Goal: Task Accomplishment & Management: Complete application form

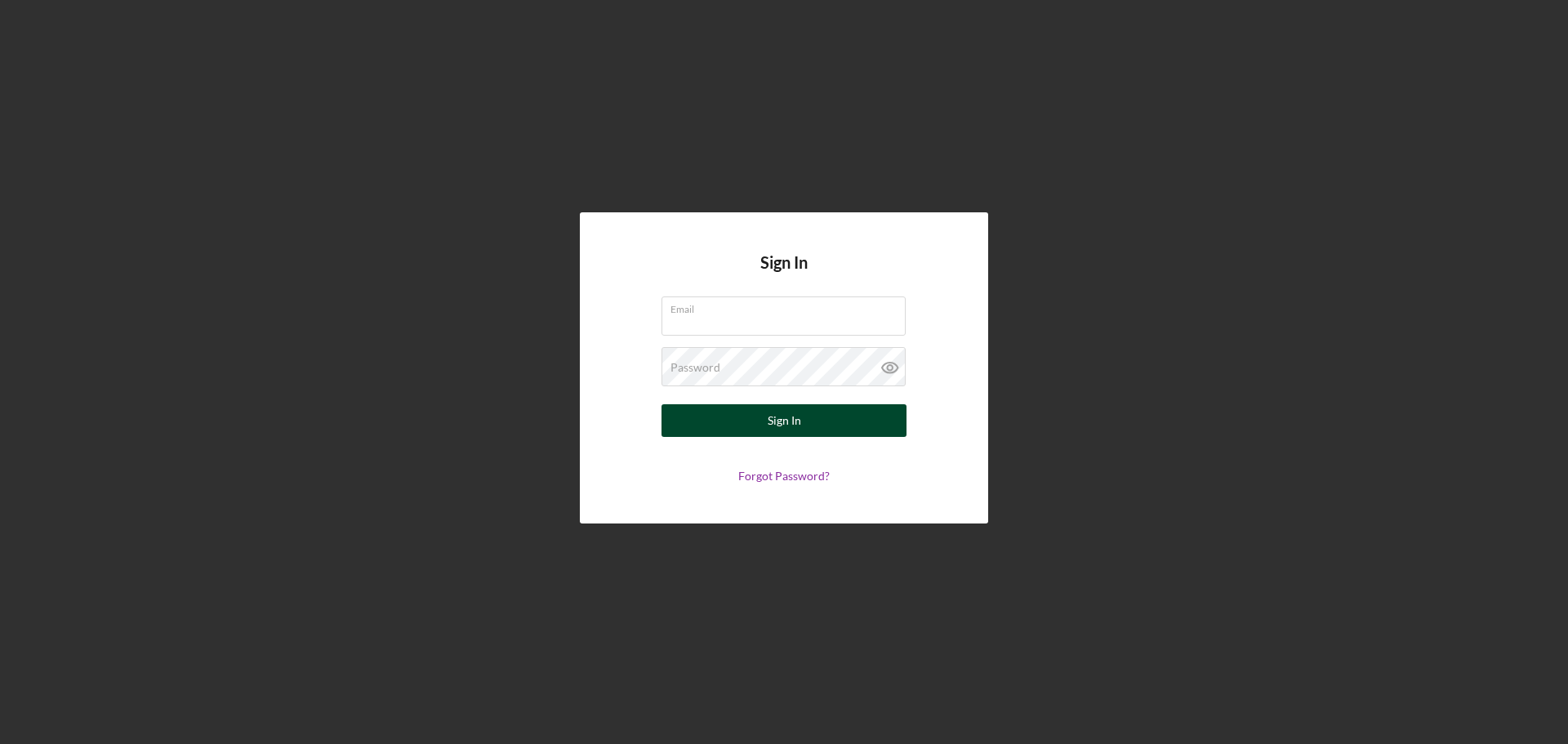
type input "[EMAIL_ADDRESS][DOMAIN_NAME]"
click at [810, 422] on button "Sign In" at bounding box center [784, 421] width 245 height 33
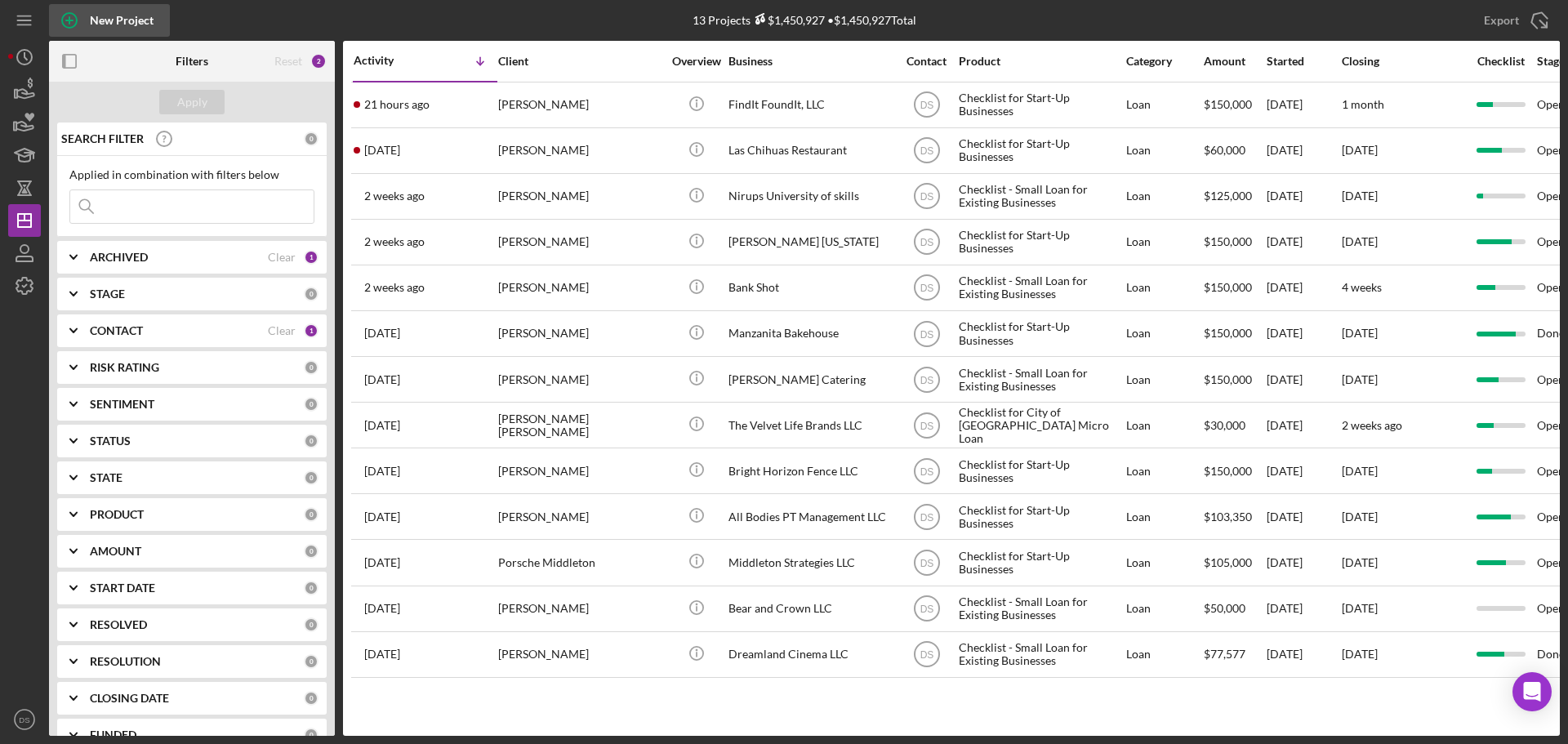
click at [120, 23] on div "New Project" at bounding box center [121, 21] width 64 height 33
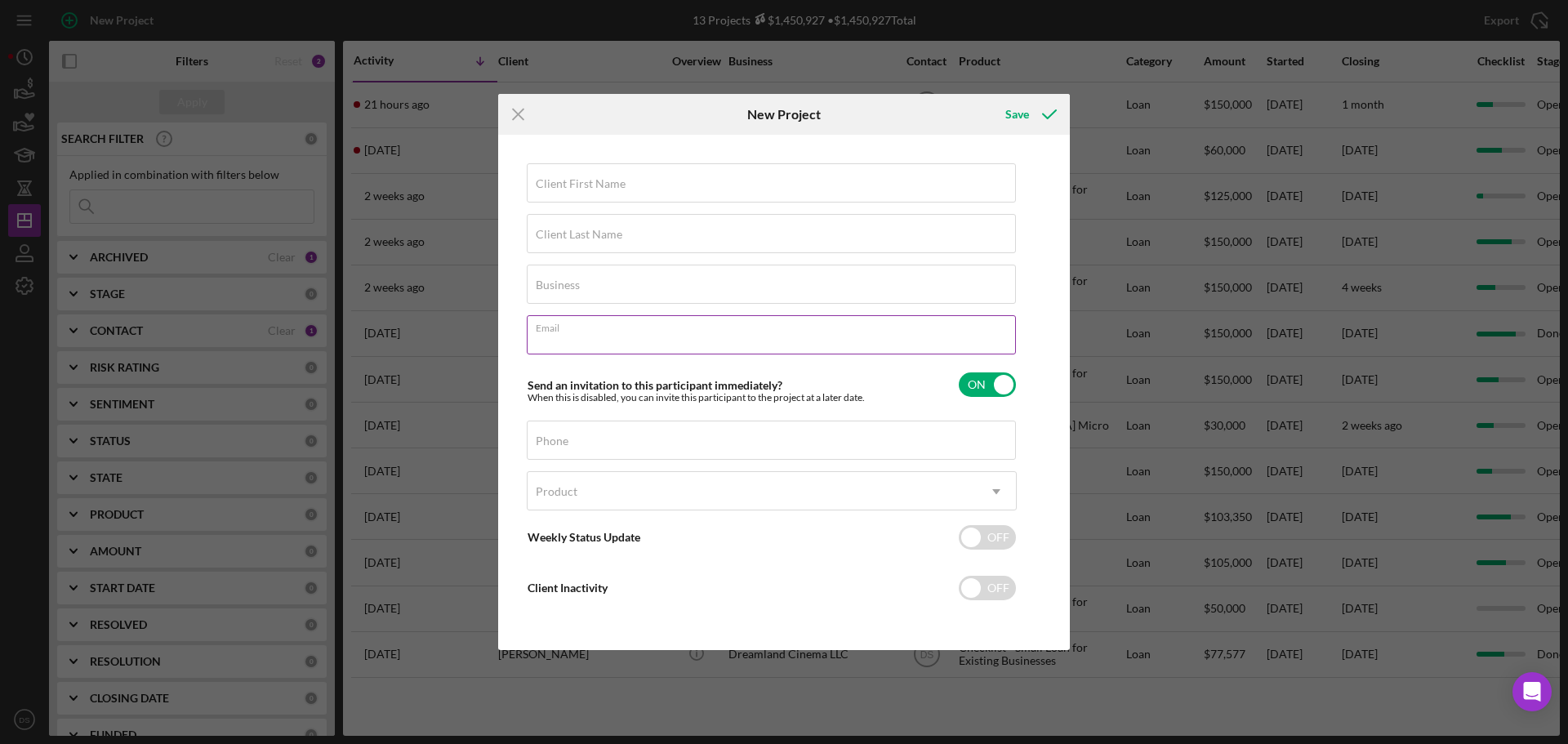
click at [693, 322] on div "Email Required" at bounding box center [772, 335] width 490 height 40
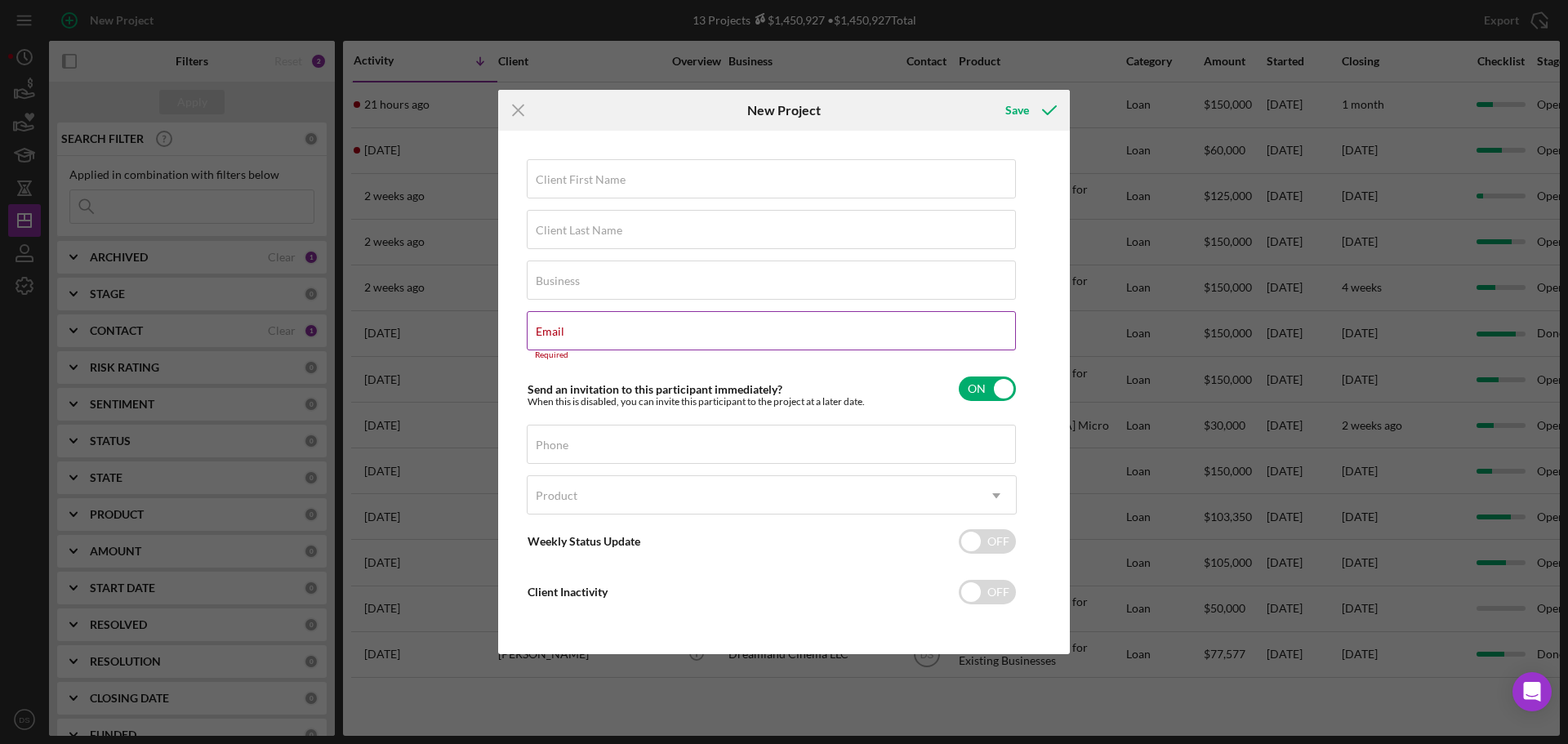
drag, startPoint x: 693, startPoint y: 329, endPoint x: 570, endPoint y: 322, distance: 123.2
click at [570, 322] on div "Email Required" at bounding box center [772, 335] width 490 height 49
drag, startPoint x: 570, startPoint y: 326, endPoint x: 555, endPoint y: 338, distance: 19.2
click at [555, 338] on label "Email" at bounding box center [549, 332] width 28 height 13
click at [555, 338] on input "Email" at bounding box center [772, 331] width 489 height 40
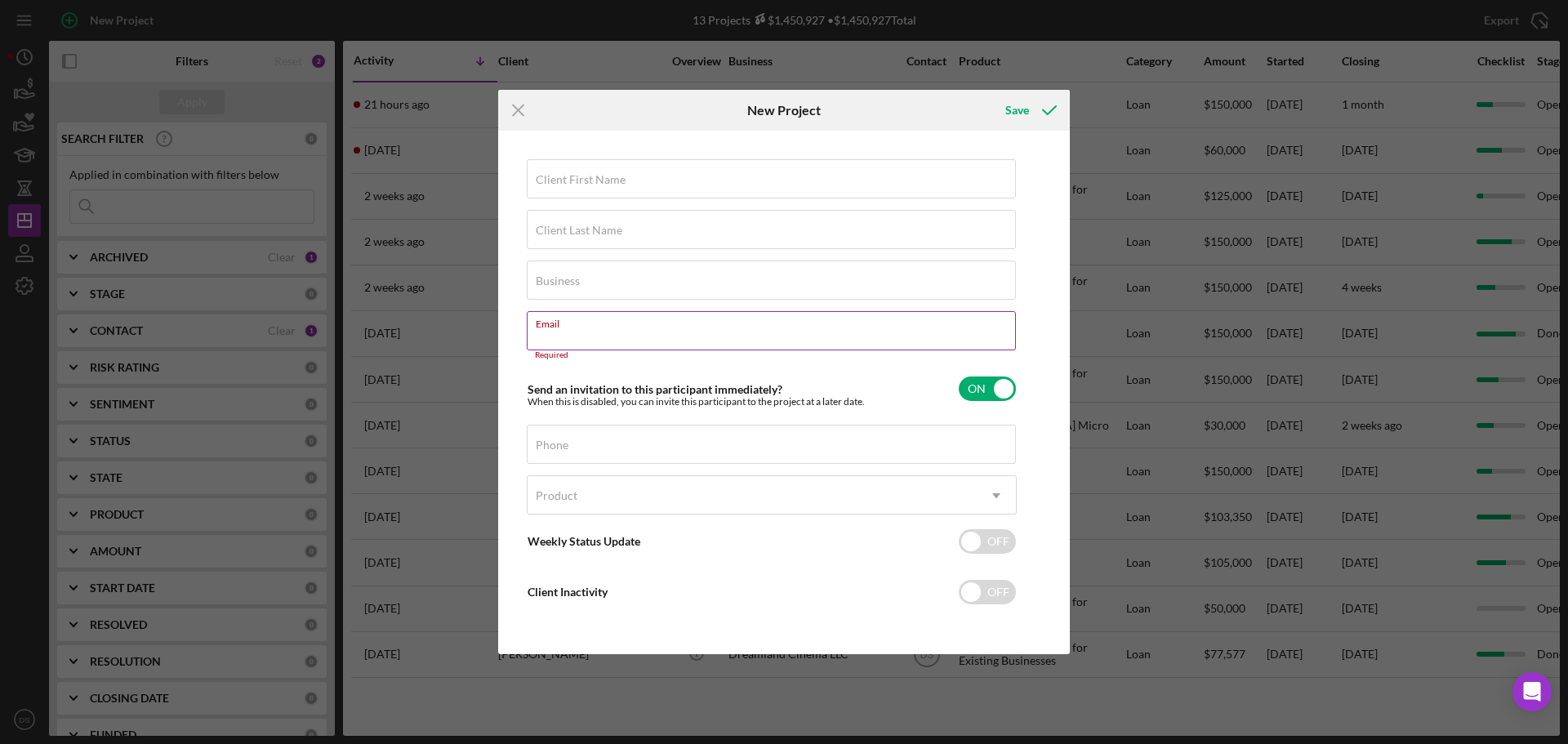
paste input "[EMAIL_ADDRESS][DOMAIN_NAME]"
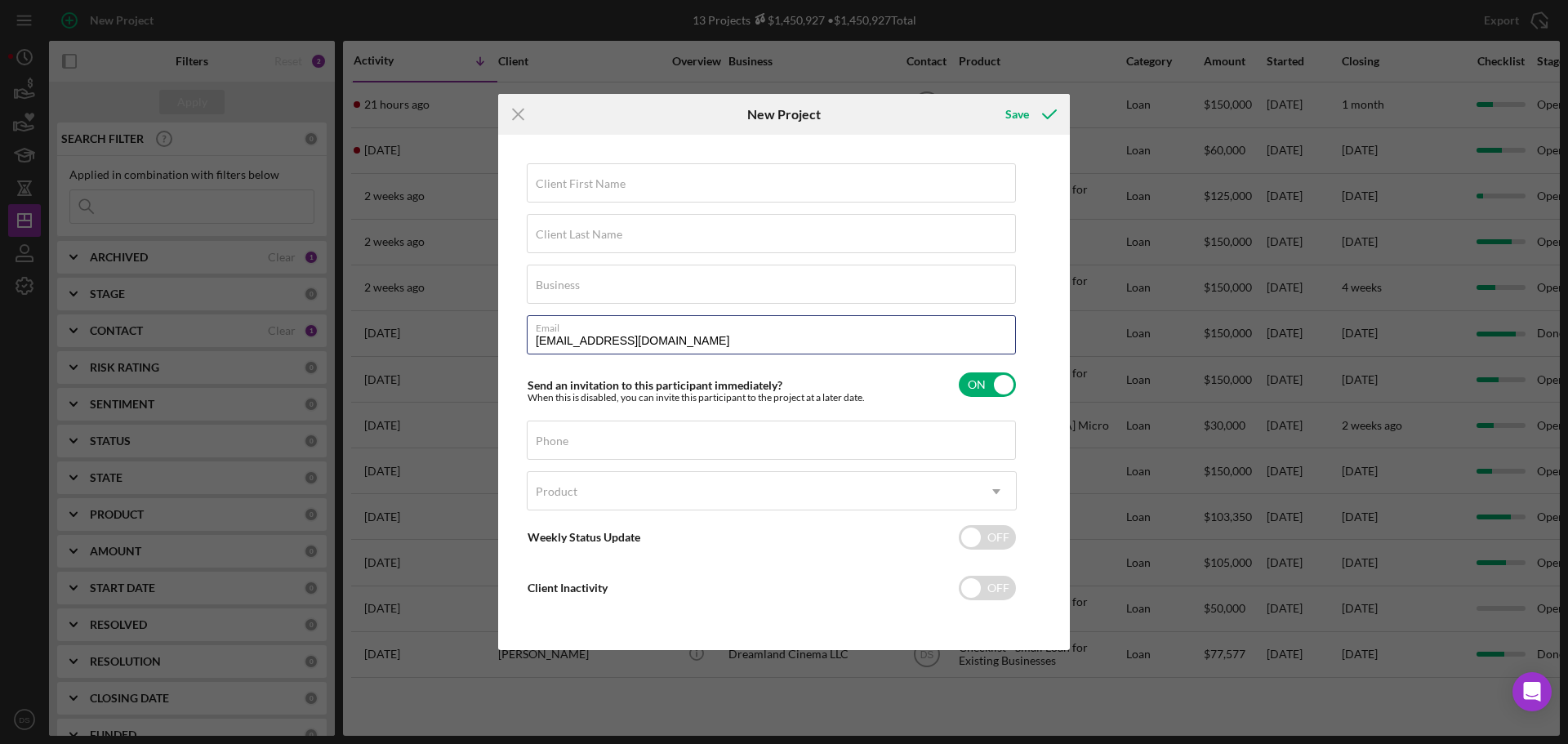
type input "[EMAIL_ADDRESS][DOMAIN_NAME]"
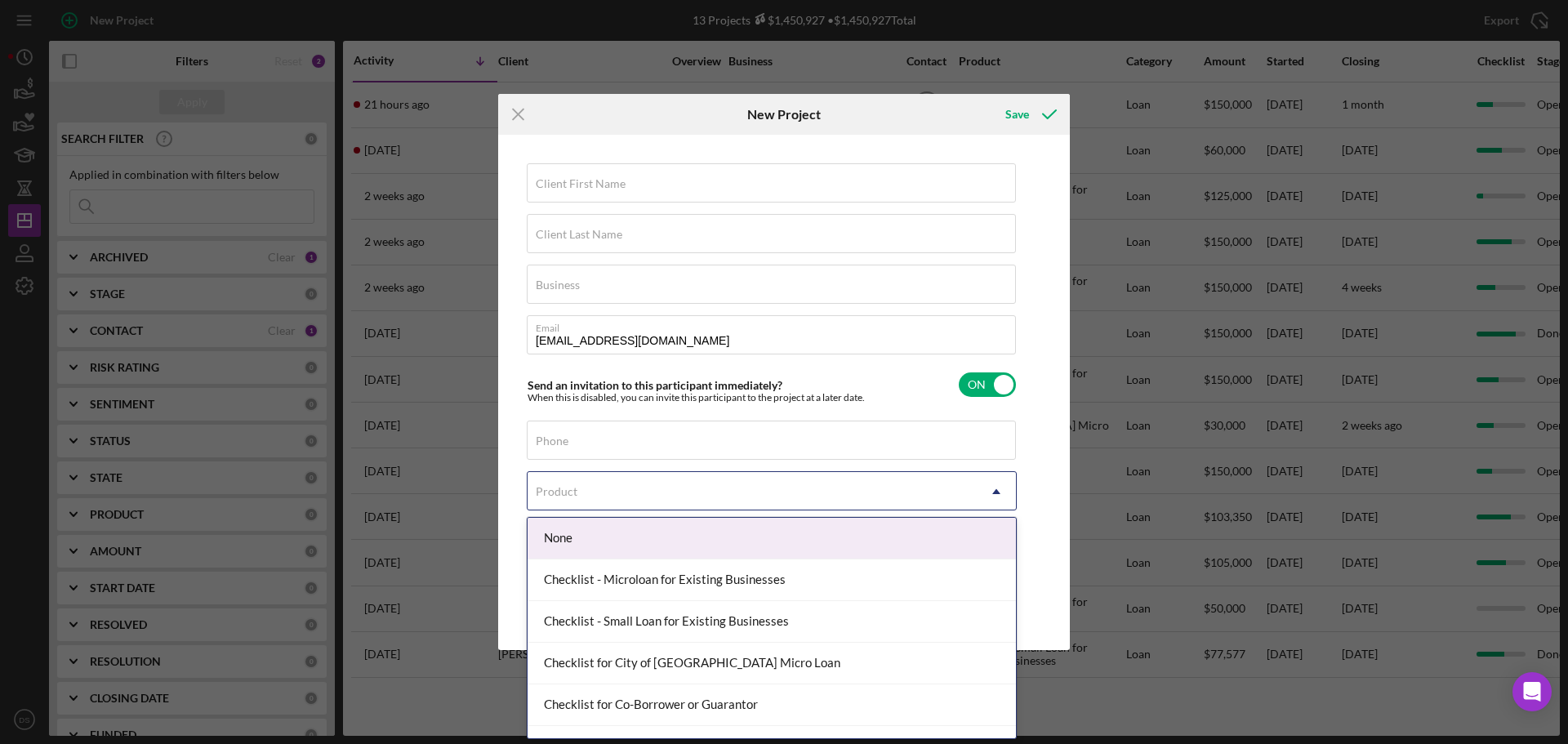
click at [597, 483] on div "Product" at bounding box center [753, 492] width 449 height 38
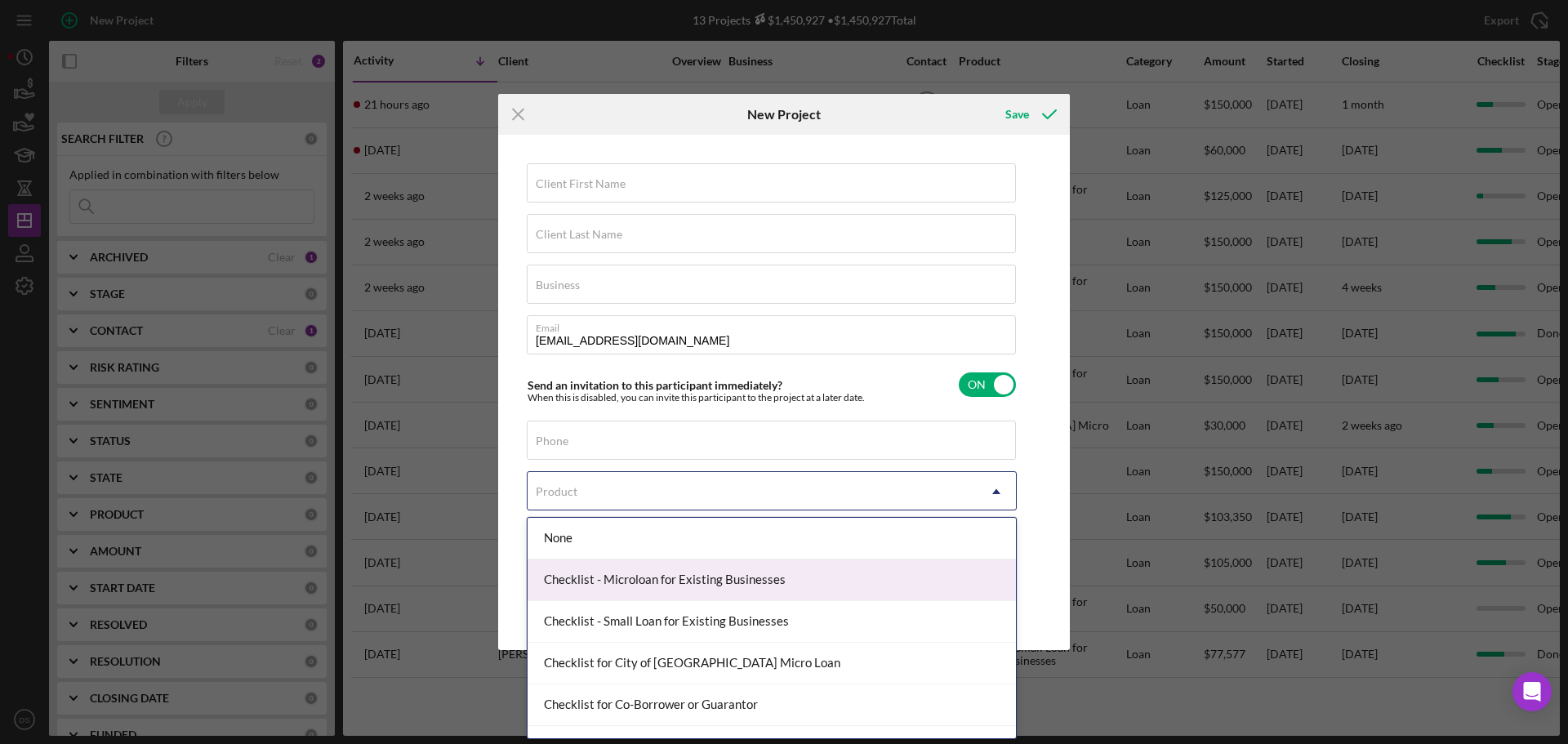
click at [645, 578] on div "Checklist - Microloan for Existing Businesses" at bounding box center [772, 580] width 488 height 41
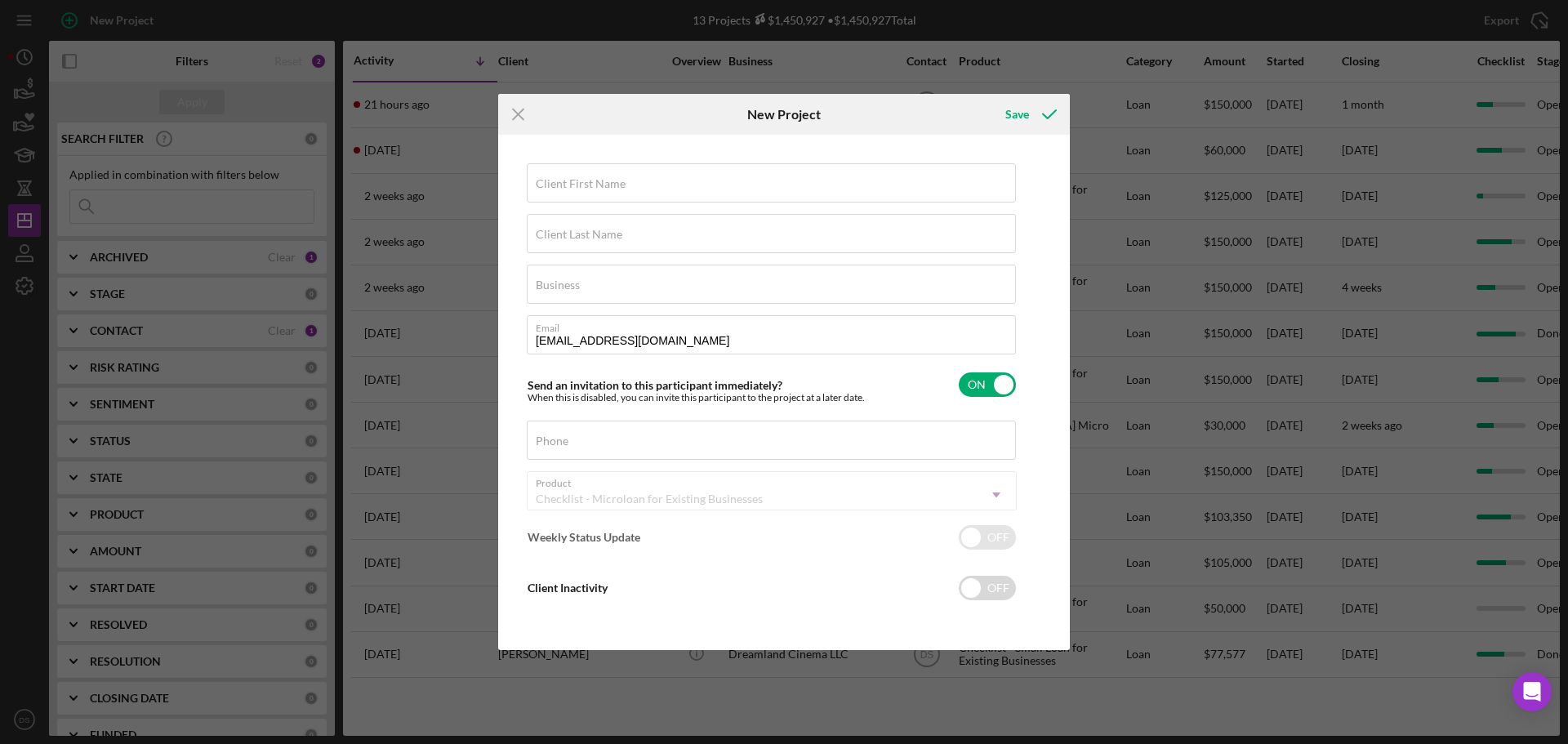
checkbox input "true"
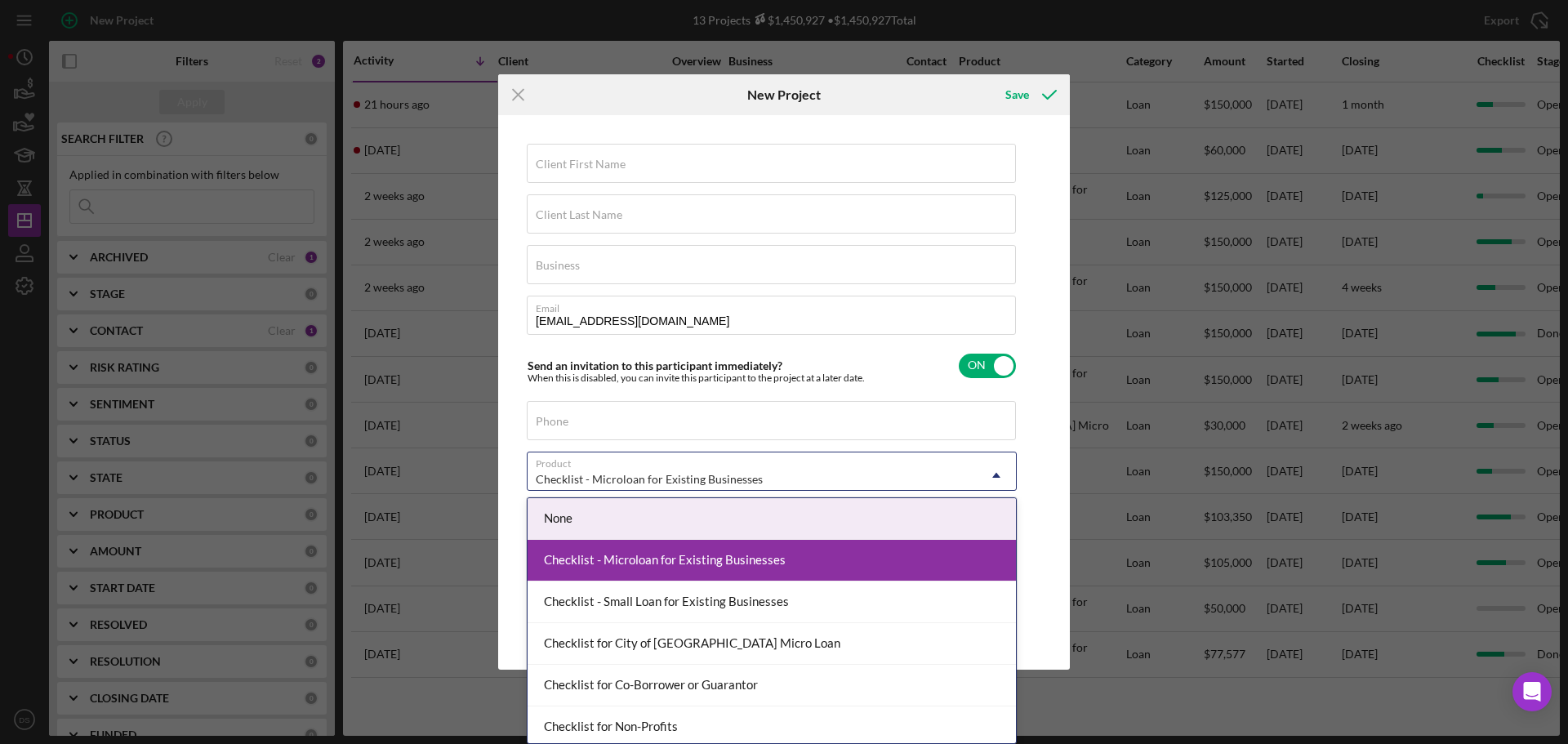
click at [618, 481] on div "Checklist - Microloan for Existing Businesses" at bounding box center [649, 479] width 227 height 13
click at [684, 552] on div "Checklist - Microloan for Existing Businesses" at bounding box center [772, 561] width 488 height 41
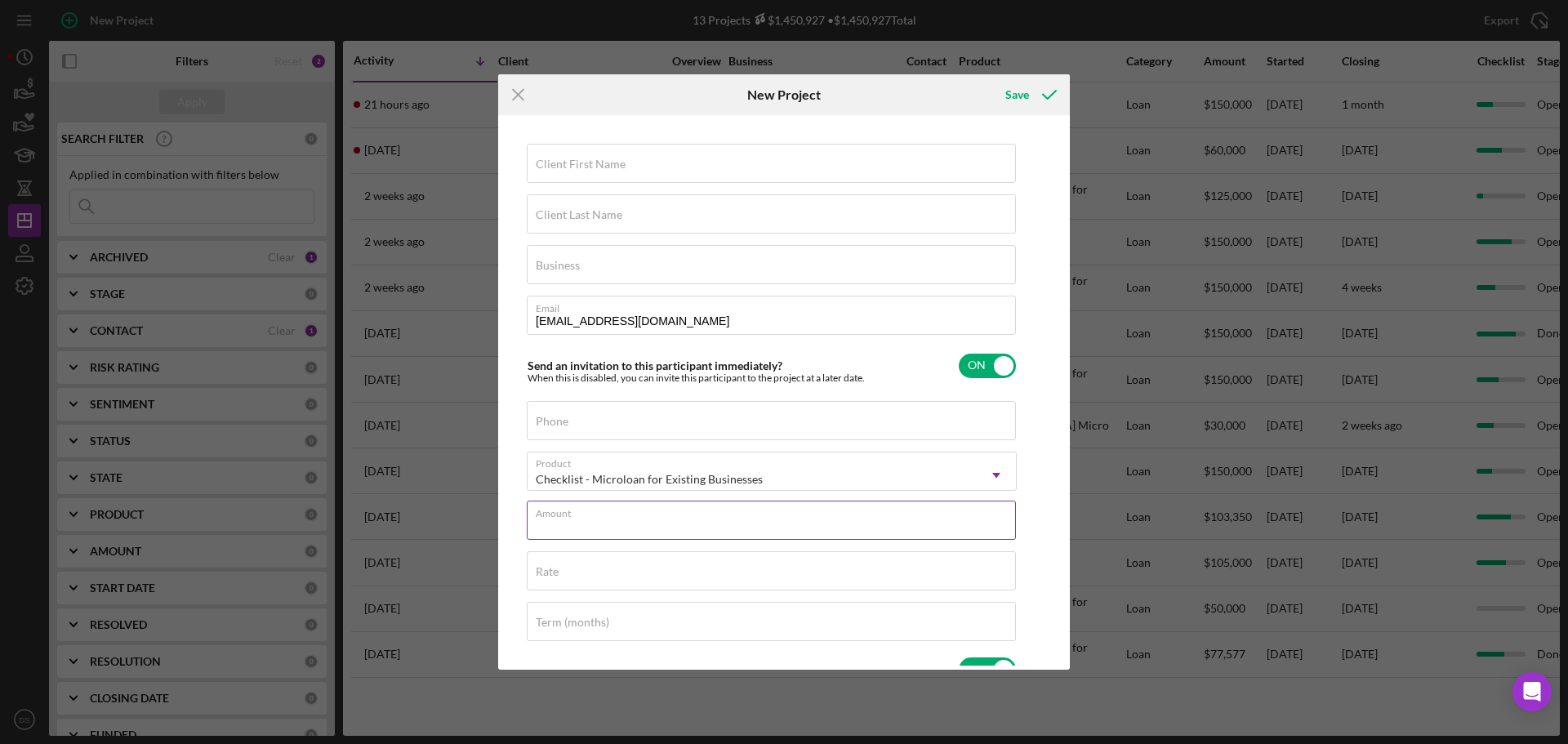
click at [657, 527] on input "Amount" at bounding box center [772, 521] width 489 height 40
type input "$117,000"
click at [652, 565] on div "Rate" at bounding box center [772, 580] width 490 height 40
type input "9.750%"
click at [645, 645] on input "Term (months)" at bounding box center [772, 630] width 489 height 40
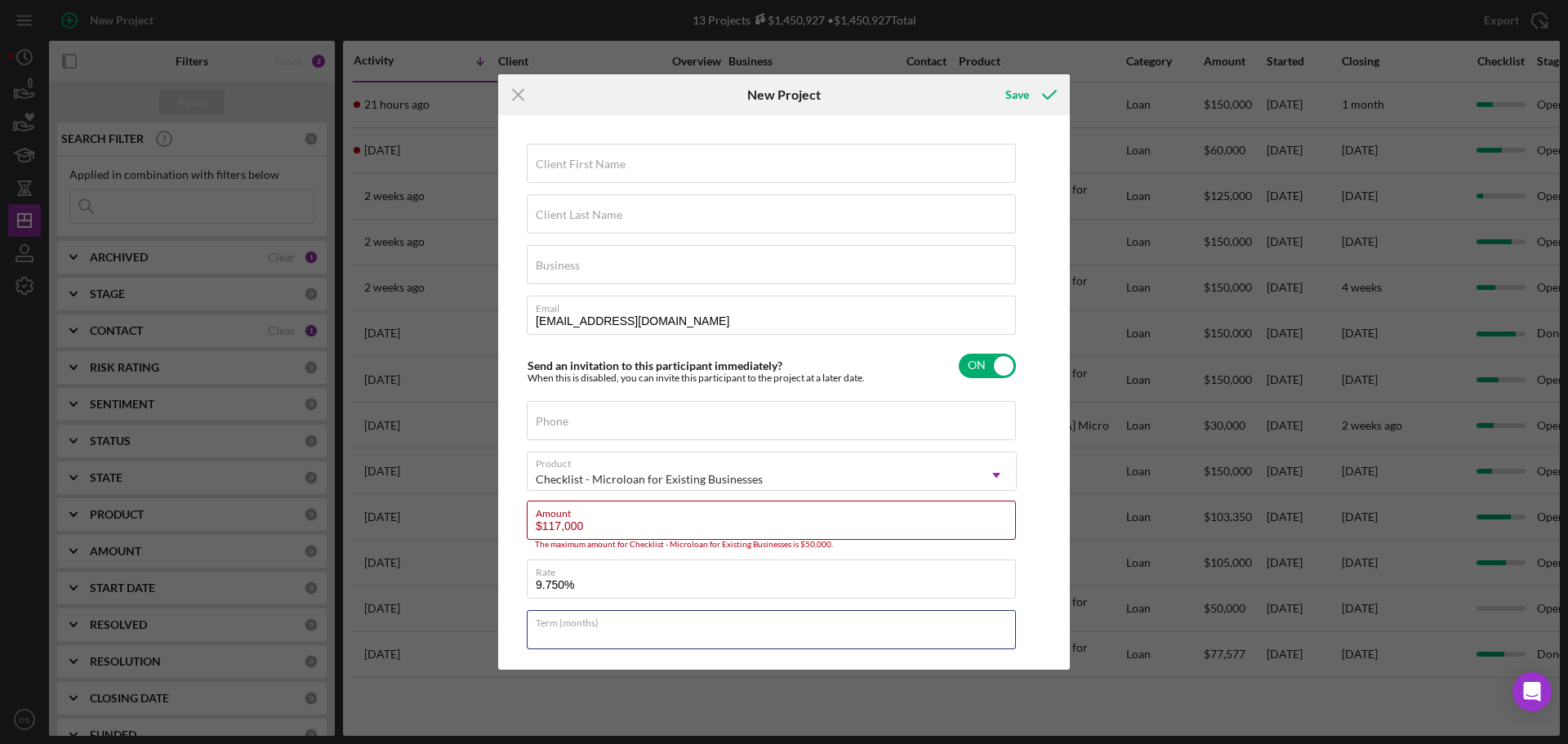
type input "84"
click at [623, 174] on input "Client First Name" at bounding box center [772, 164] width 489 height 40
type input "[PERSON_NAME]"
click at [610, 214] on label "Client Last Name" at bounding box center [579, 214] width 87 height 13
click at [610, 214] on input "Client Last Name" at bounding box center [772, 214] width 489 height 40
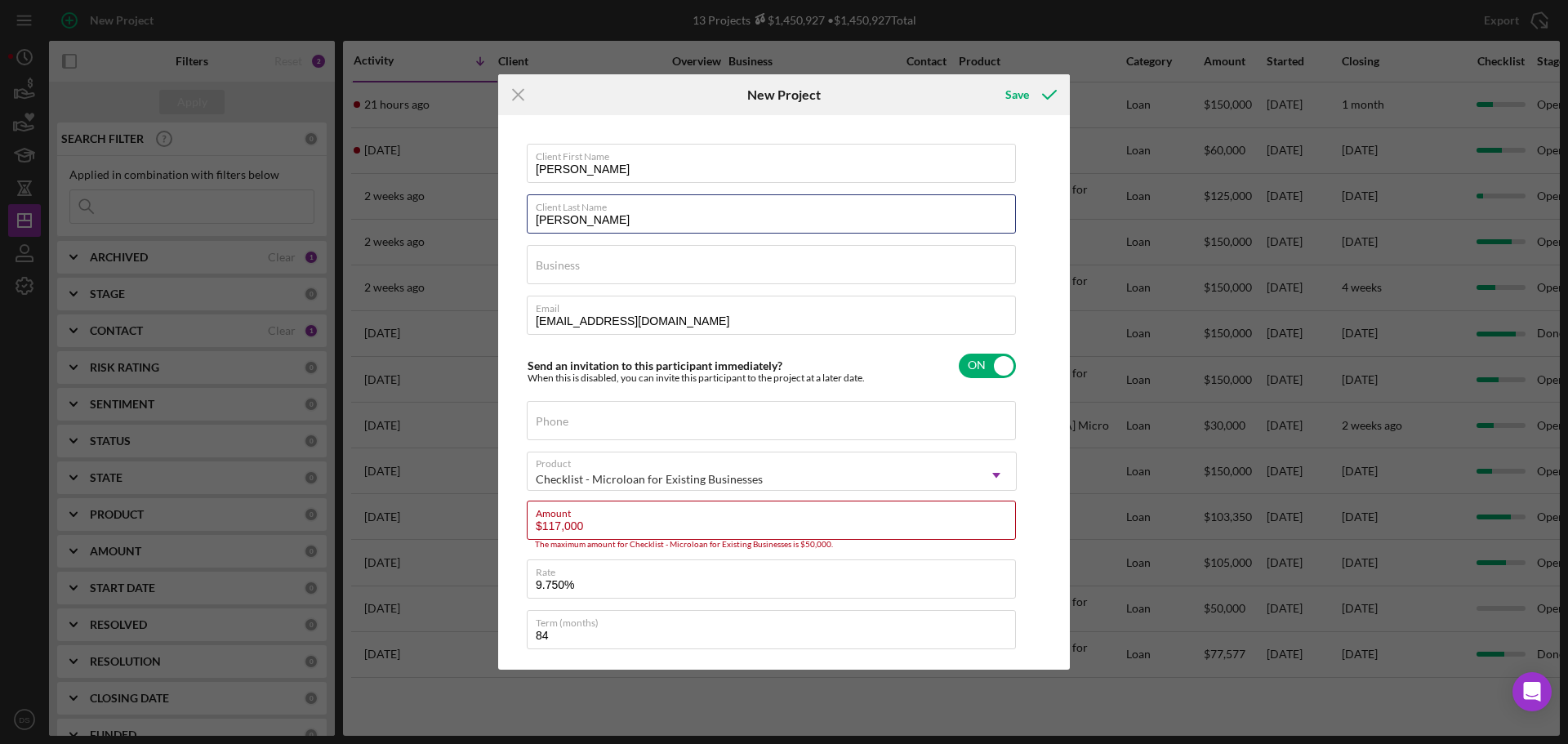
type input "[PERSON_NAME]"
click at [727, 436] on input "Phone" at bounding box center [772, 421] width 489 height 40
click at [583, 530] on input "$117,000" at bounding box center [772, 521] width 489 height 40
click at [685, 466] on div "Checklist - Microloan for Existing Businesses" at bounding box center [753, 480] width 449 height 38
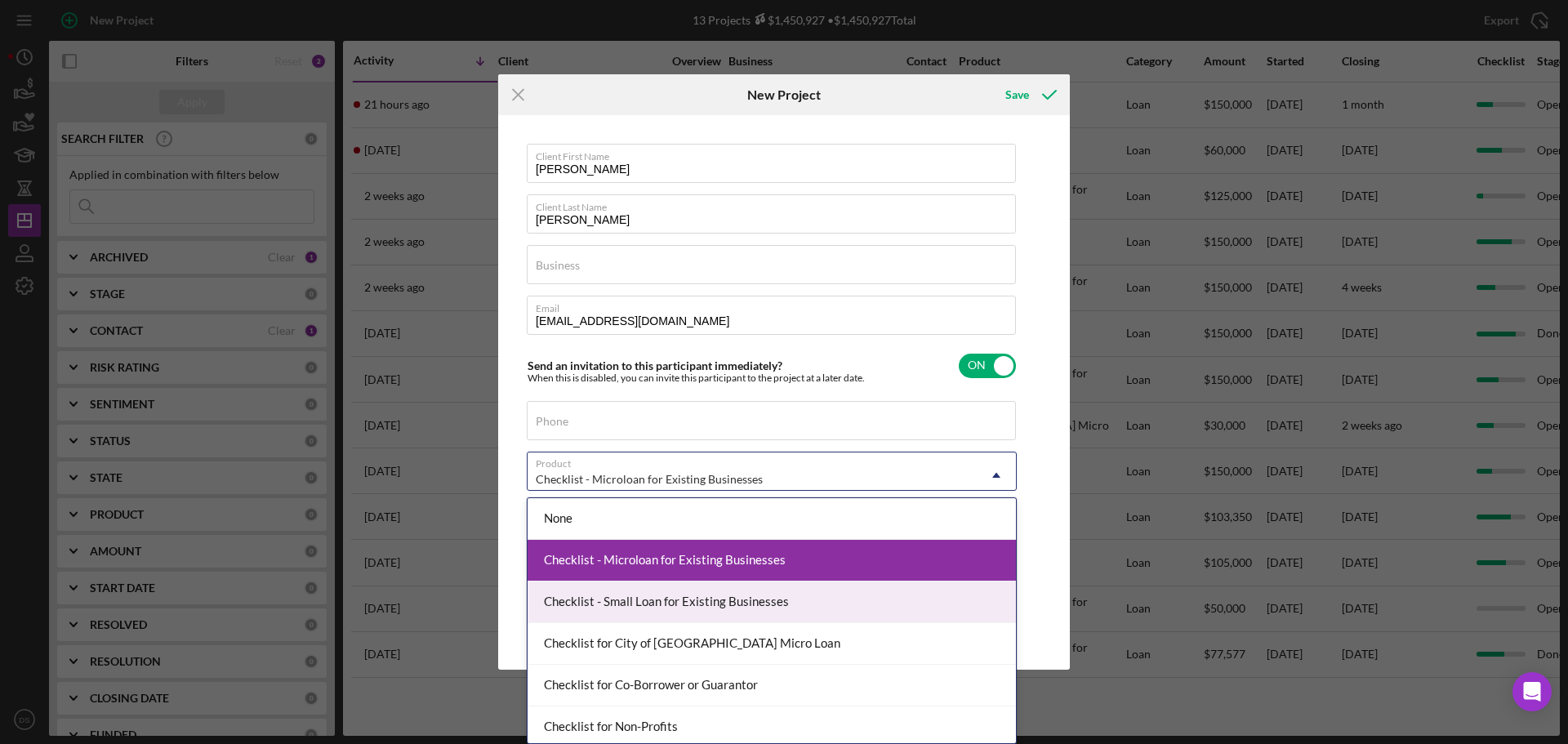
click at [751, 606] on div "Checklist - Small Loan for Existing Businesses" at bounding box center [772, 602] width 488 height 41
checkbox input "false"
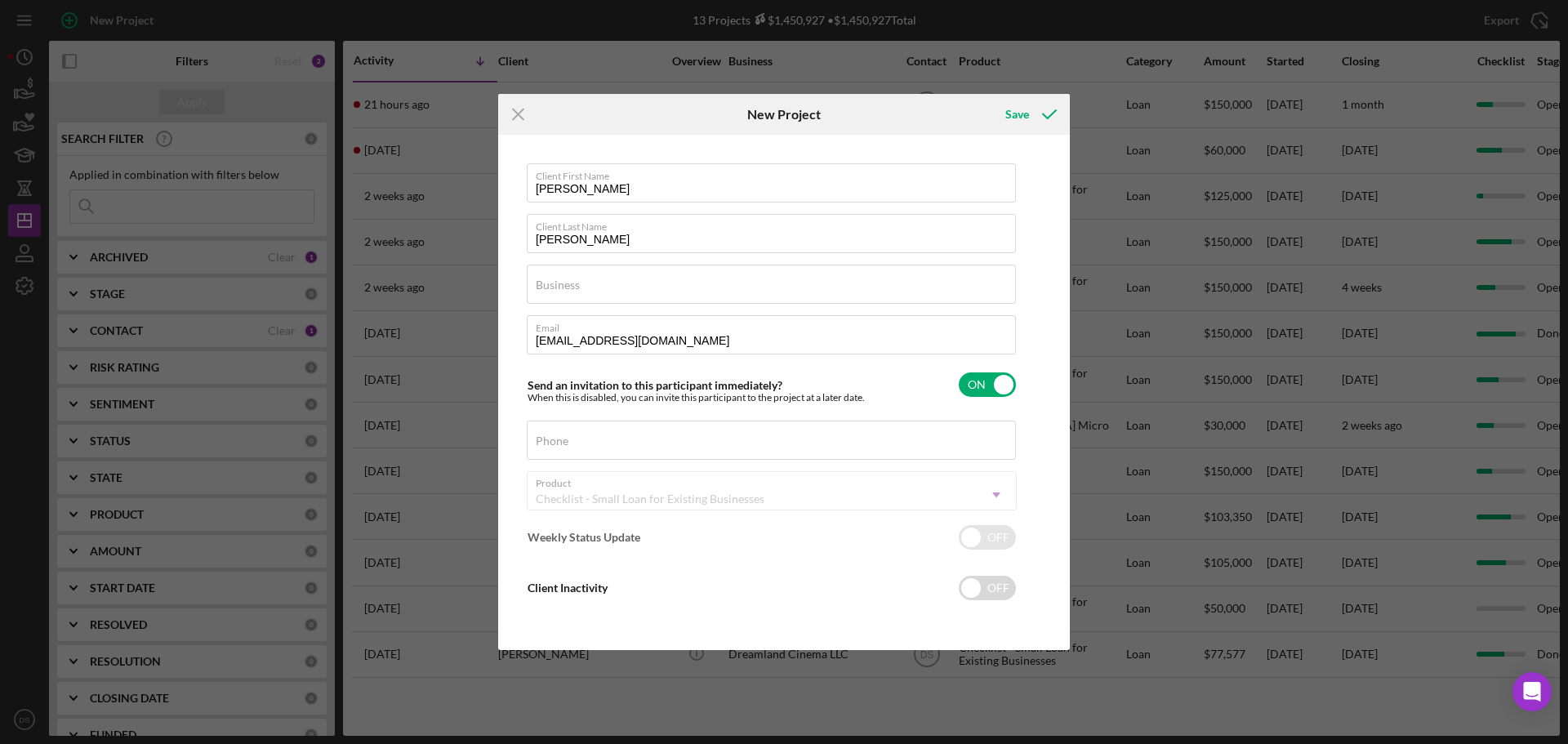
checkbox input "true"
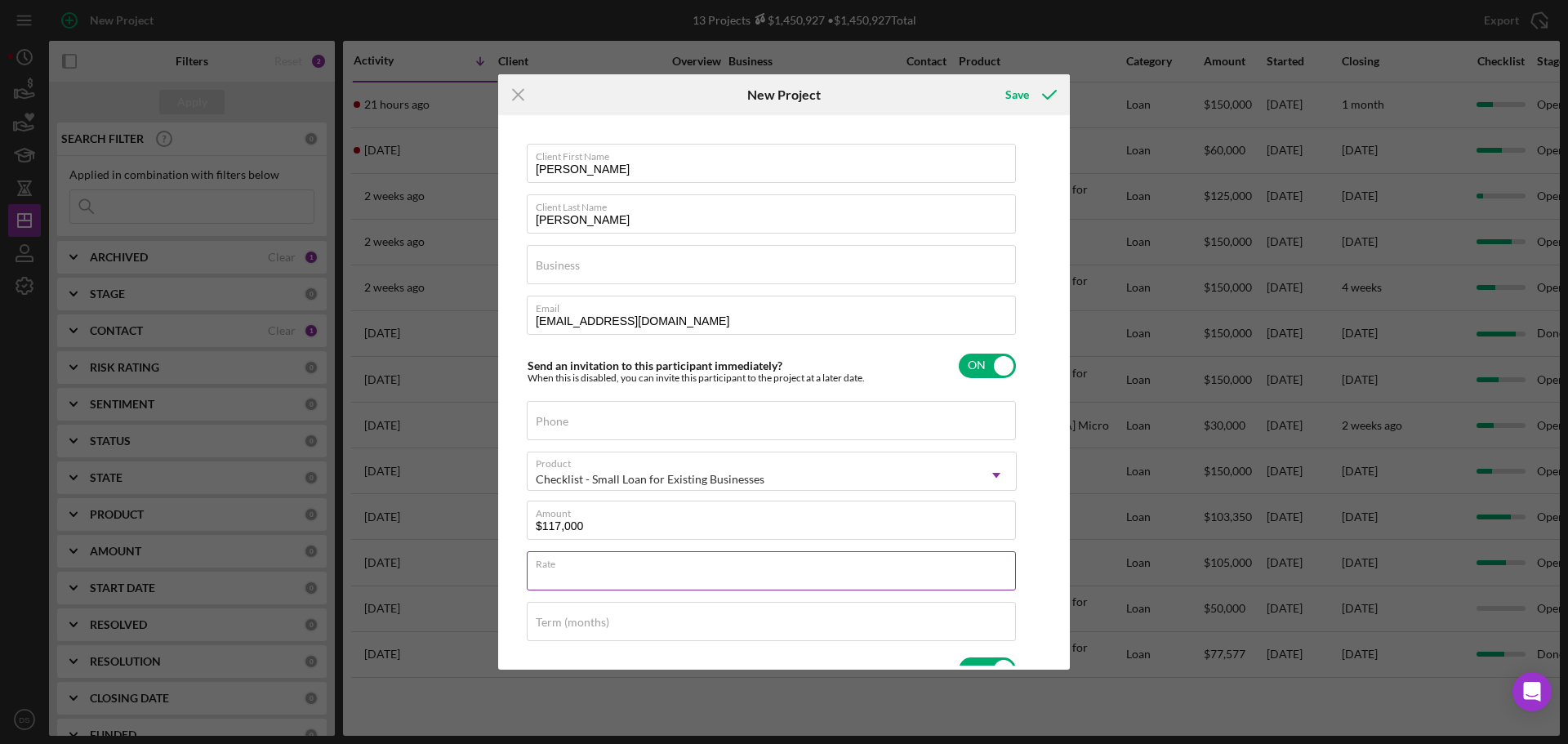
click at [647, 561] on div "Rate" at bounding box center [772, 571] width 490 height 40
type input "9.750%"
click at [636, 619] on div "Term (months)" at bounding box center [772, 622] width 490 height 40
type input "84"
click at [604, 419] on div "Phone" at bounding box center [772, 421] width 490 height 40
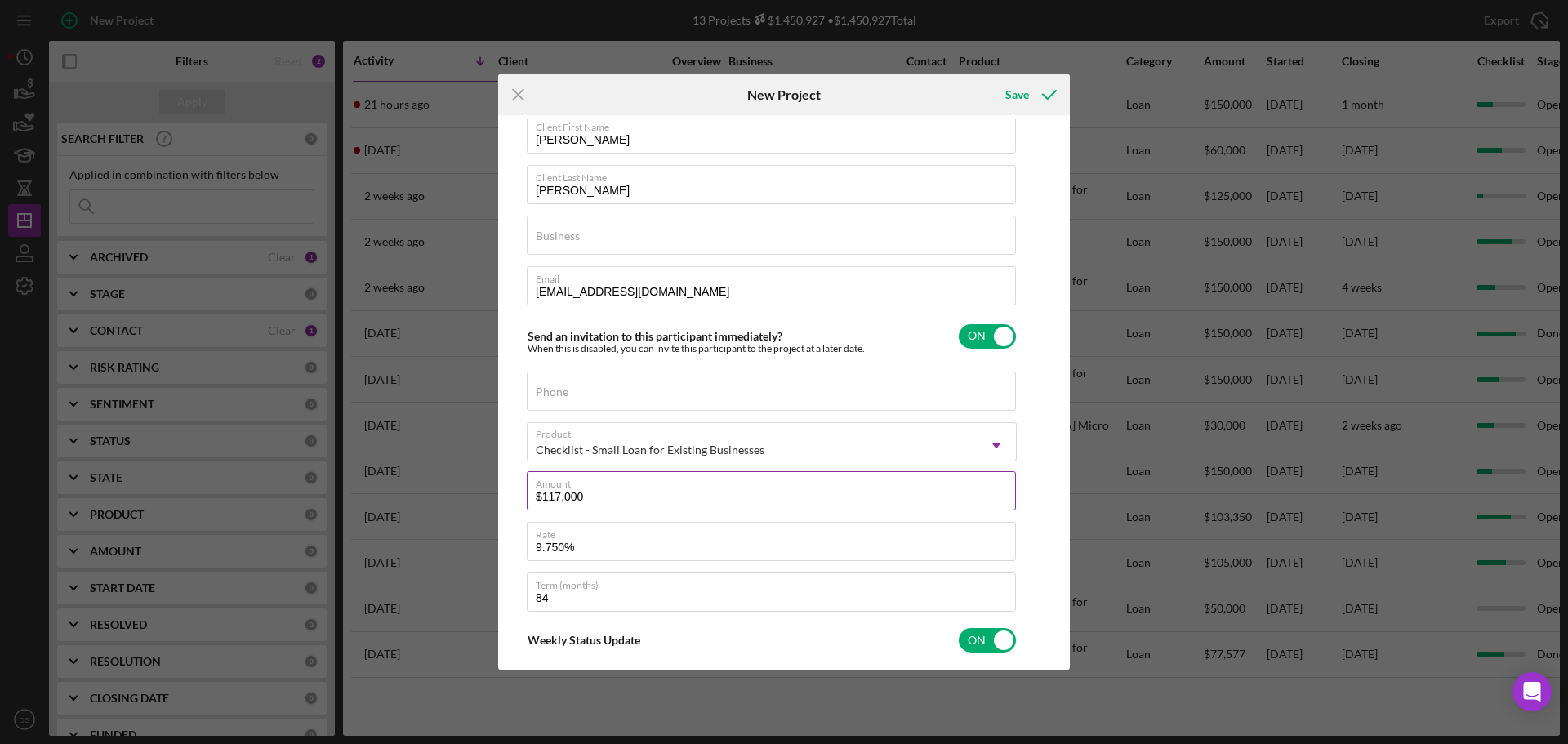
scroll to position [82, 0]
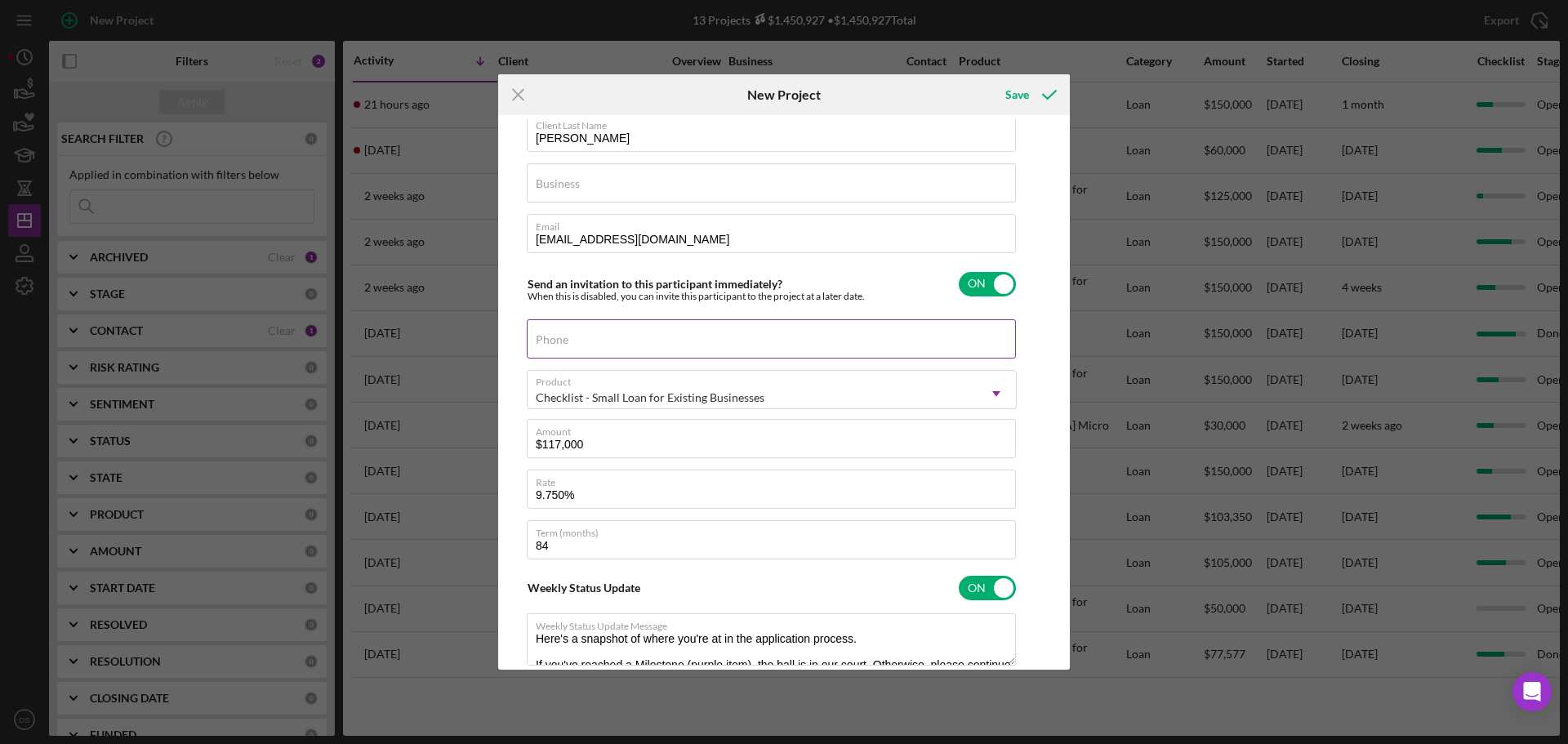
click at [578, 330] on div "Phone" at bounding box center [772, 339] width 490 height 40
drag, startPoint x: 578, startPoint y: 330, endPoint x: 562, endPoint y: 344, distance: 21.3
click at [562, 344] on label "Phone" at bounding box center [552, 339] width 33 height 13
click at [562, 344] on input "Phone" at bounding box center [772, 339] width 489 height 40
paste input "[PHONE_NUMBER]"
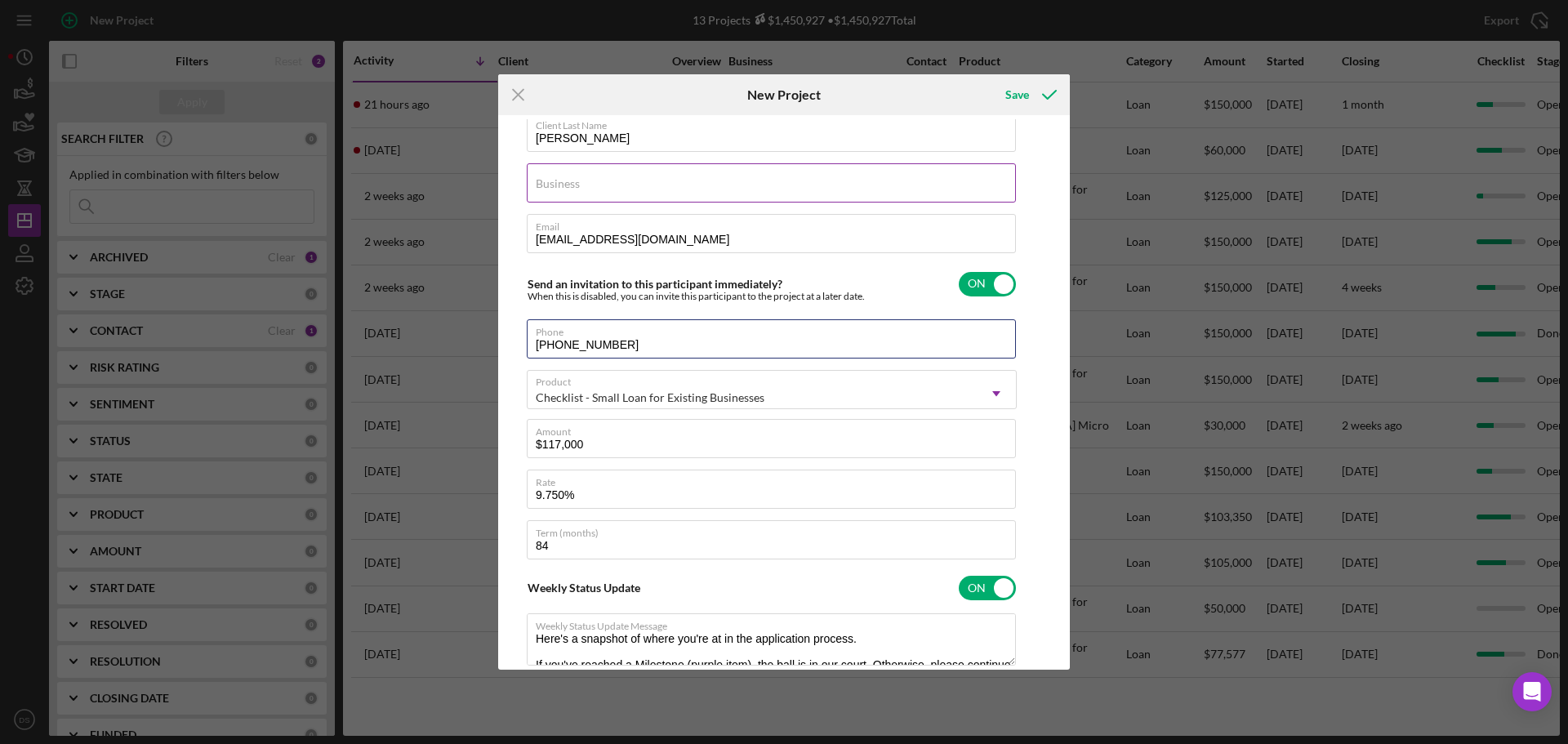
type input "[PHONE_NUMBER]"
click at [615, 190] on input "Business" at bounding box center [772, 183] width 489 height 40
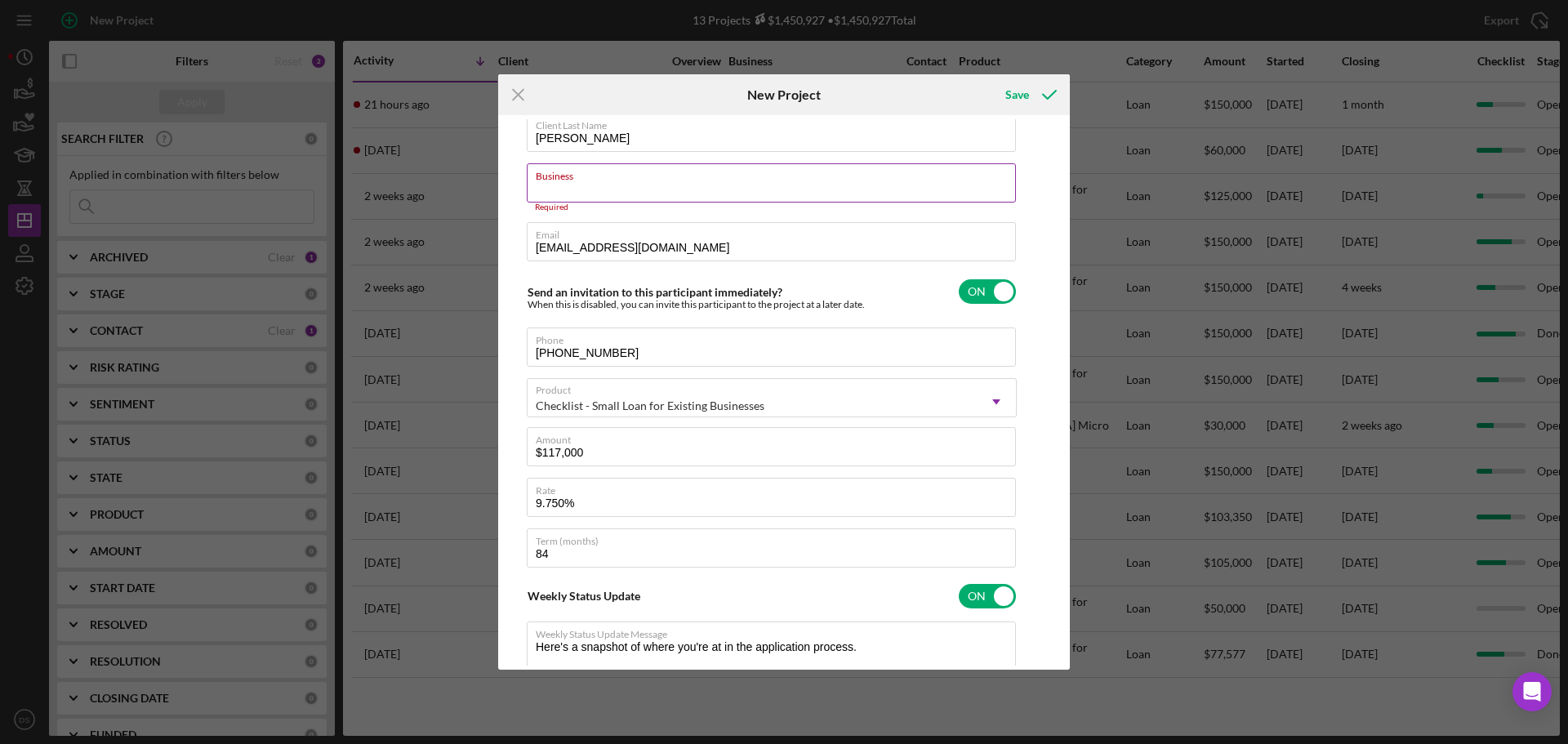
click at [597, 181] on label "Business" at bounding box center [776, 173] width 480 height 18
click at [597, 181] on input "Business" at bounding box center [772, 183] width 489 height 40
paste input "allenbbq916"
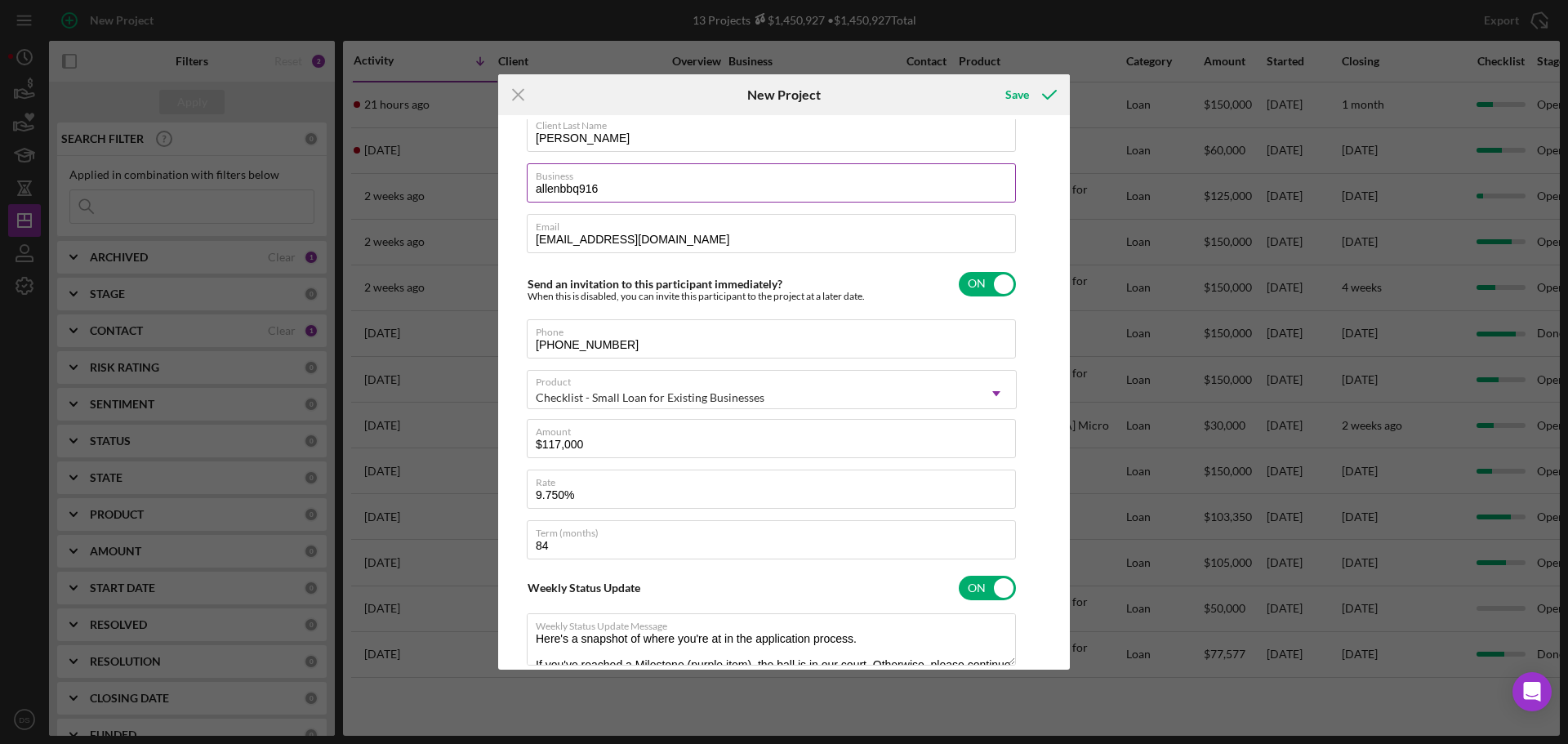
click at [542, 186] on input "allenbbq916" at bounding box center [772, 183] width 489 height 40
click at [536, 189] on input "llenbbq916" at bounding box center [772, 183] width 489 height 40
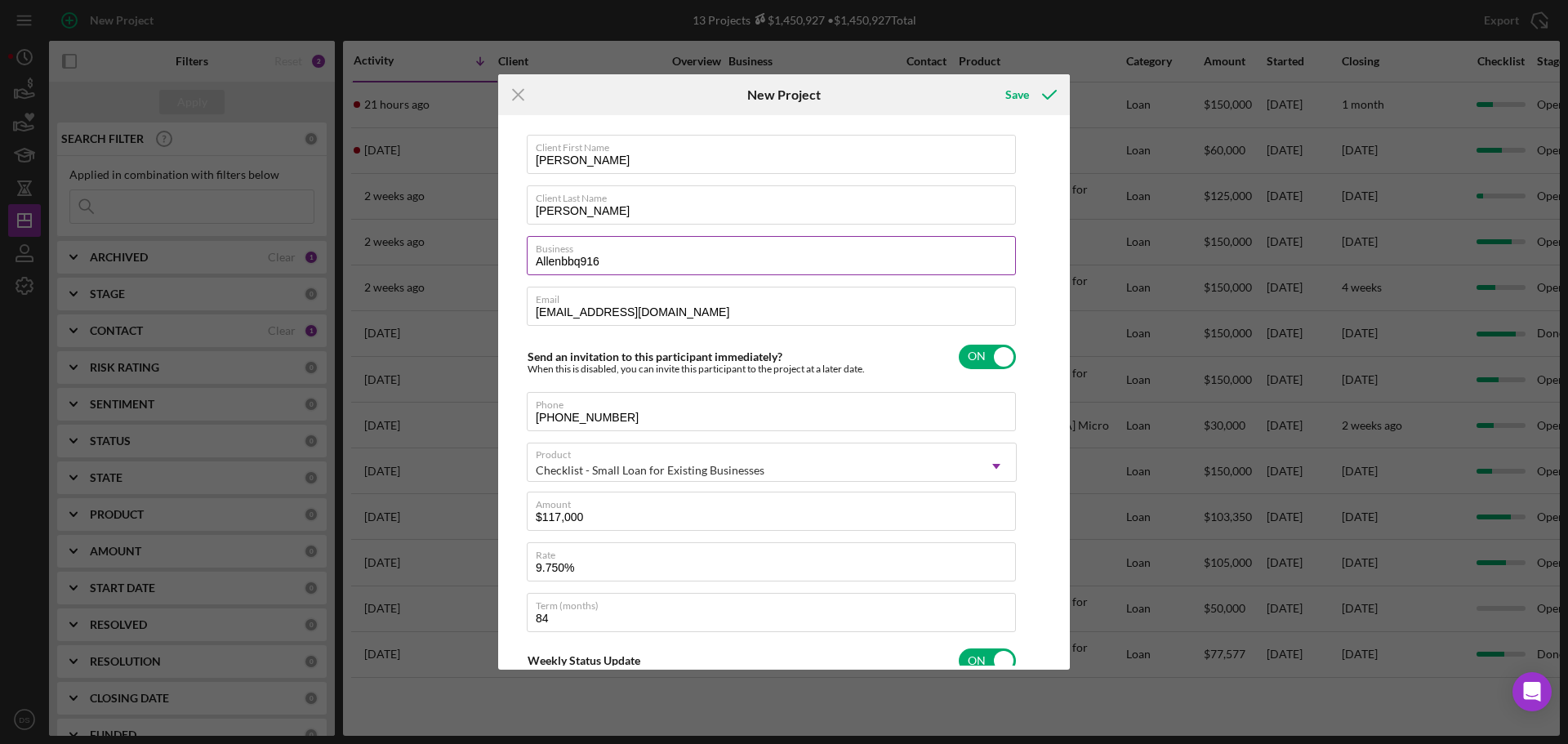
scroll to position [0, 0]
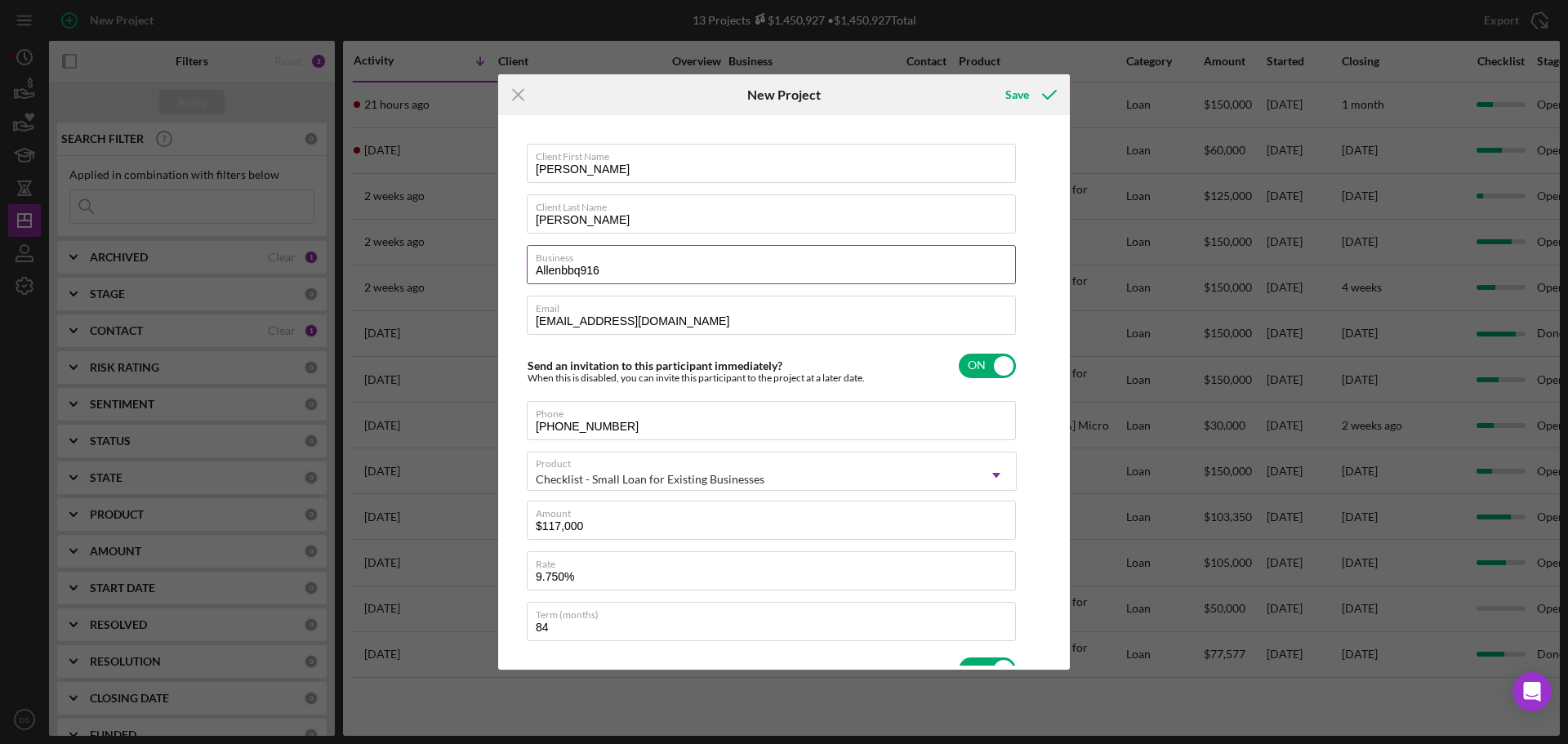
click at [561, 270] on input "Allenbbq916" at bounding box center [772, 265] width 489 height 40
click at [582, 272] on input "[PERSON_NAME] bbq916" at bounding box center [772, 265] width 489 height 40
drag, startPoint x: 629, startPoint y: 263, endPoint x: 572, endPoint y: 270, distance: 57.4
click at [498, 268] on div "Icon/Menu Close New Project Save Client First Name [PERSON_NAME] Client Last Na…" at bounding box center [784, 372] width 1568 height 744
drag, startPoint x: 636, startPoint y: 272, endPoint x: 494, endPoint y: 271, distance: 142.0
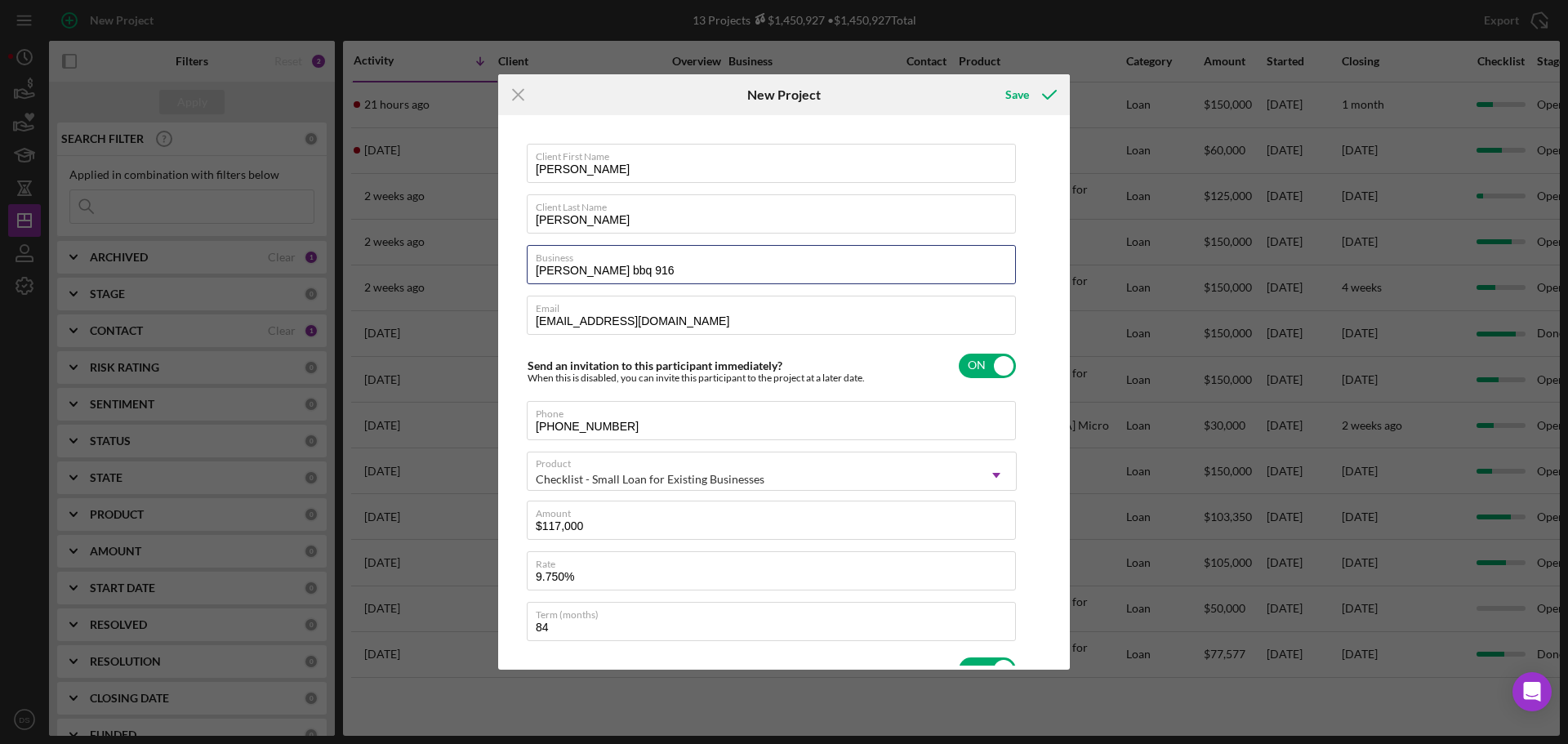
click at [494, 271] on div "Icon/Menu Close New Project Save Client First Name [PERSON_NAME] Client Last Na…" at bounding box center [784, 372] width 1568 height 744
paste input "BBQ LLC"
type input "[PERSON_NAME] BBQ LLC"
click at [1030, 81] on icon "submit" at bounding box center [1049, 94] width 40 height 40
checkbox input "false"
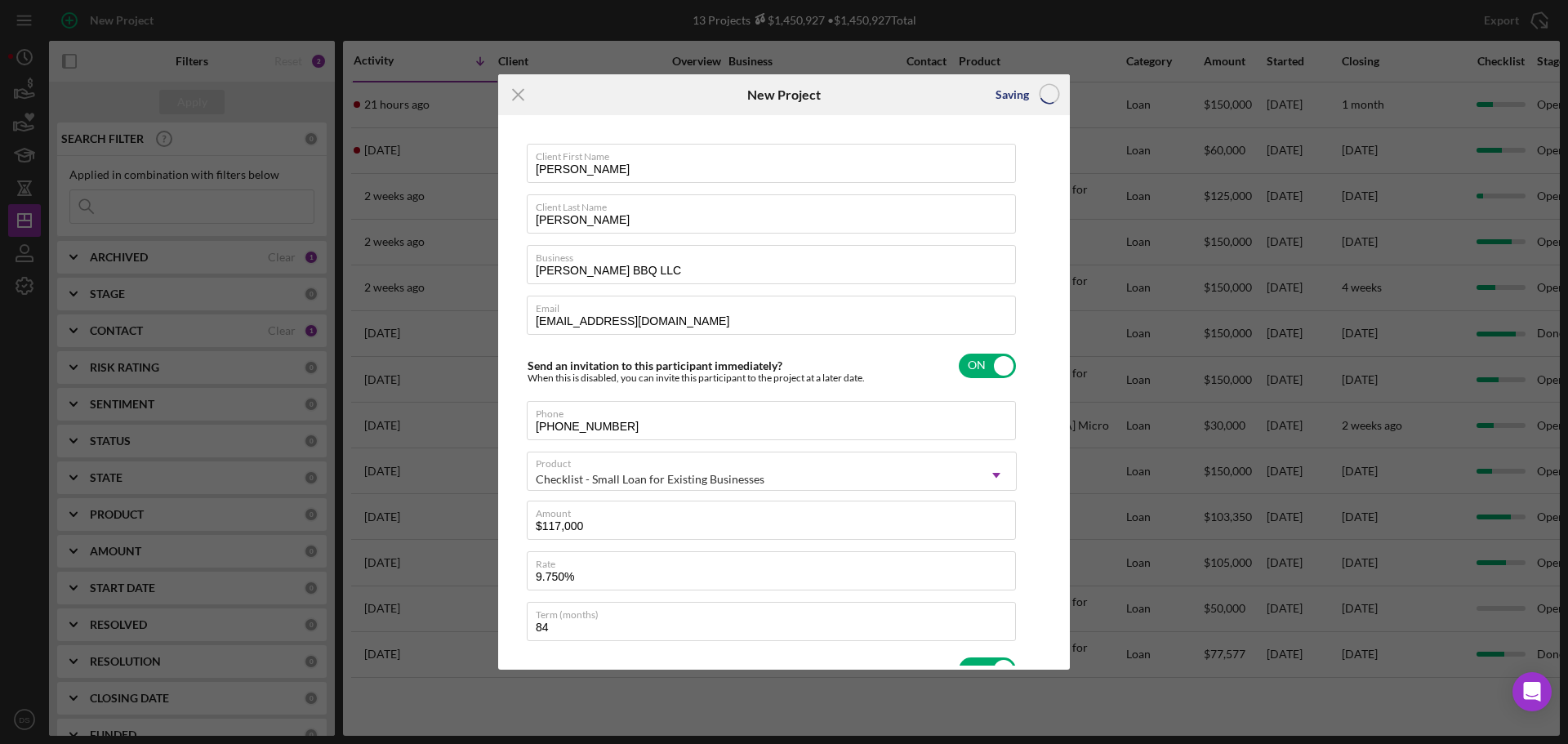
checkbox input "false"
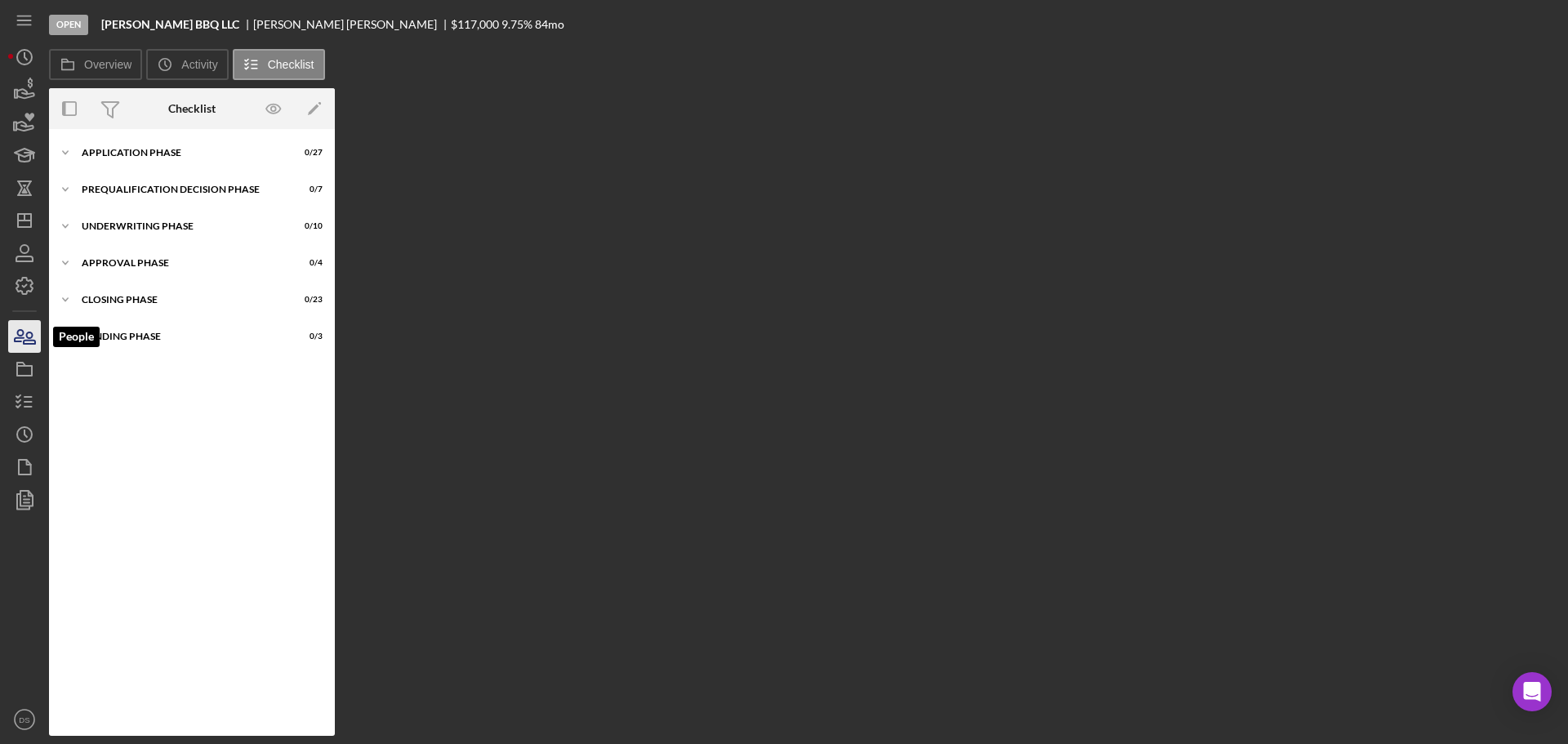
click at [28, 330] on icon "button" at bounding box center [24, 336] width 40 height 40
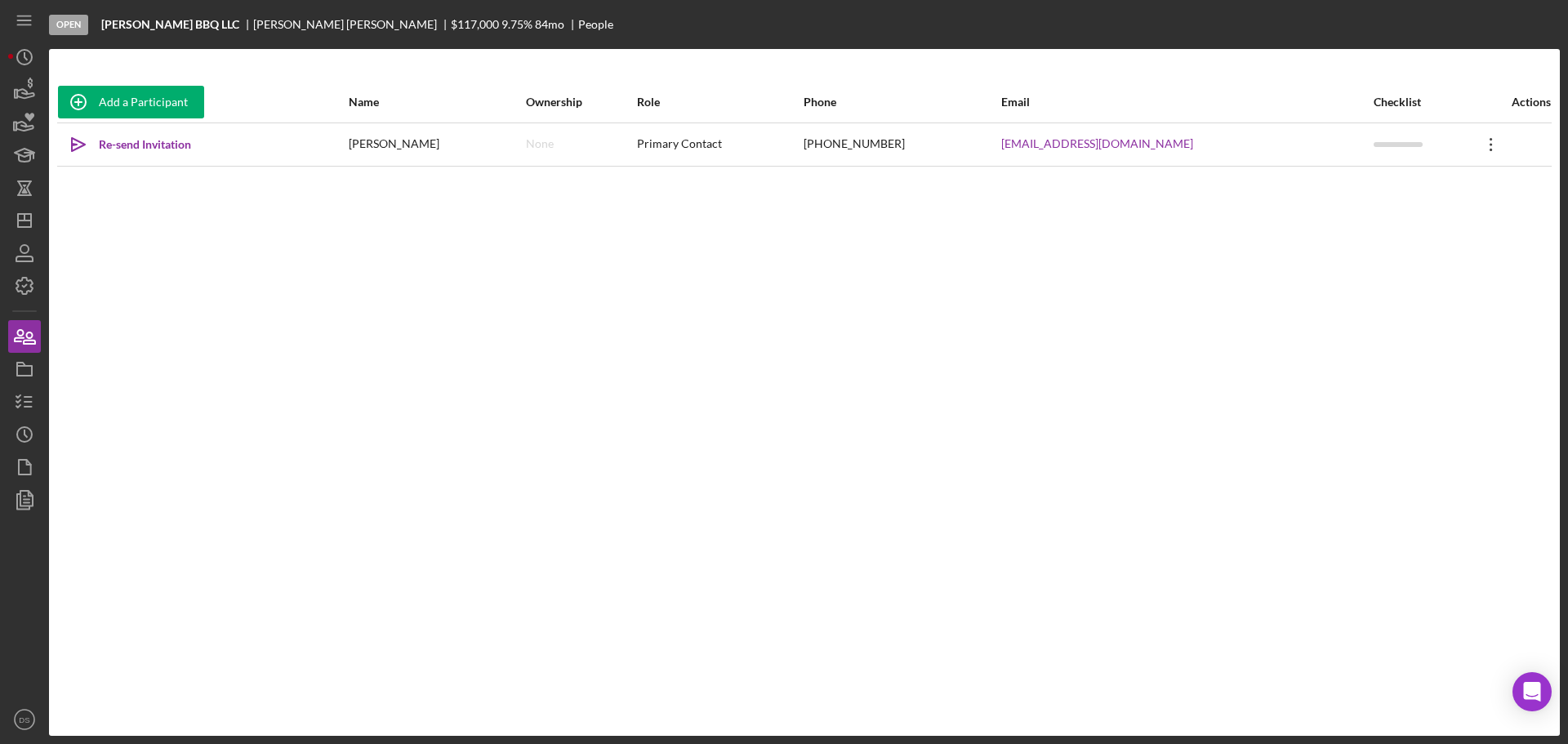
click at [1490, 150] on icon at bounding box center [1491, 144] width 3 height 13
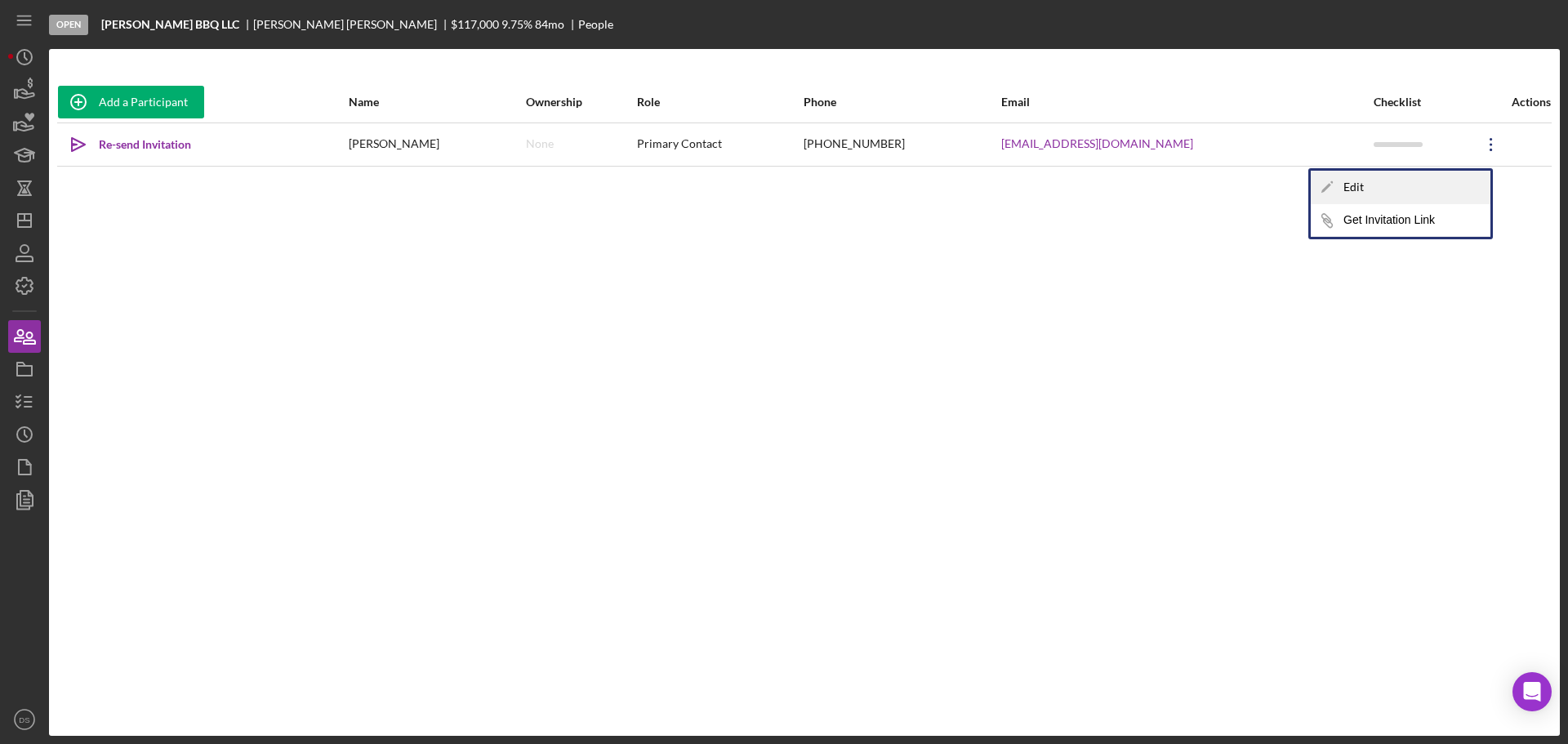
click at [1447, 181] on div "Icon/Edit Edit" at bounding box center [1401, 187] width 180 height 34
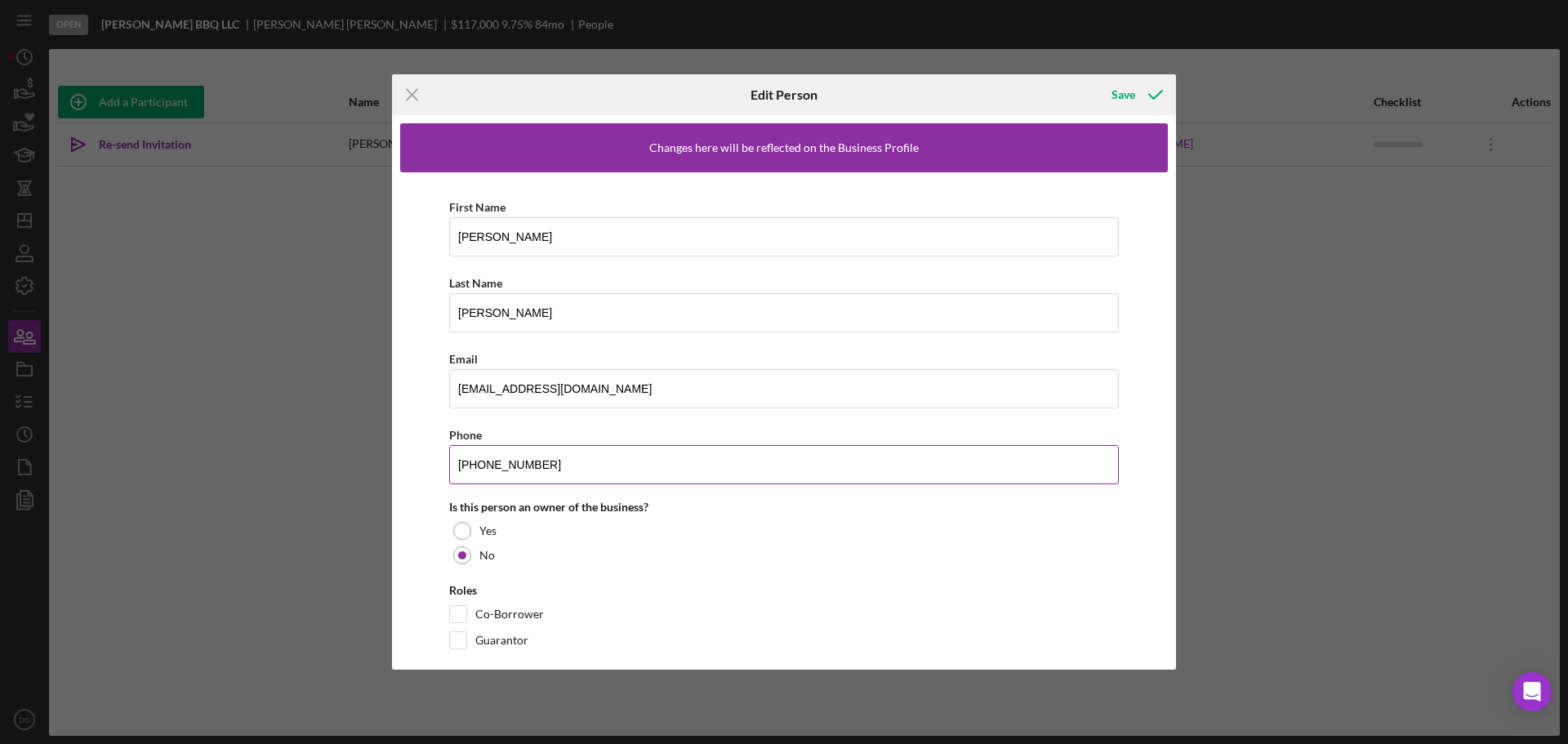
scroll to position [21, 0]
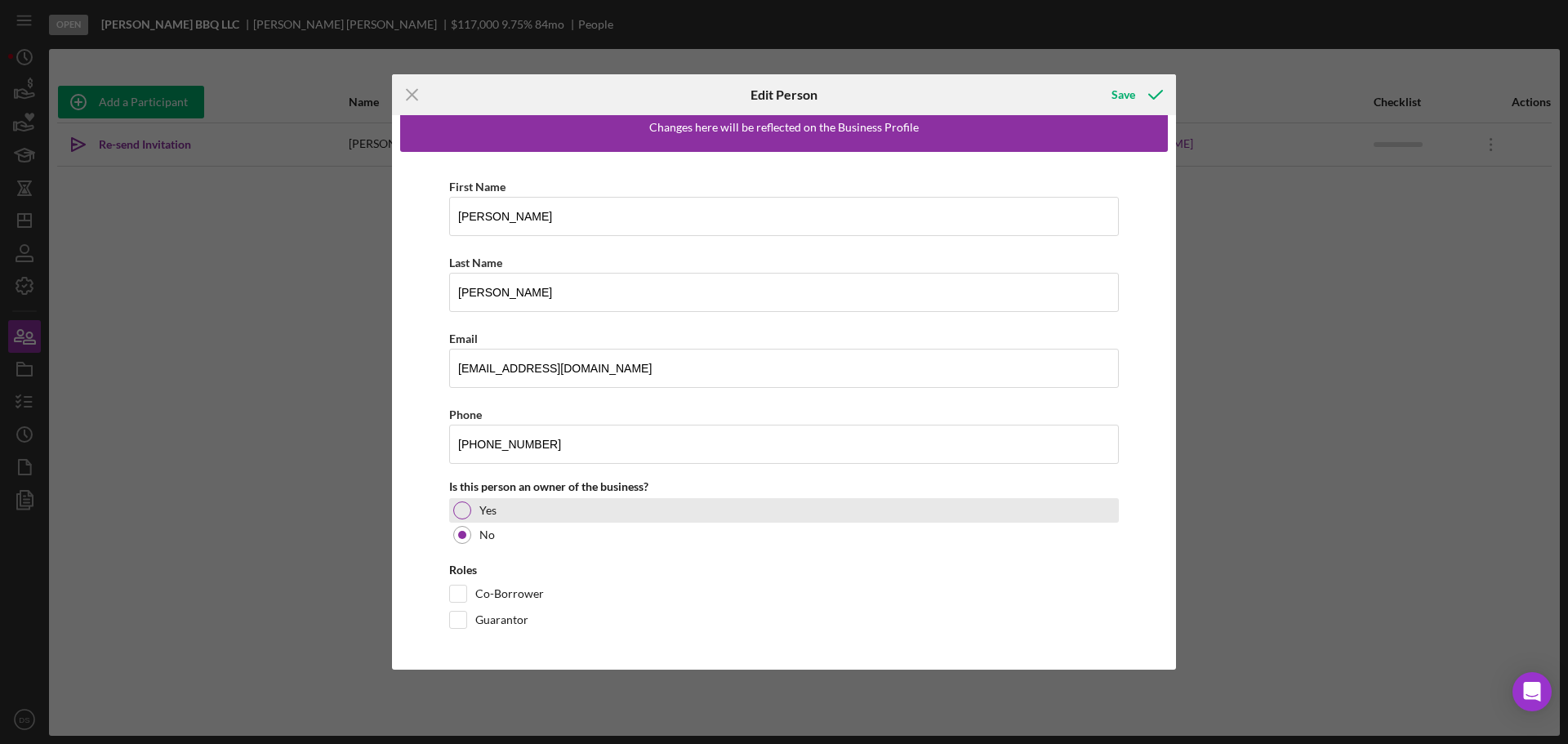
click at [468, 515] on div at bounding box center [462, 510] width 18 height 18
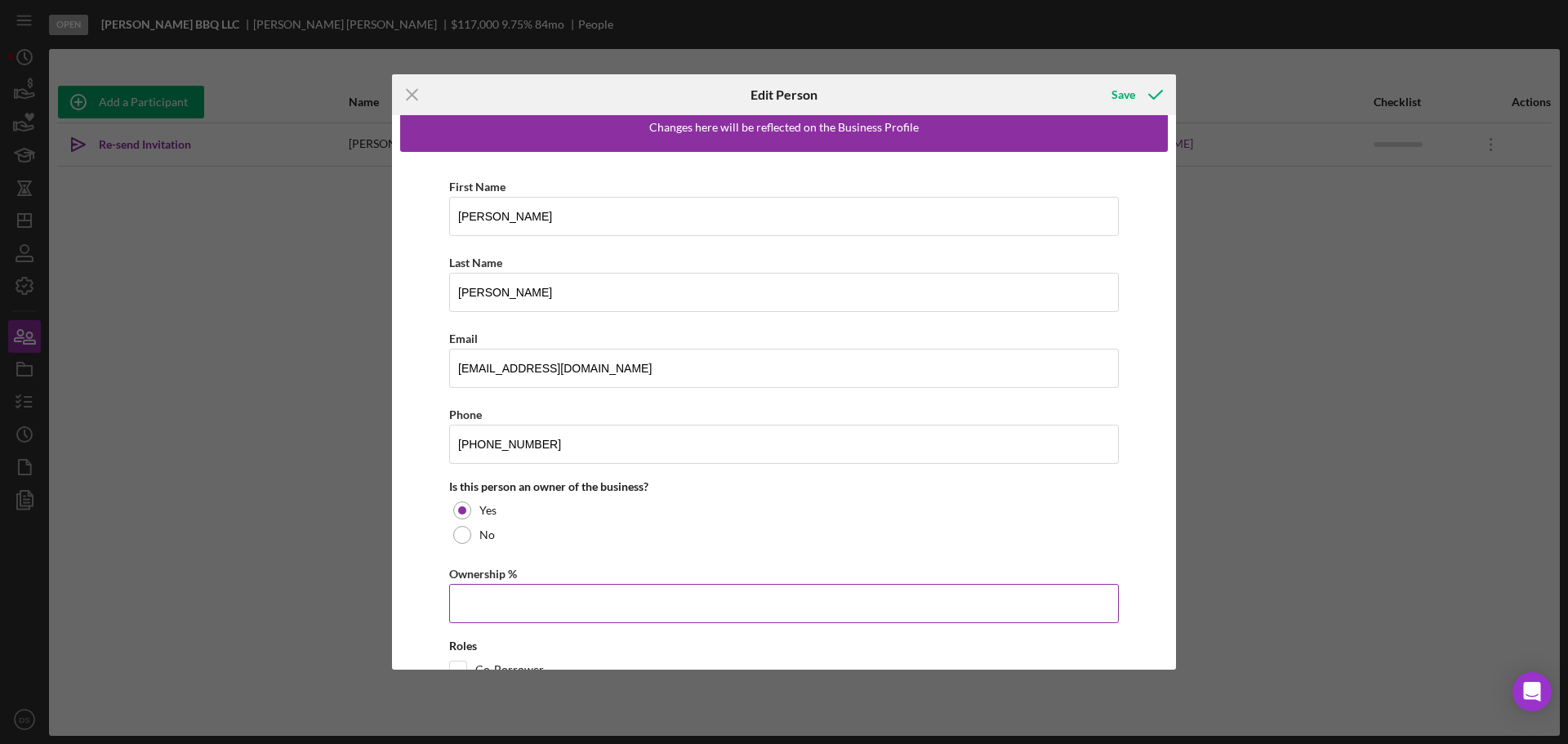
click at [540, 609] on input "Ownership %" at bounding box center [784, 604] width 670 height 40
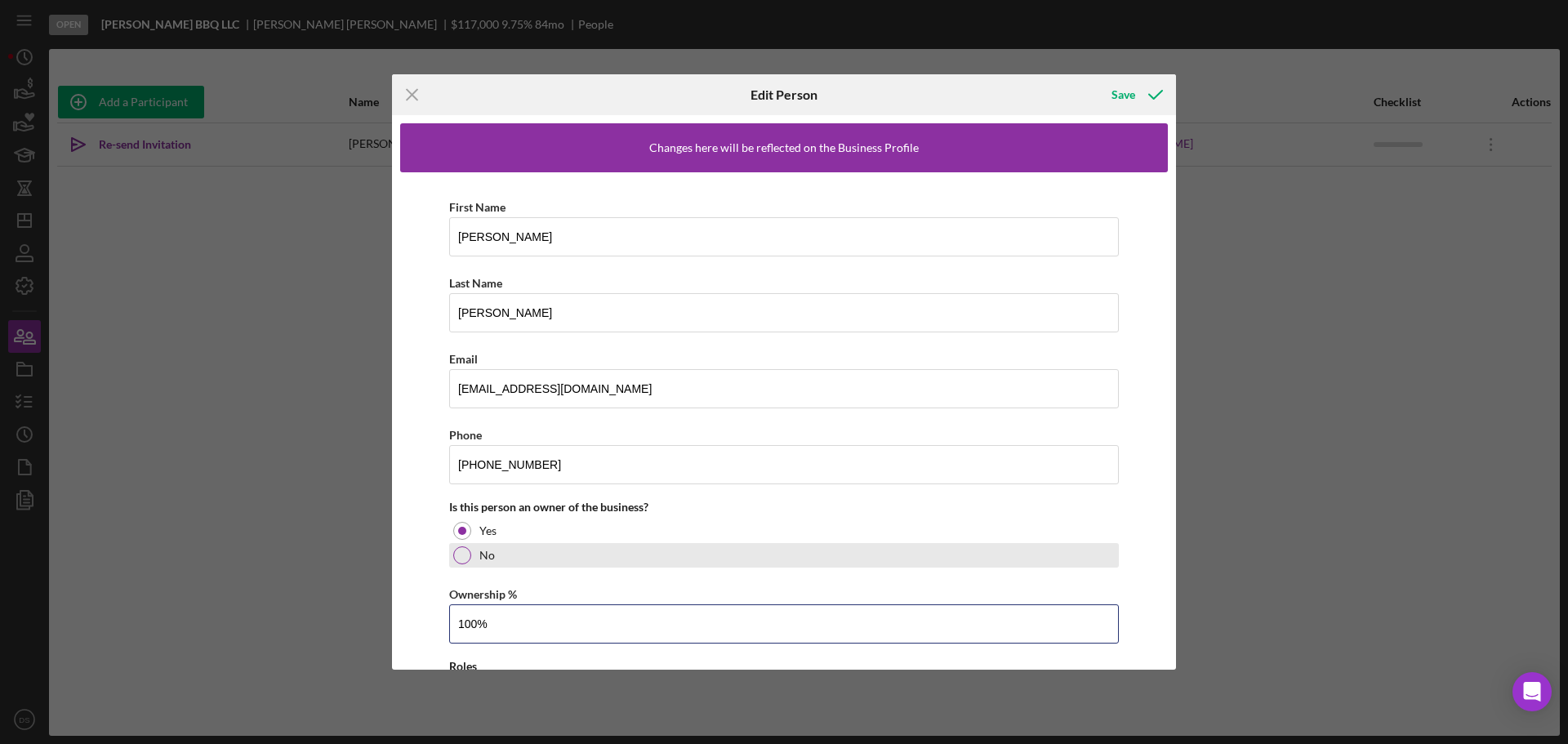
scroll to position [96, 0]
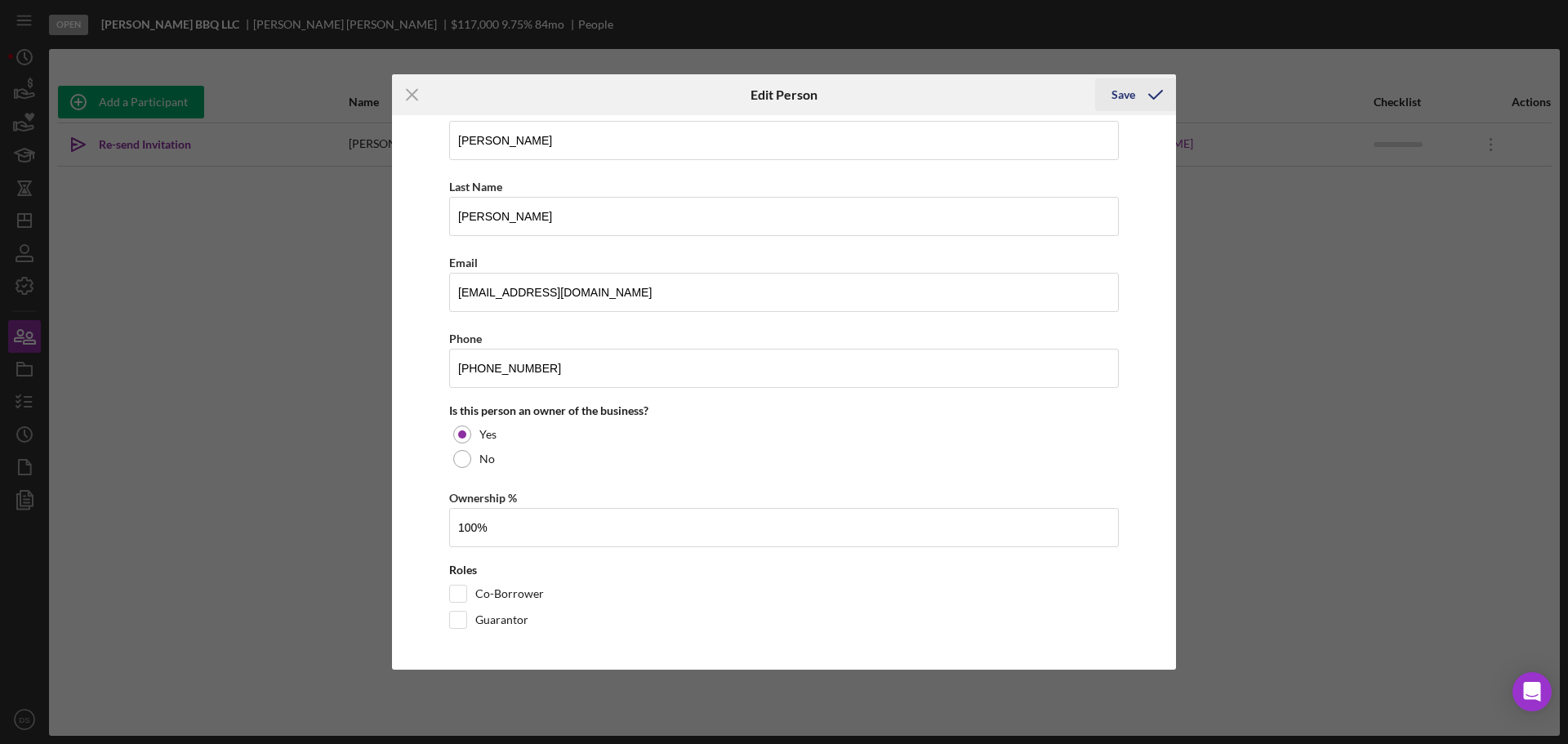
type input "100.00%"
click at [1138, 98] on icon "button" at bounding box center [1156, 94] width 40 height 40
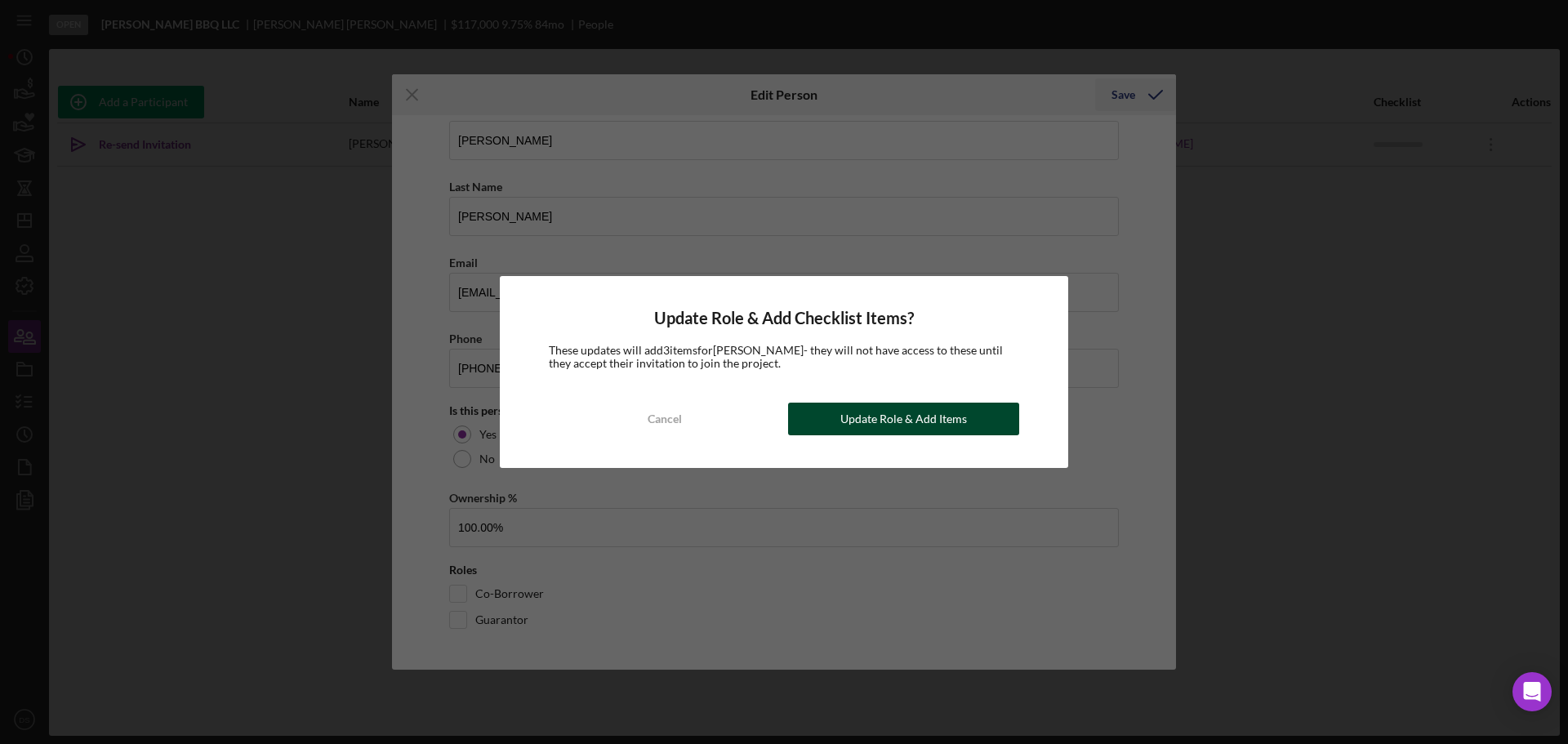
click at [927, 425] on div "Update Role & Add Items" at bounding box center [903, 419] width 127 height 33
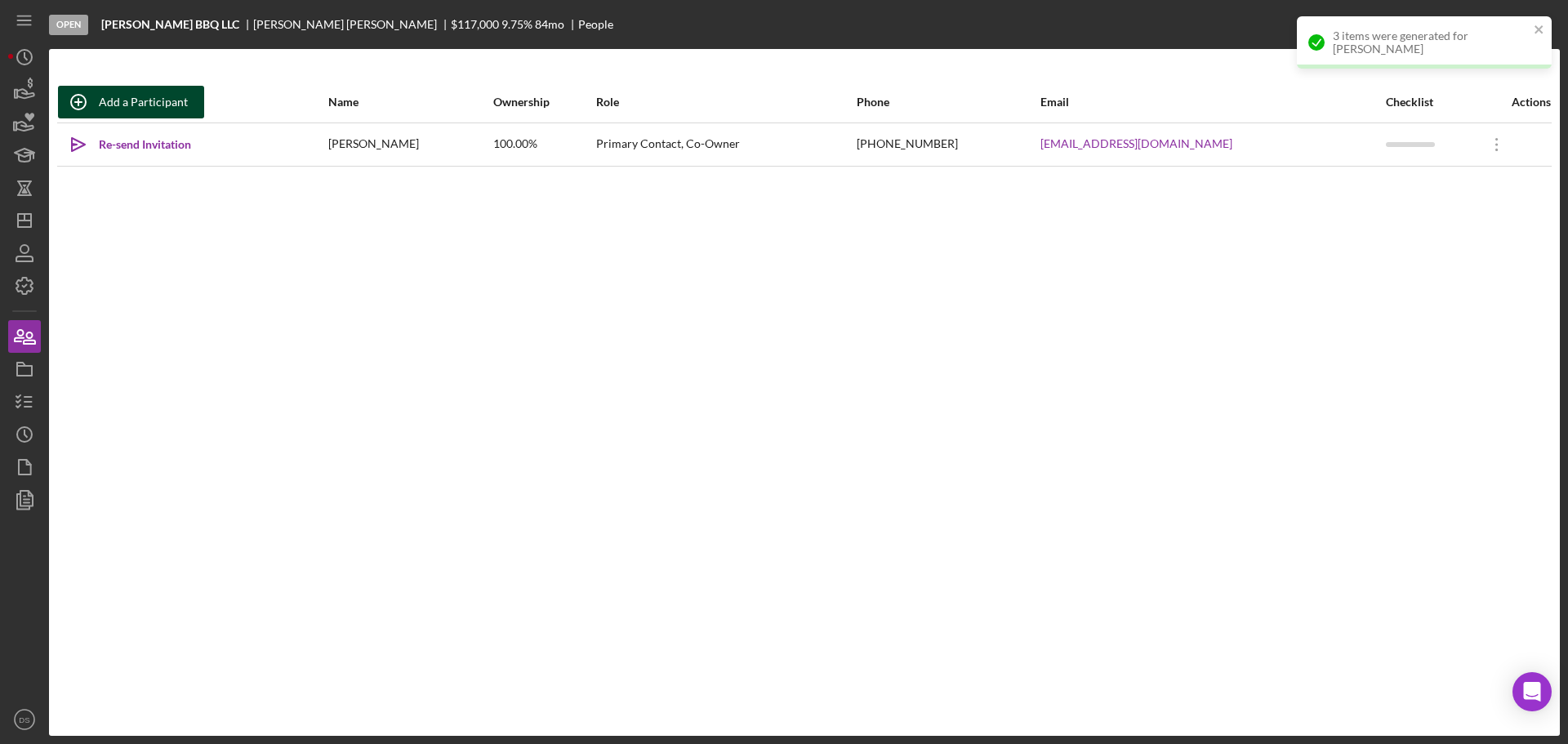
click at [177, 100] on div "Add a Participant" at bounding box center [143, 102] width 89 height 33
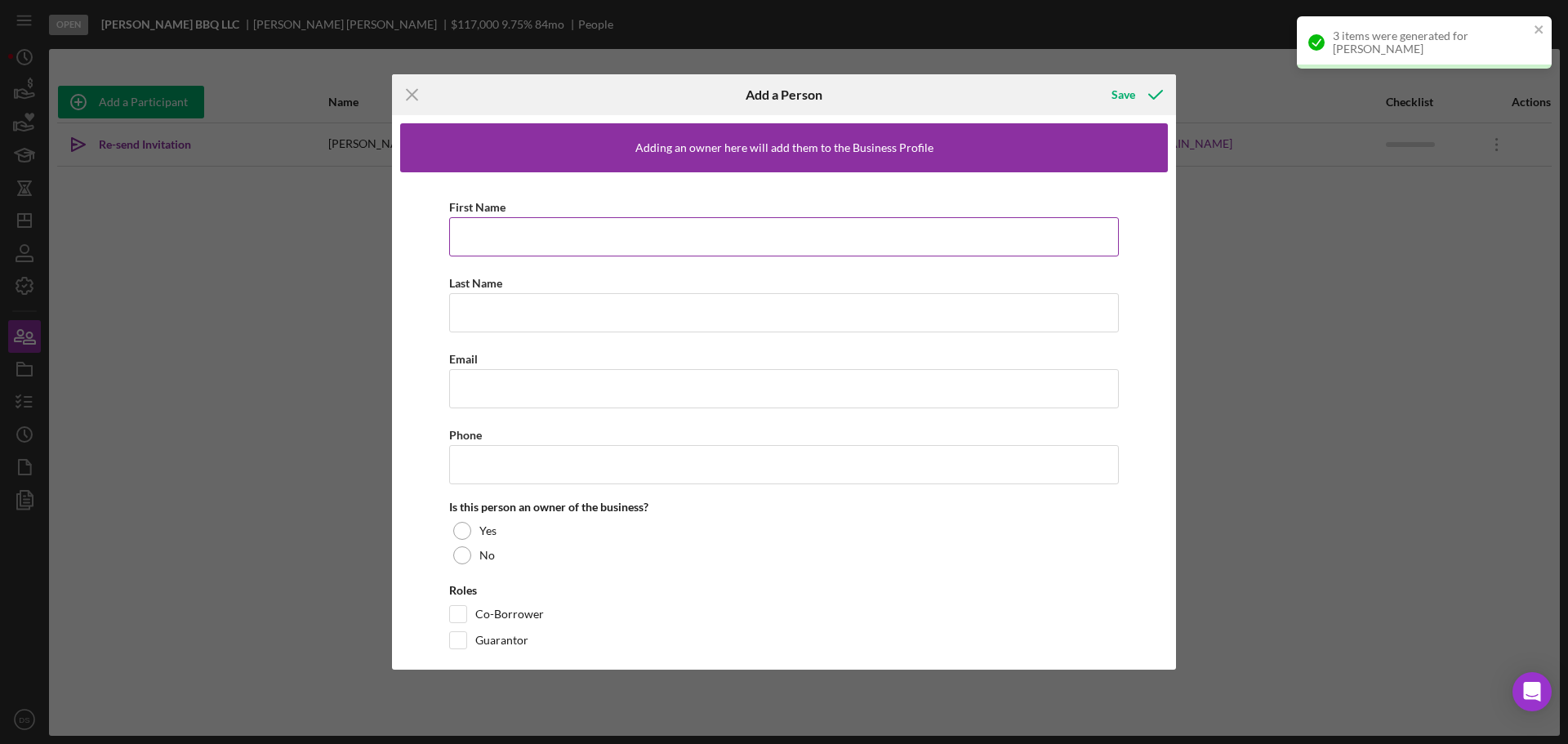
click at [472, 235] on input "First Name" at bounding box center [784, 237] width 670 height 40
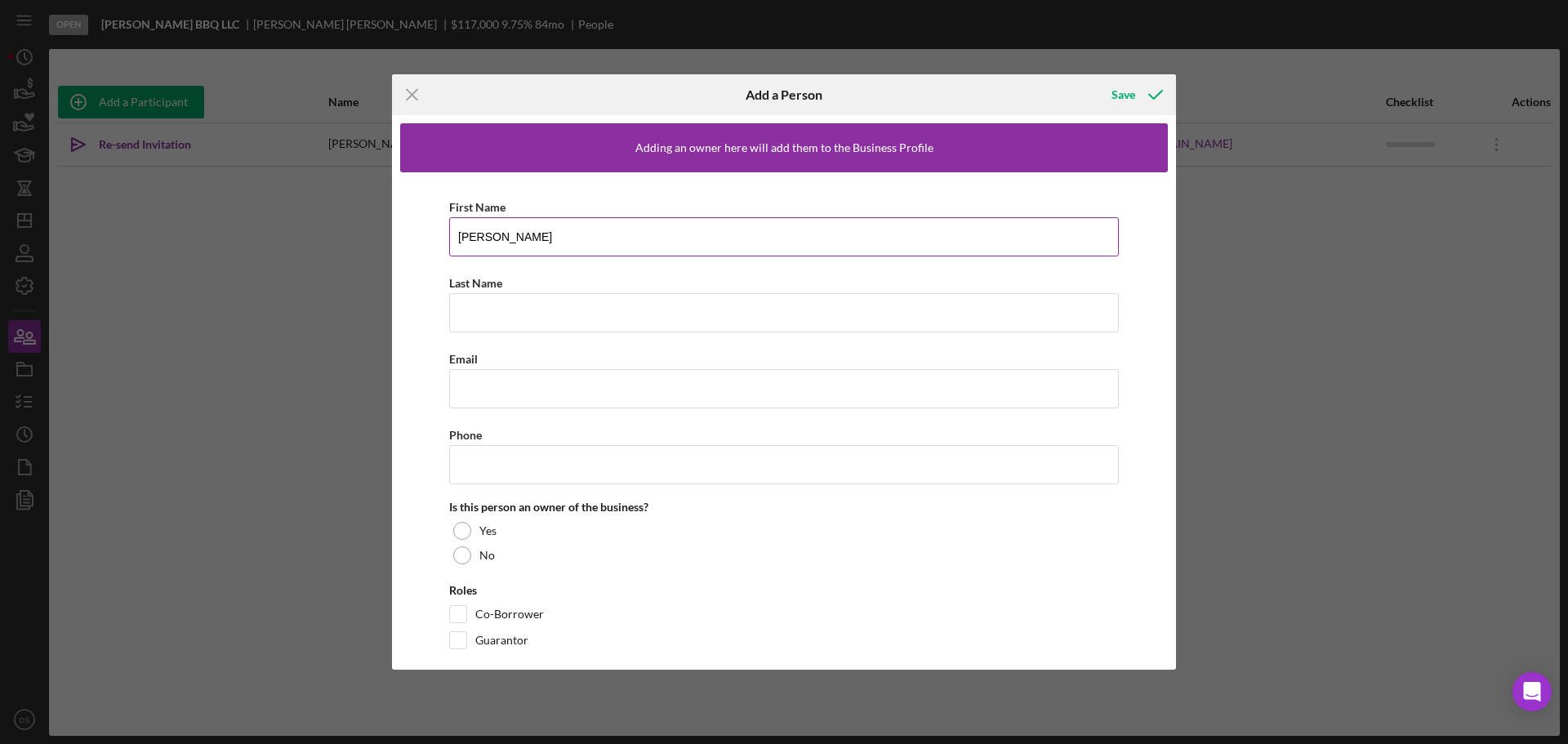
type input "[PERSON_NAME]"
click at [500, 382] on input "Email" at bounding box center [784, 389] width 670 height 40
paste input "[EMAIL_ADDRESS][DOMAIN_NAME]"
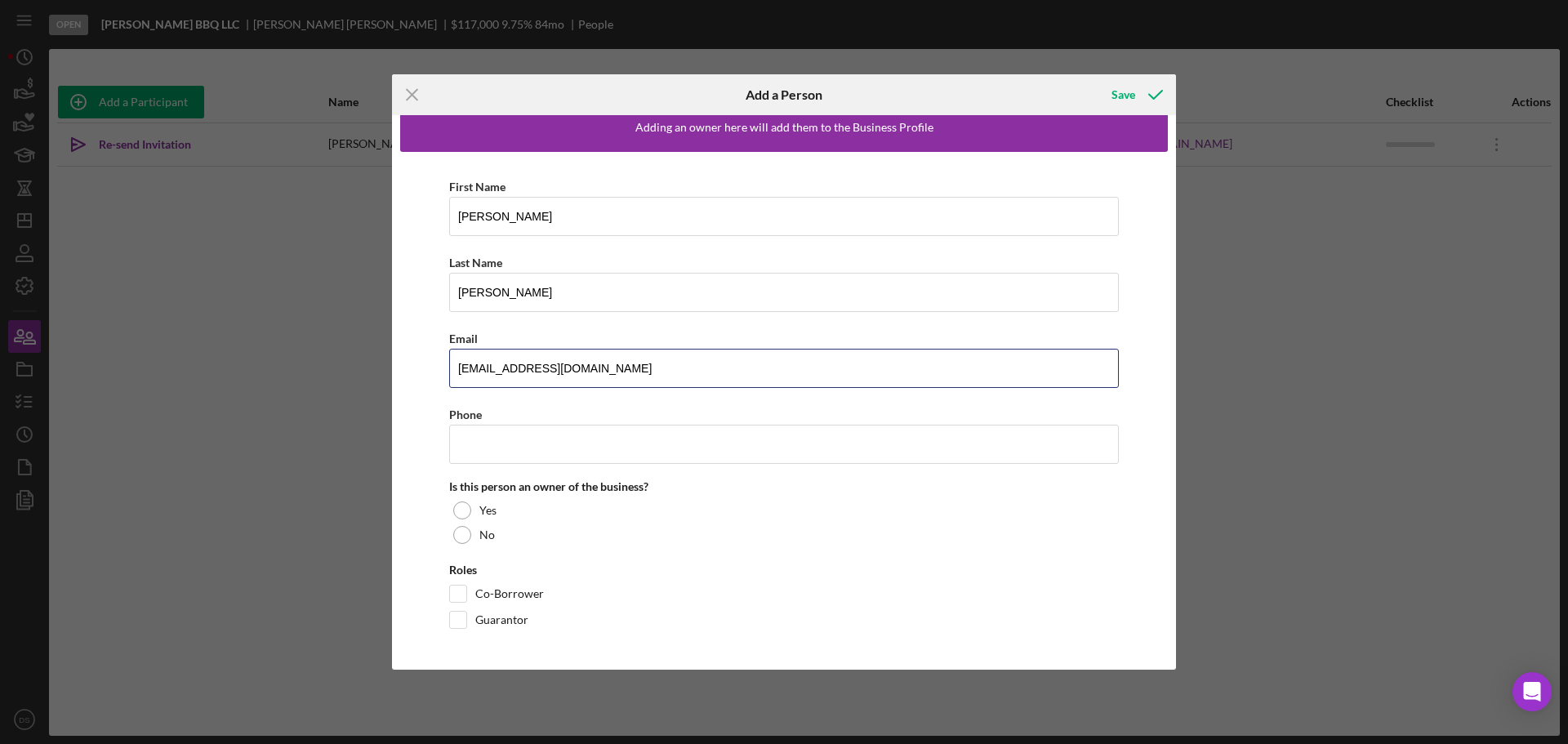
type input "[EMAIL_ADDRESS][DOMAIN_NAME]"
click at [455, 453] on input "Phone" at bounding box center [784, 444] width 670 height 40
paste input "[PHONE_NUMBER]"
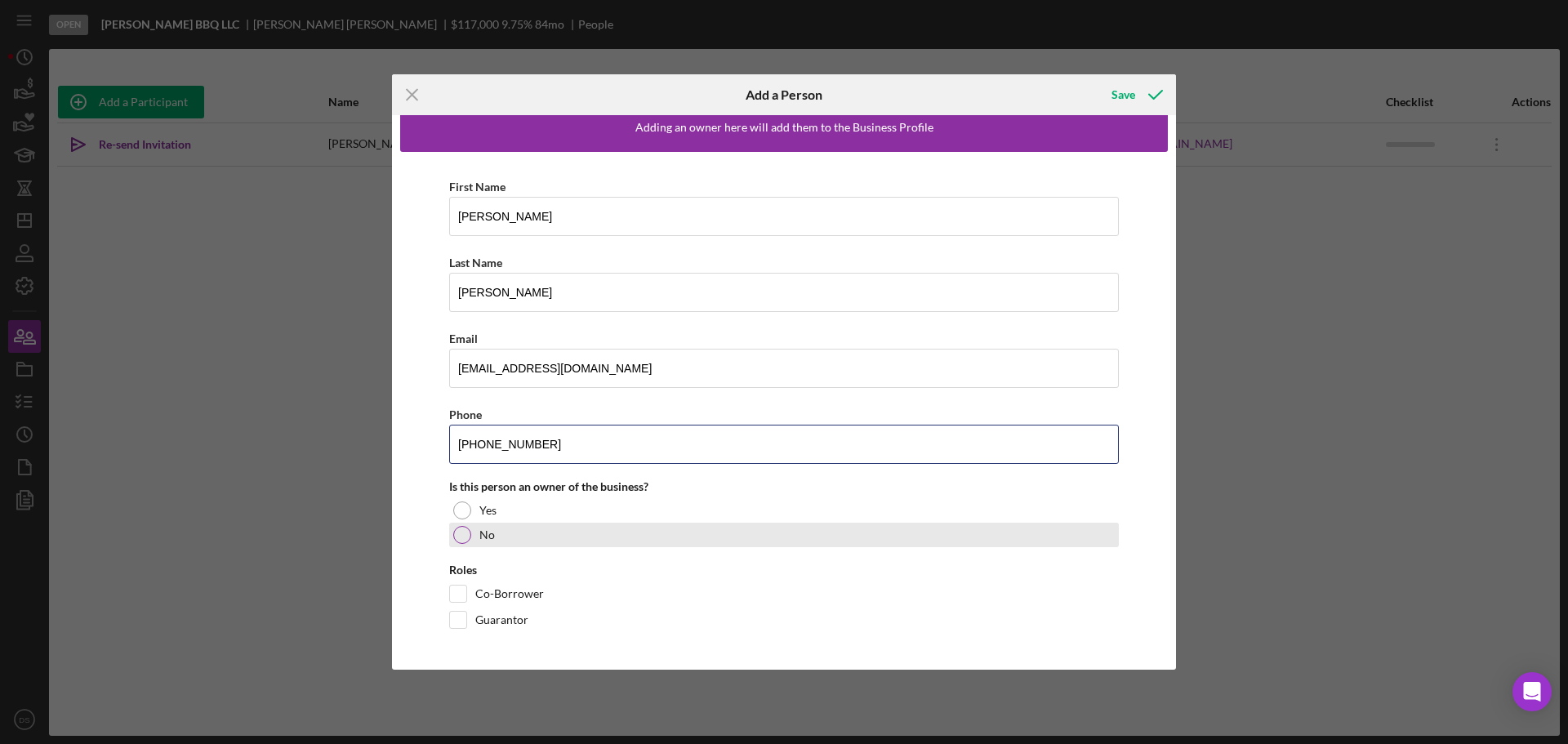
type input "[PHONE_NUMBER]"
click at [470, 535] on div at bounding box center [462, 535] width 18 height 18
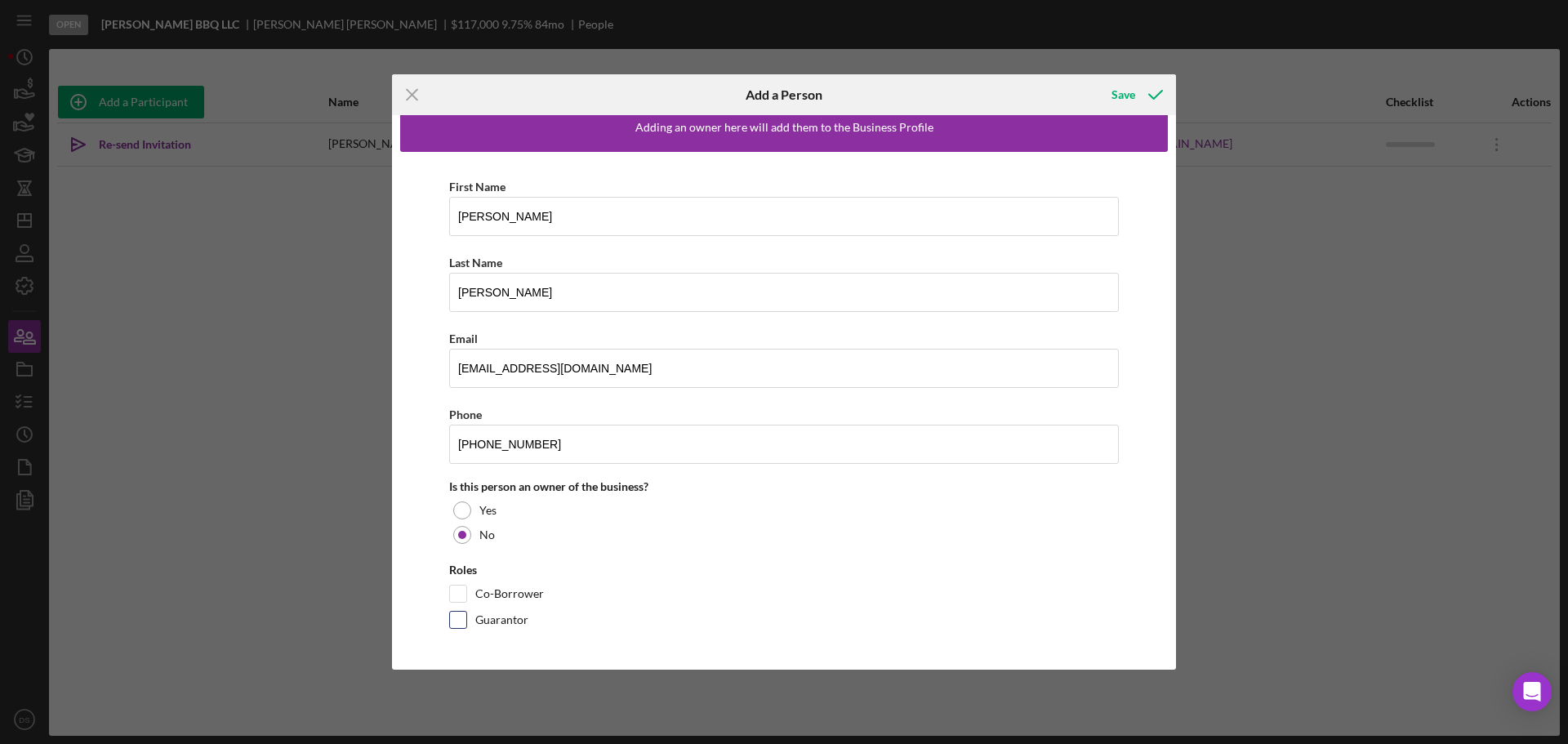
click at [458, 625] on input "Guarantor" at bounding box center [458, 620] width 16 height 16
checkbox input "true"
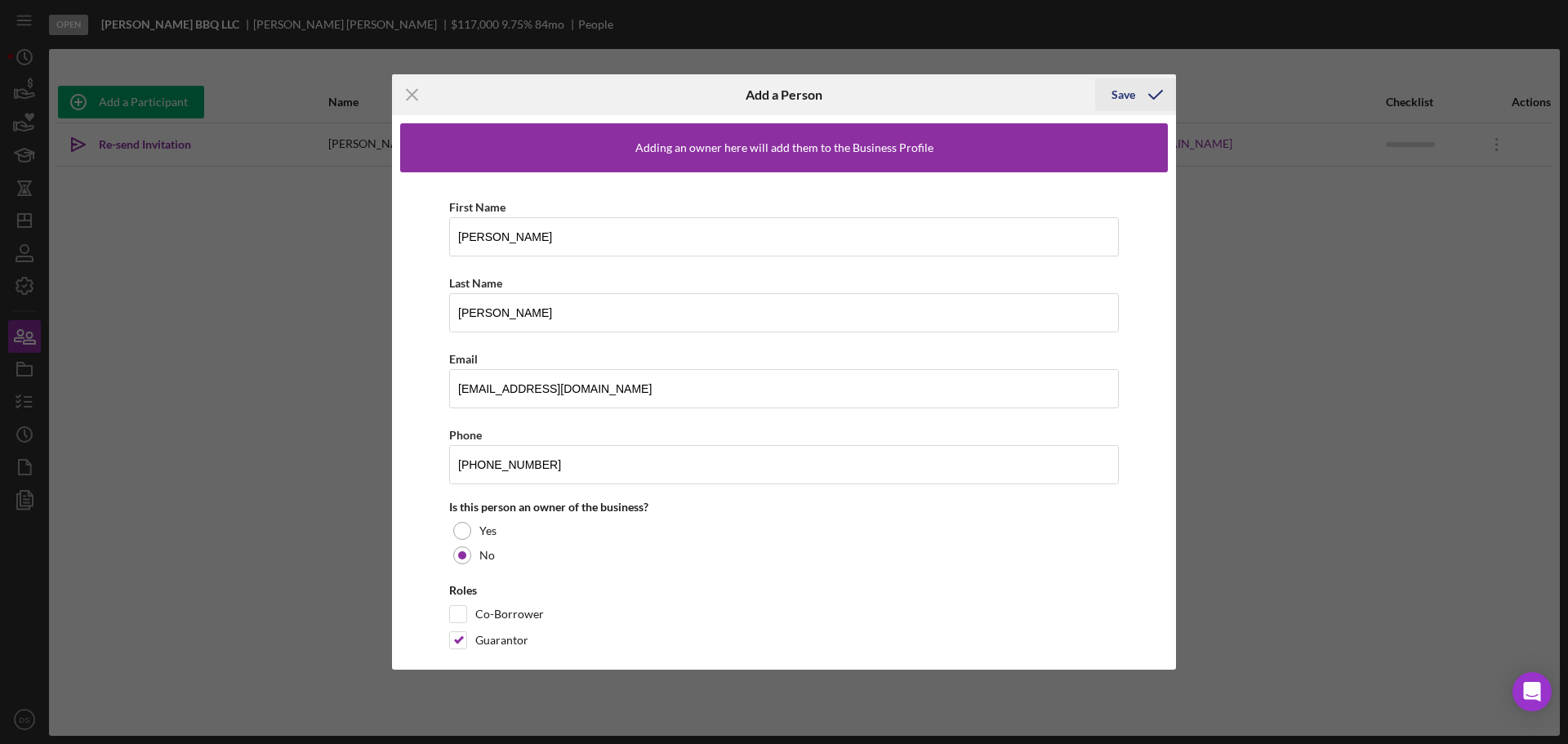
click at [1129, 93] on div "Save" at bounding box center [1124, 95] width 24 height 33
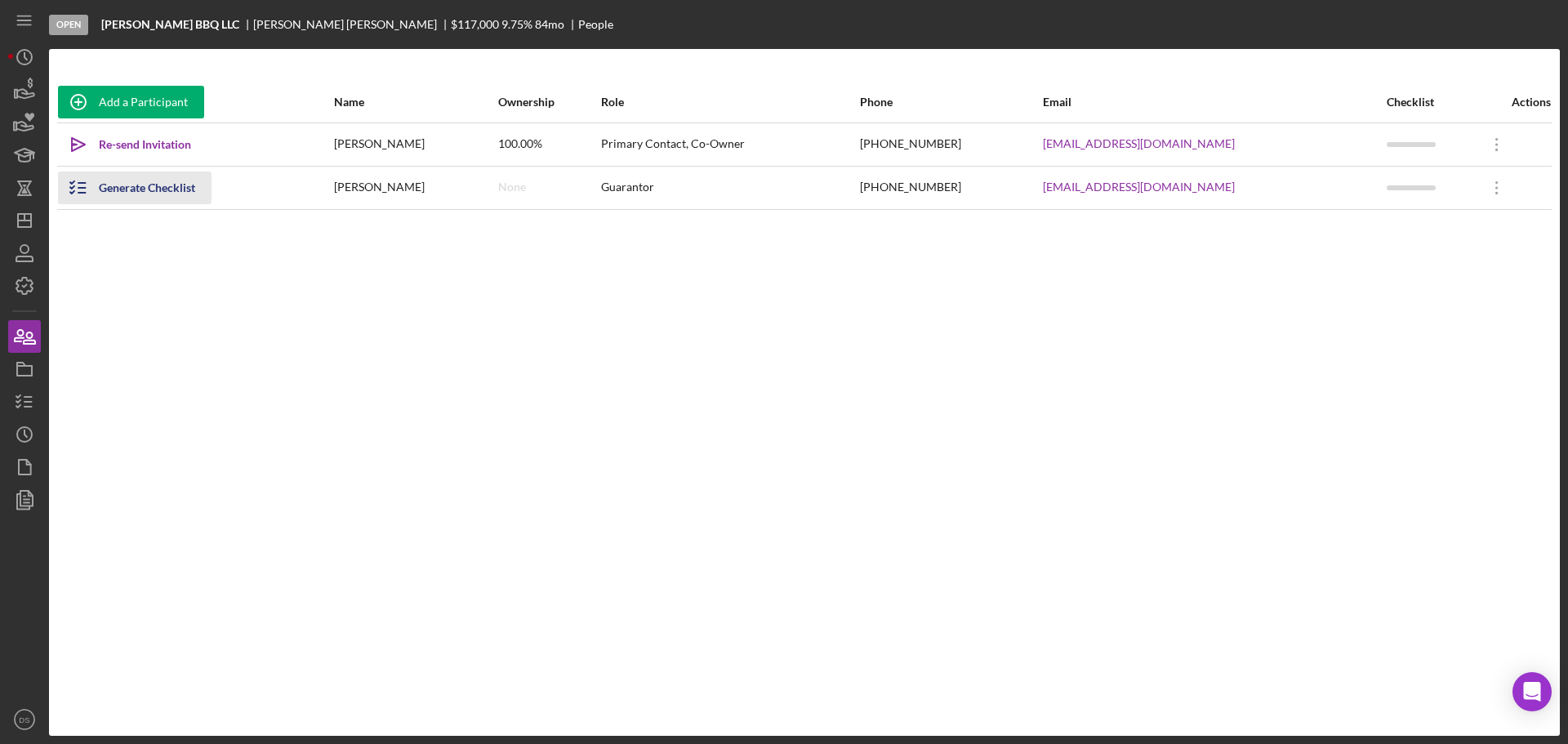
click at [170, 195] on div "Generate Checklist" at bounding box center [147, 188] width 96 height 33
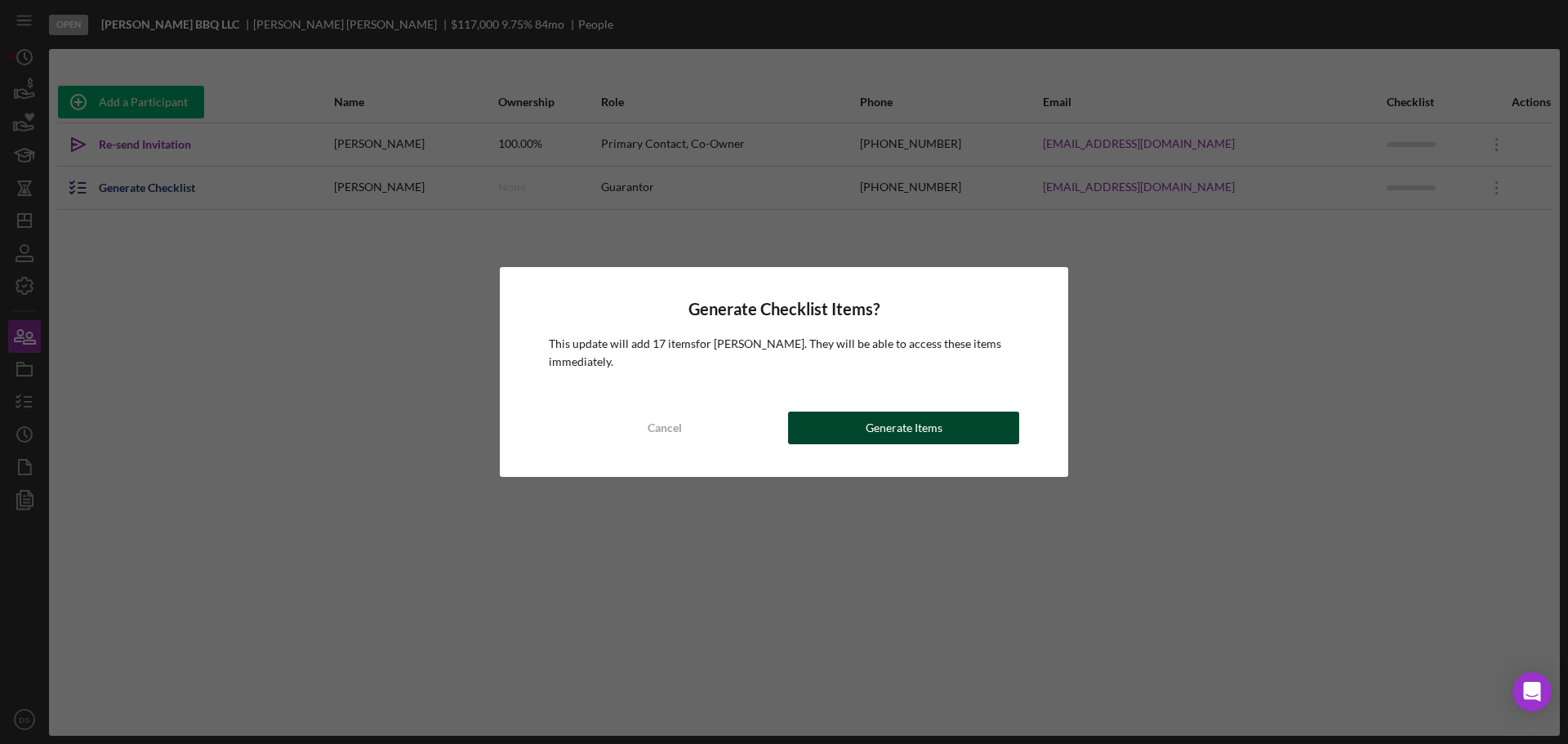
click at [922, 428] on div "Generate Items" at bounding box center [904, 428] width 77 height 33
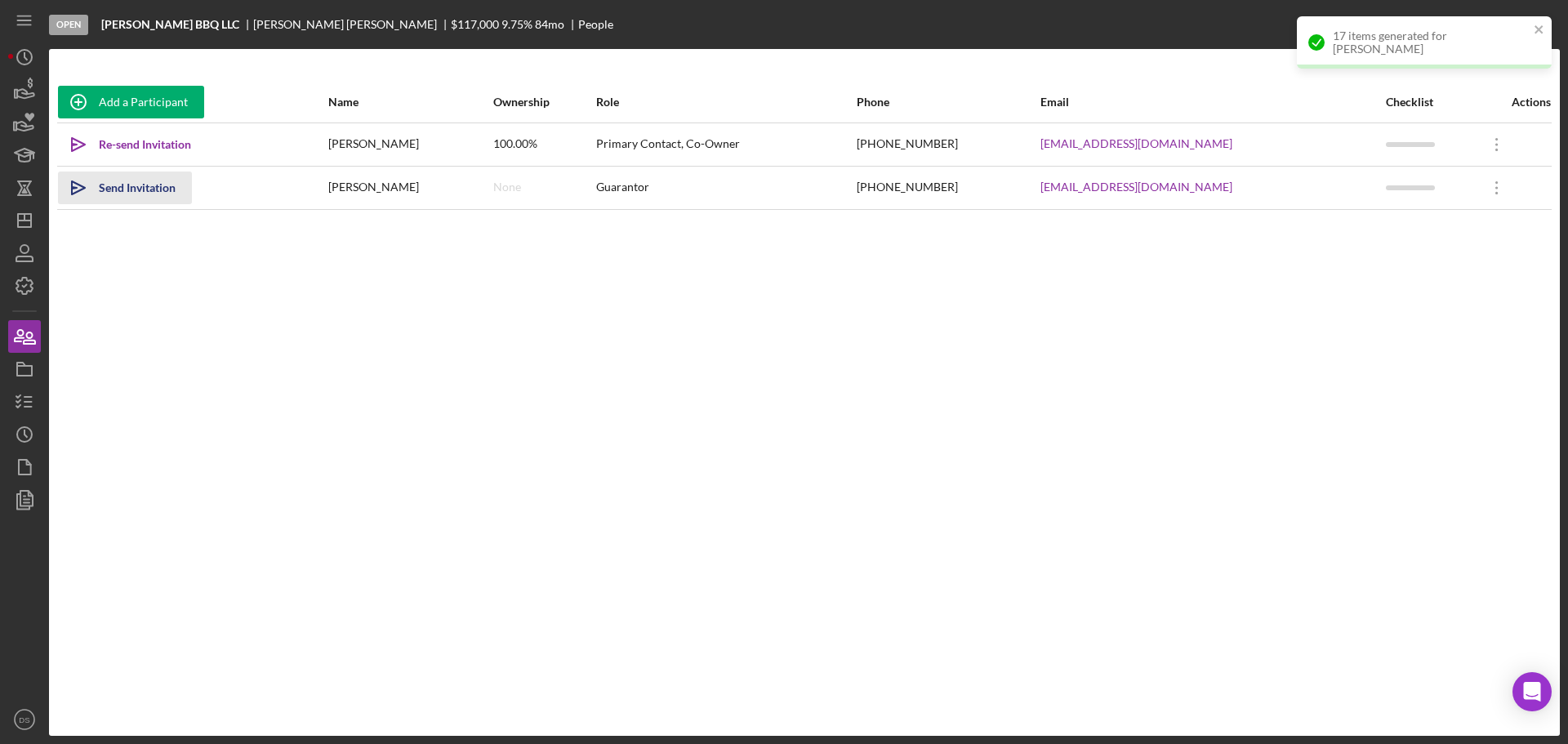
click at [154, 184] on div "Send Invitation" at bounding box center [137, 188] width 77 height 33
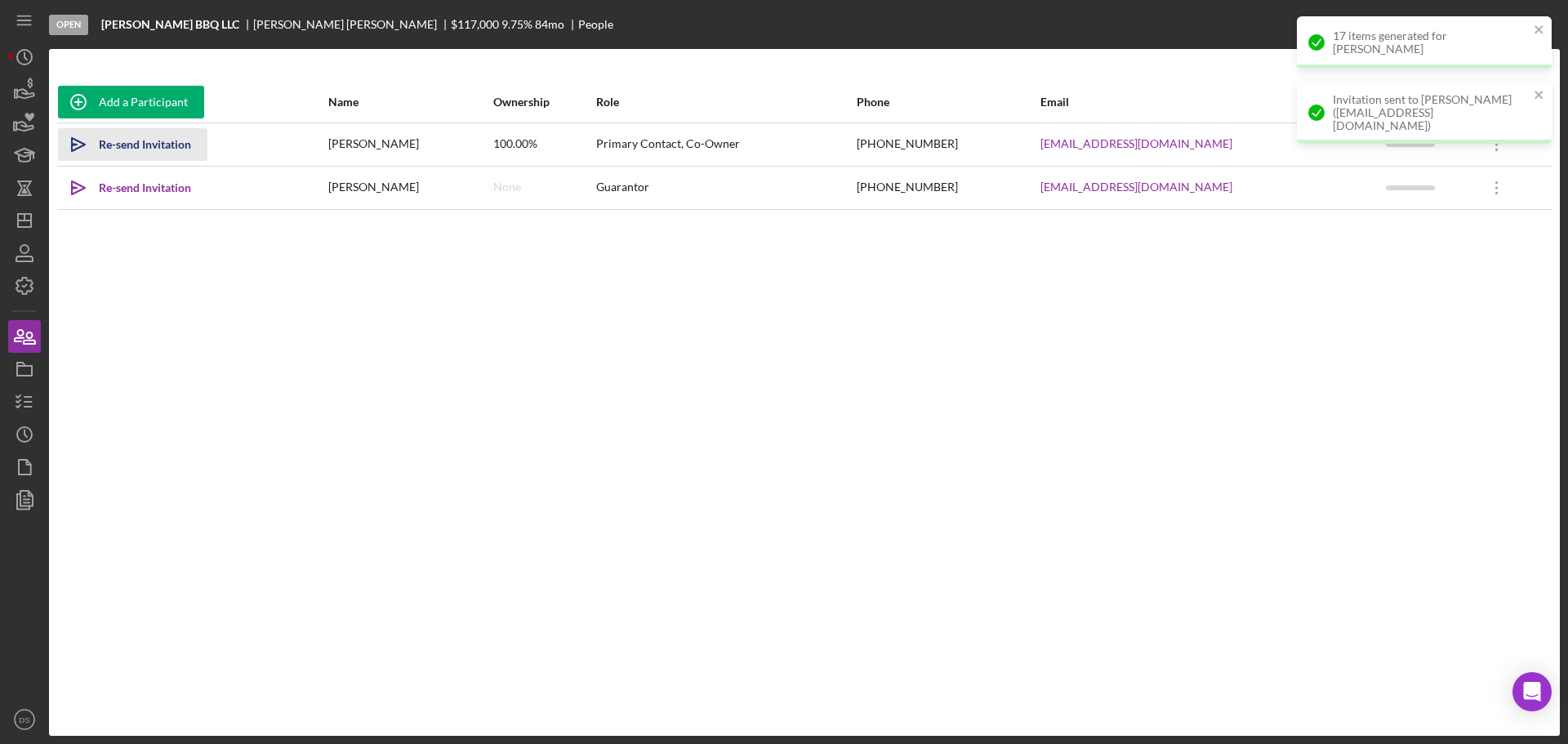
click at [167, 139] on div "Re-send Invitation" at bounding box center [145, 145] width 92 height 33
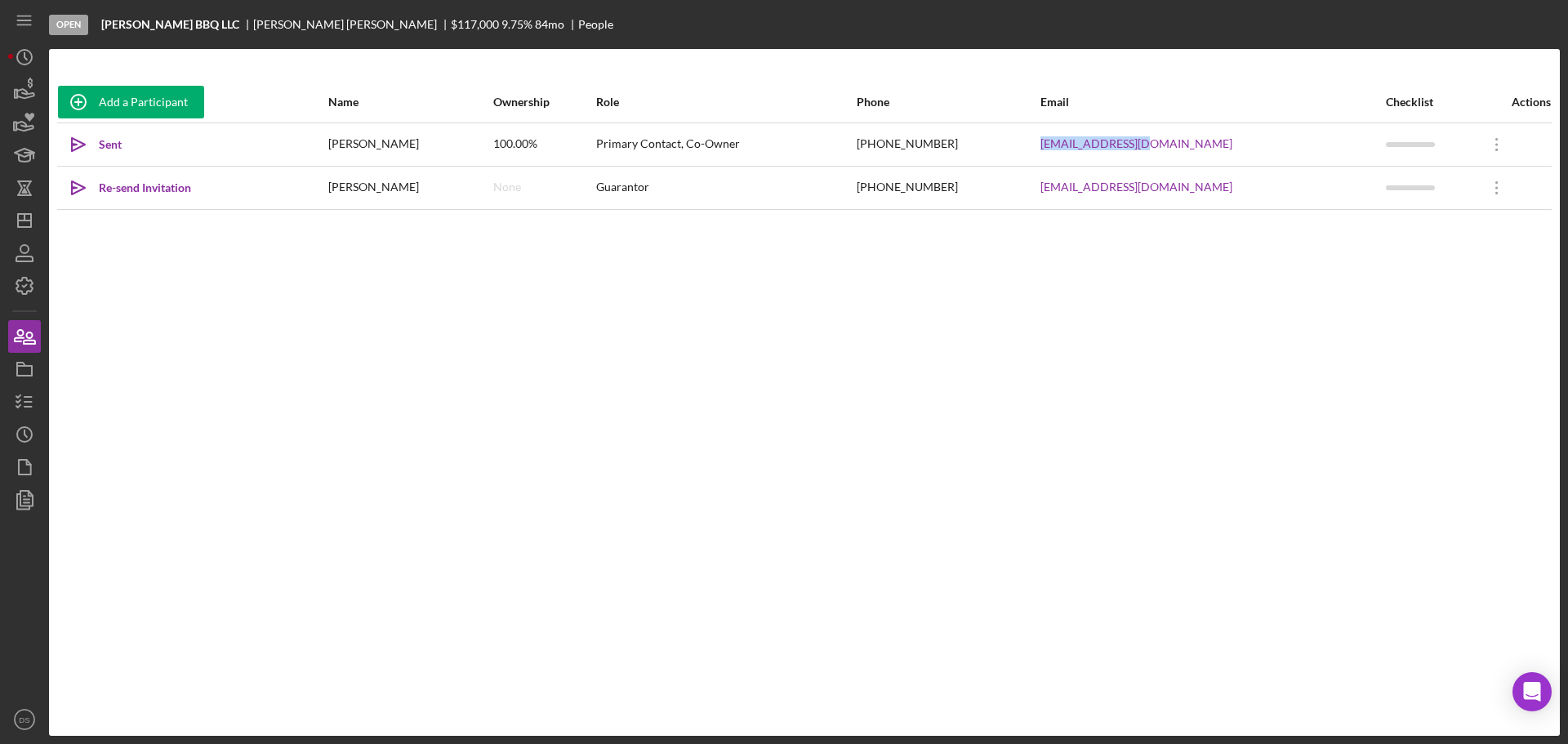
drag, startPoint x: 1242, startPoint y: 139, endPoint x: 1105, endPoint y: 149, distance: 137.4
click at [1105, 149] on tr "Icon/icon-invite-send Sent [PERSON_NAME] 100.00% Primary Contact, Co-Owner [PHO…" at bounding box center [804, 144] width 1495 height 43
copy tr "[EMAIL_ADDRESS][DOMAIN_NAME]"
click at [1292, 208] on td "[EMAIL_ADDRESS][DOMAIN_NAME]" at bounding box center [1213, 188] width 346 height 43
drag, startPoint x: 1252, startPoint y: 189, endPoint x: 1112, endPoint y: 189, distance: 140.0
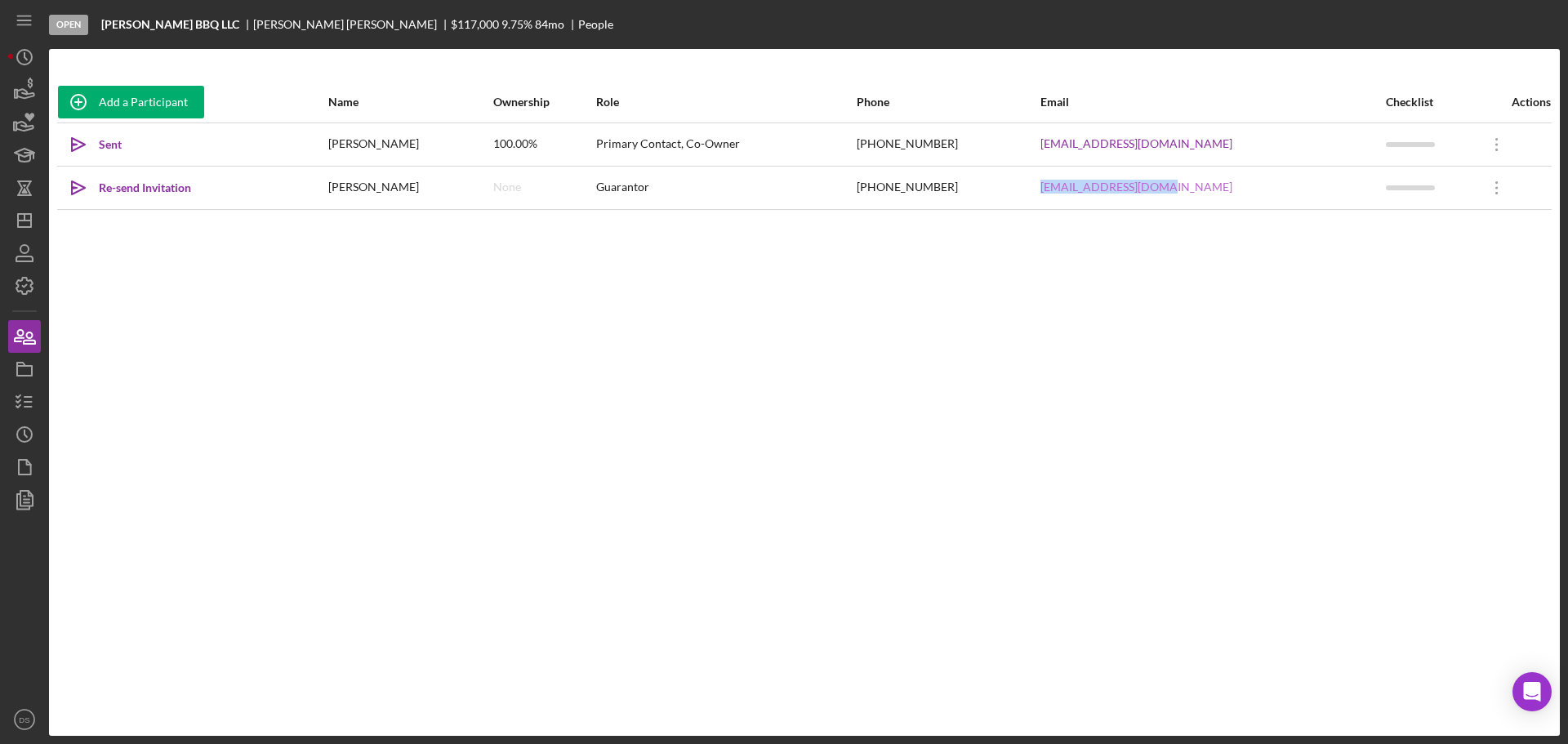
click at [1112, 189] on div "[EMAIL_ADDRESS][DOMAIN_NAME]" at bounding box center [1213, 187] width 344 height 40
copy link "[EMAIL_ADDRESS][DOMAIN_NAME]"
click at [136, 196] on div "Re-send Invitation" at bounding box center [145, 188] width 92 height 33
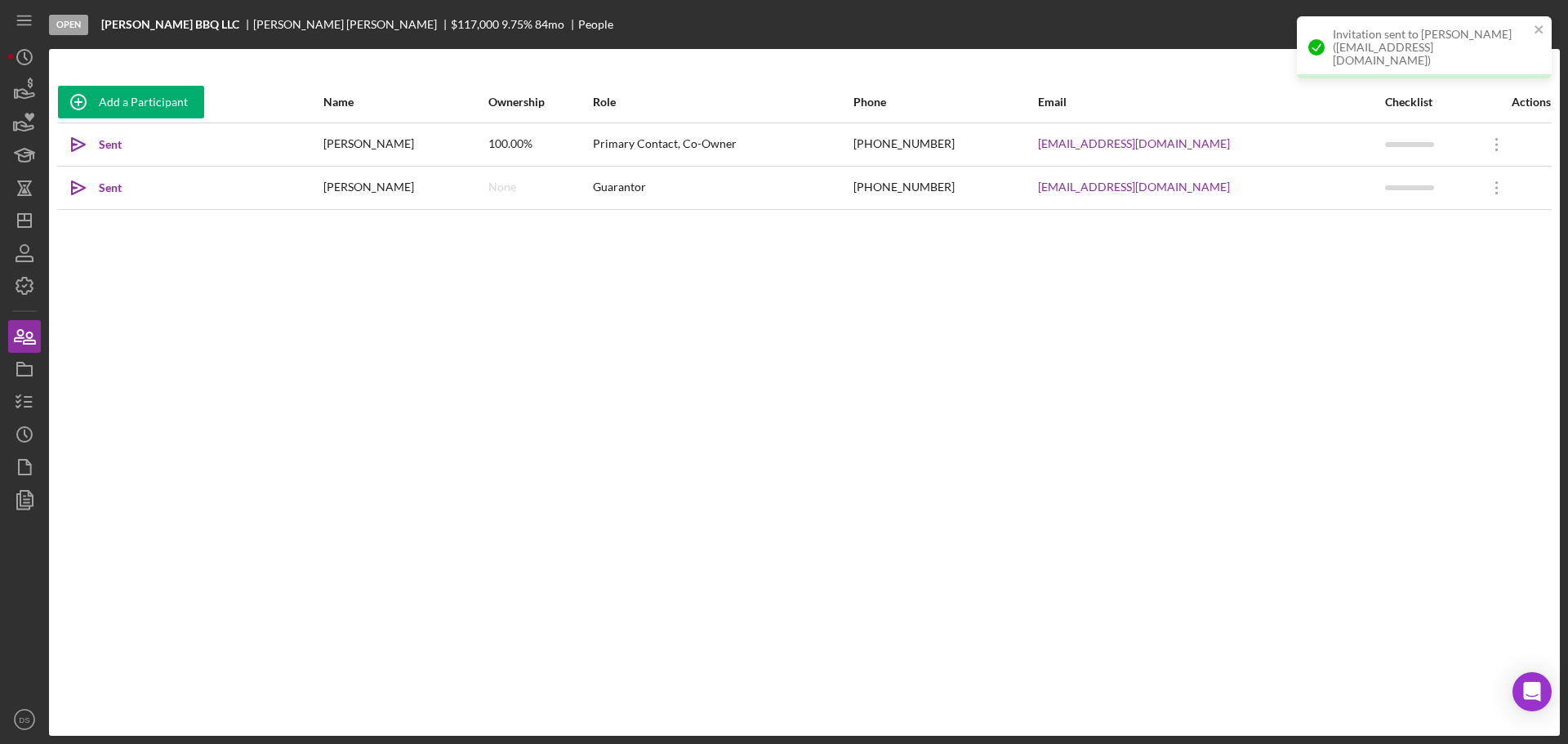
click at [307, 311] on div "Add a Participant Name Ownership Role Phone Email Checklist Actions Icon/icon-i…" at bounding box center [804, 393] width 1511 height 622
click at [30, 206] on icon "Icon/Dashboard" at bounding box center [24, 220] width 40 height 40
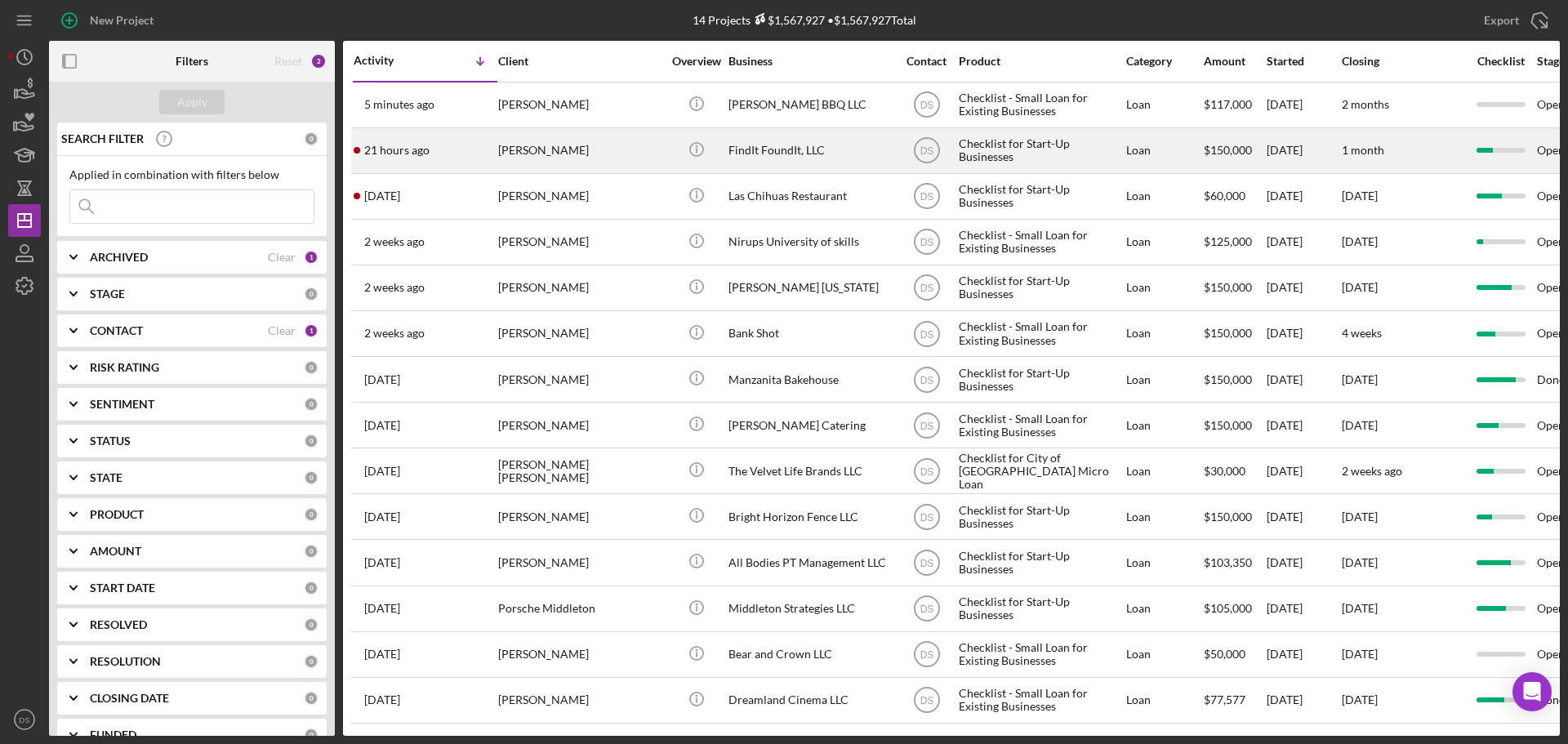
click at [562, 152] on div "[PERSON_NAME]" at bounding box center [580, 151] width 164 height 43
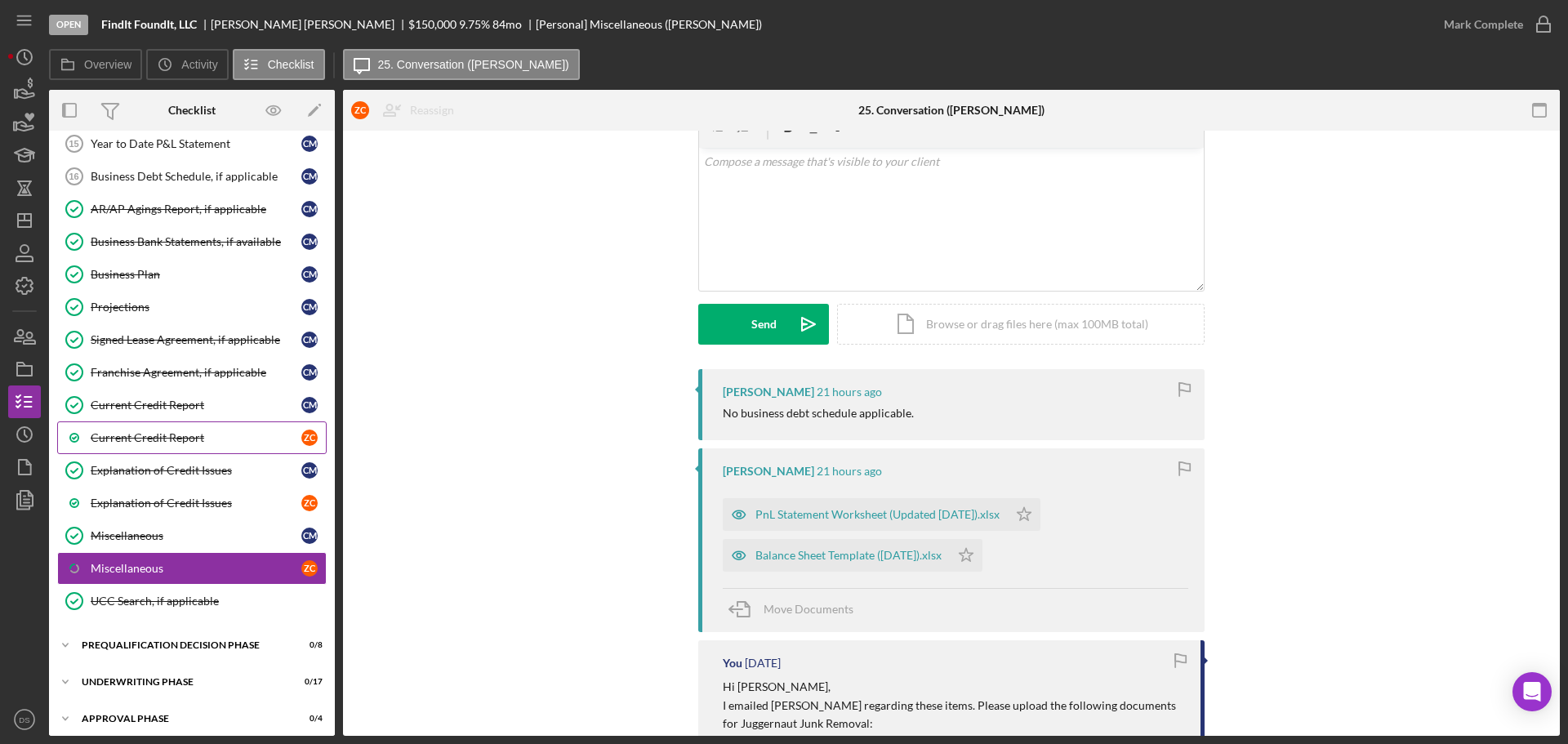
scroll to position [979, 0]
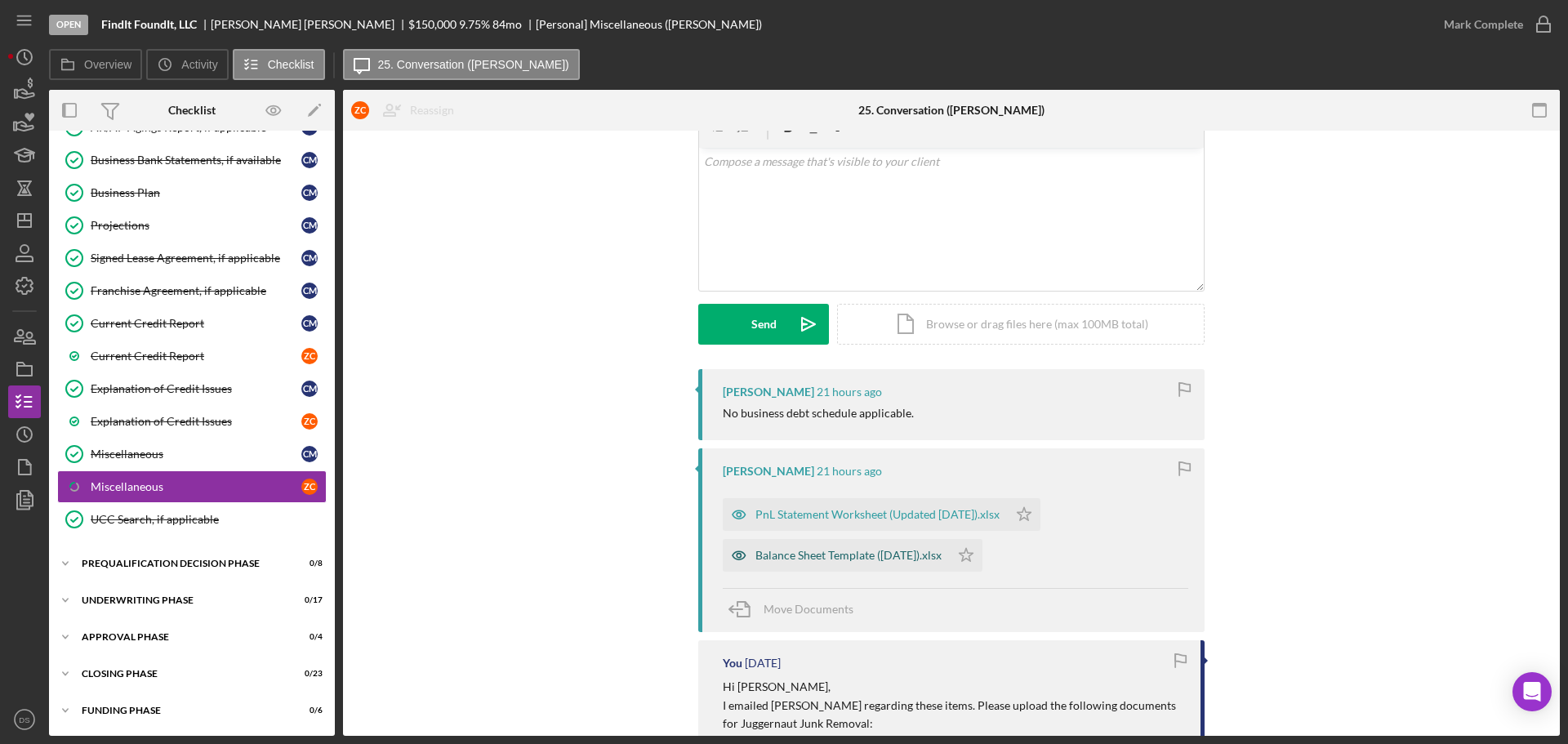
click at [859, 551] on div "Balance Sheet Template ([DATE]).xlsx" at bounding box center [849, 555] width 186 height 13
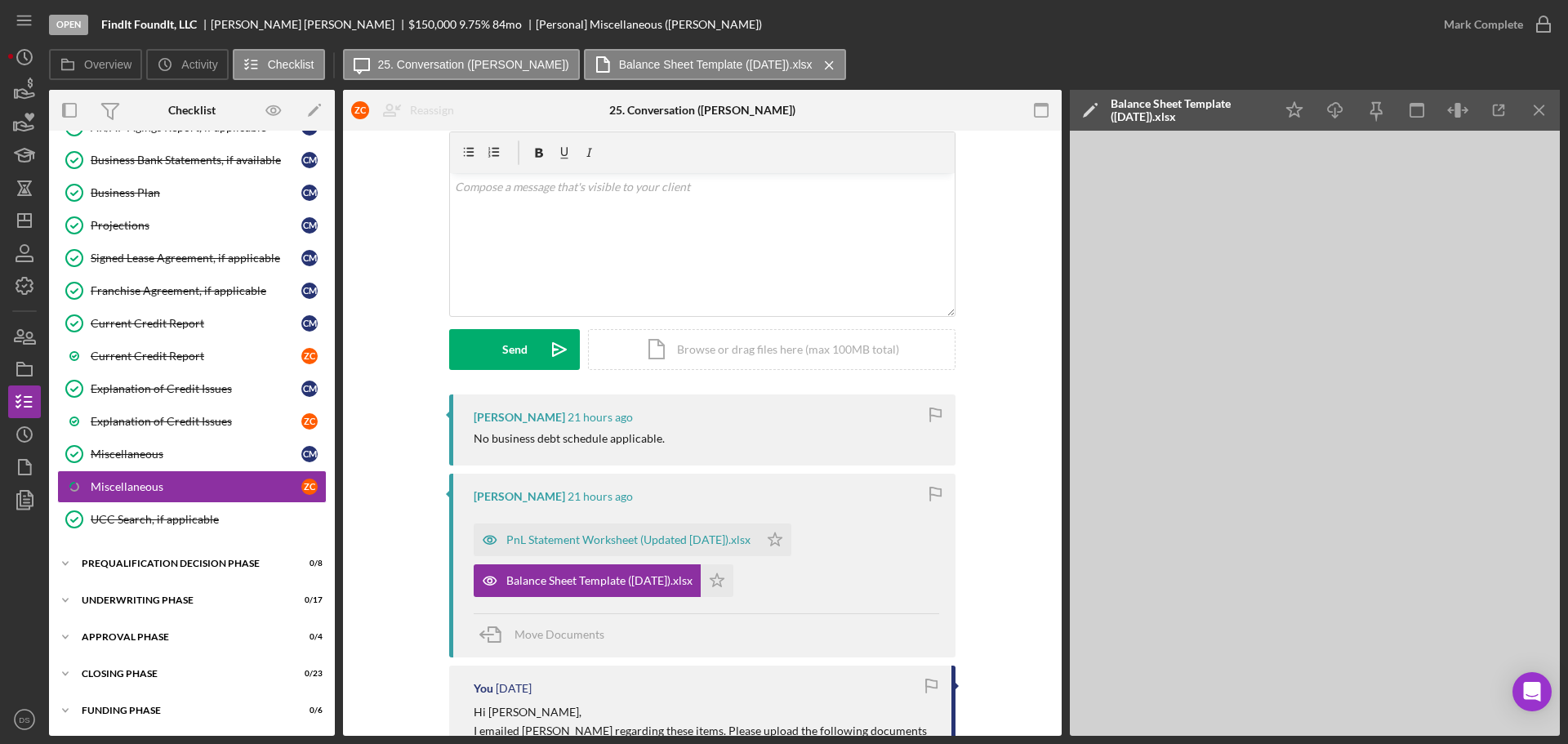
scroll to position [0, 0]
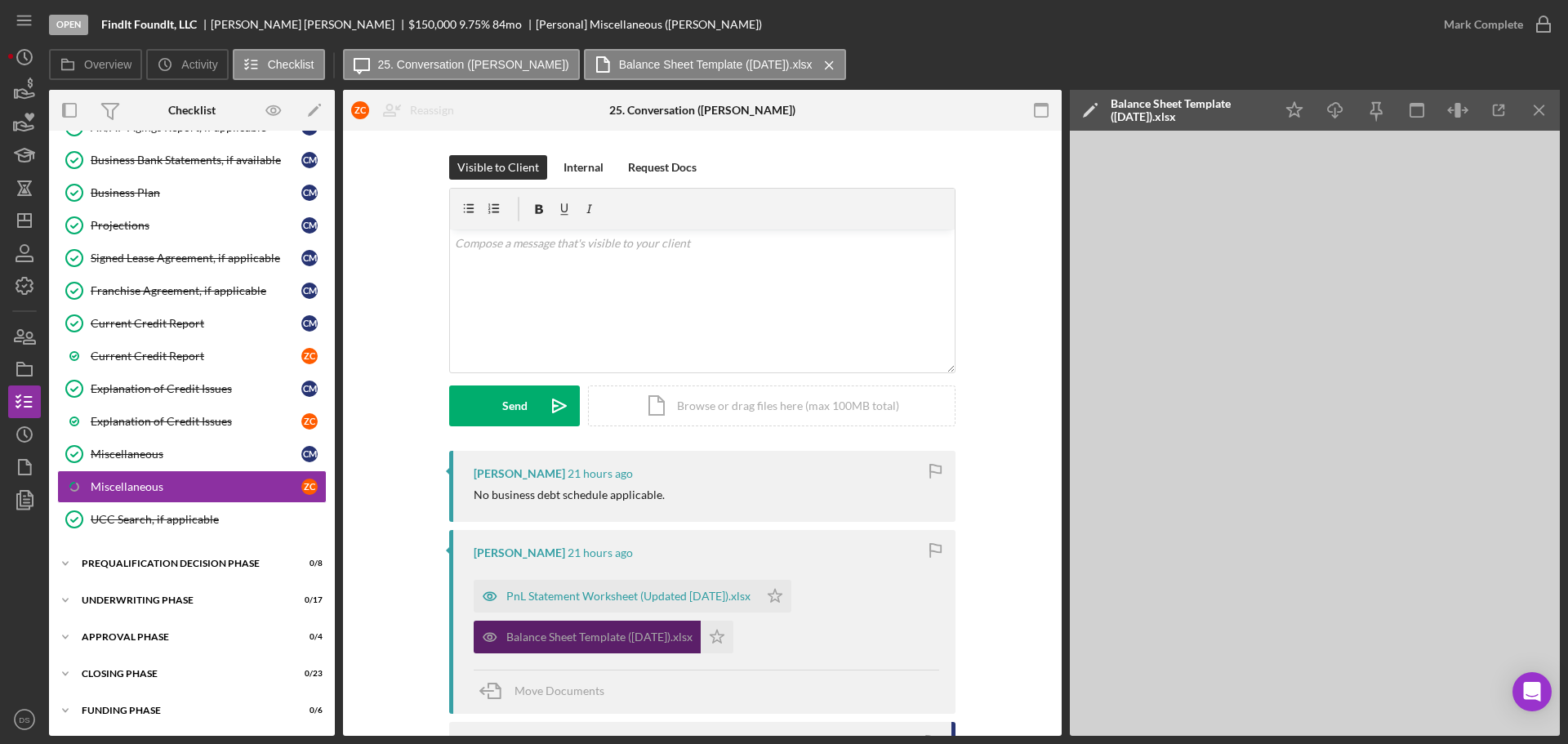
click at [669, 642] on div "Balance Sheet Template ([DATE]).xlsx" at bounding box center [599, 636] width 186 height 13
click at [1337, 120] on icon "Icon/Download" at bounding box center [1336, 110] width 37 height 37
click at [701, 637] on div "Balance Sheet Template ([DATE]).xlsx" at bounding box center [587, 637] width 227 height 33
click at [728, 640] on icon "Icon/Star" at bounding box center [717, 637] width 33 height 33
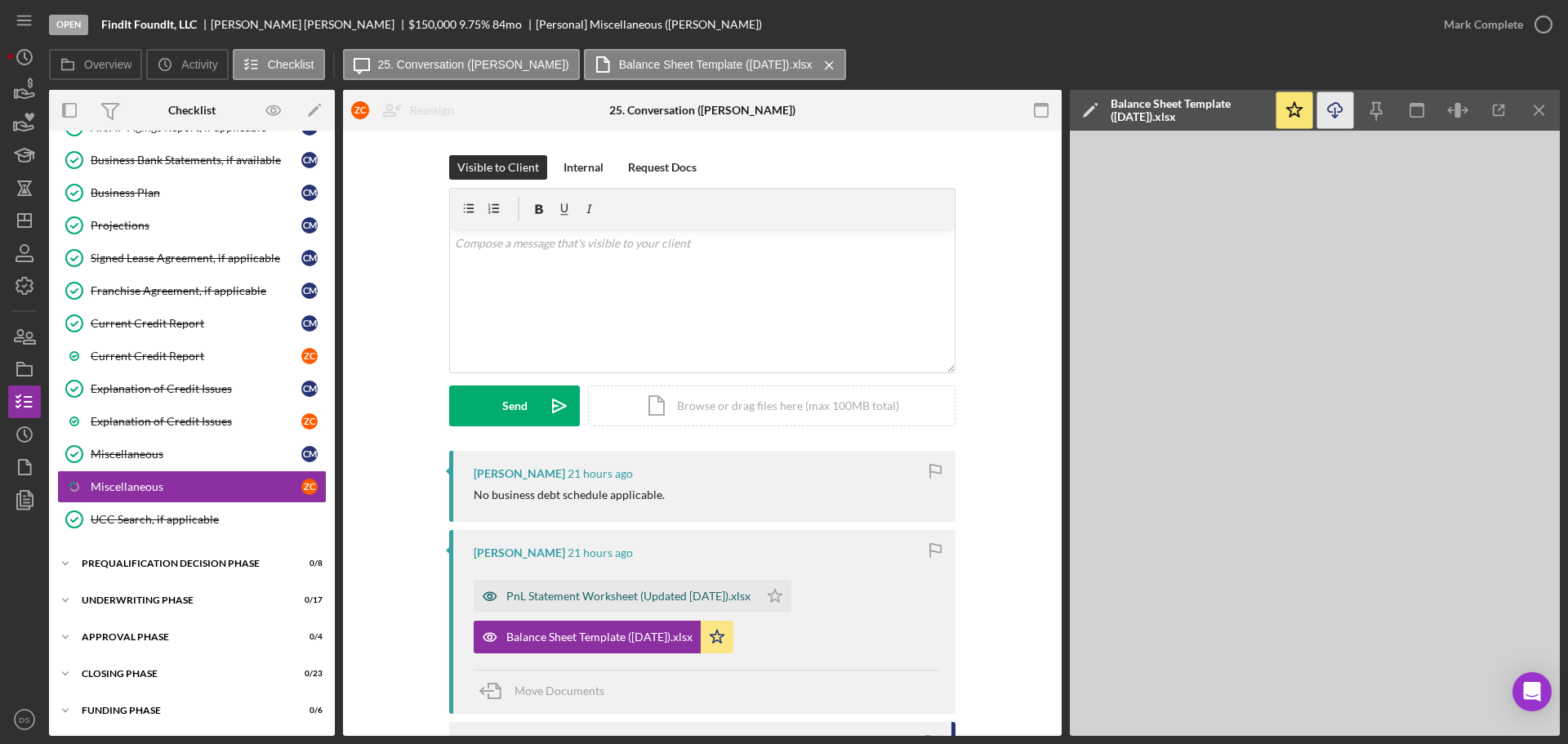
click at [726, 597] on div "PnL Statement Worksheet (Updated [DATE]).xlsx" at bounding box center [629, 596] width 245 height 13
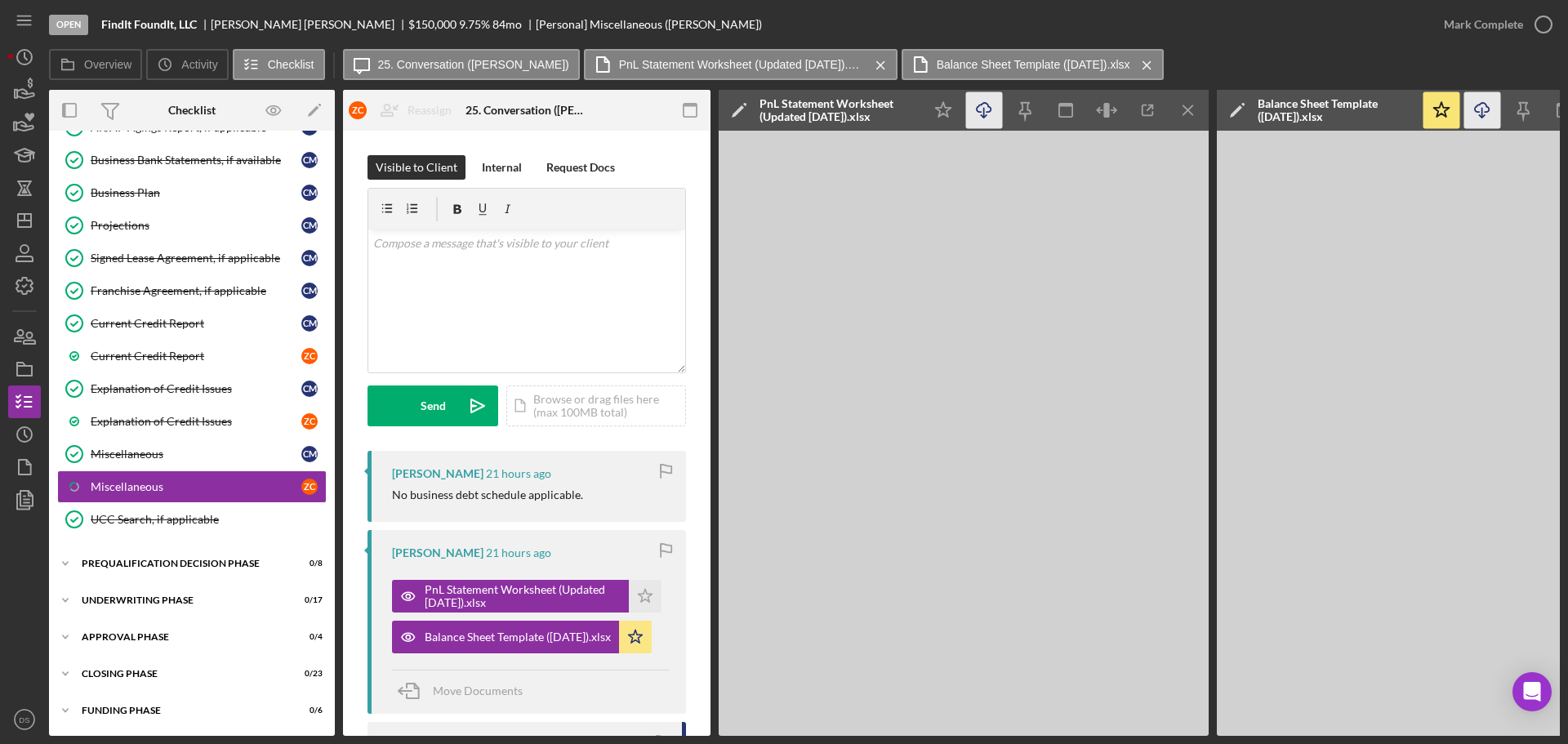
click at [982, 109] on icon "Icon/Download" at bounding box center [984, 110] width 37 height 37
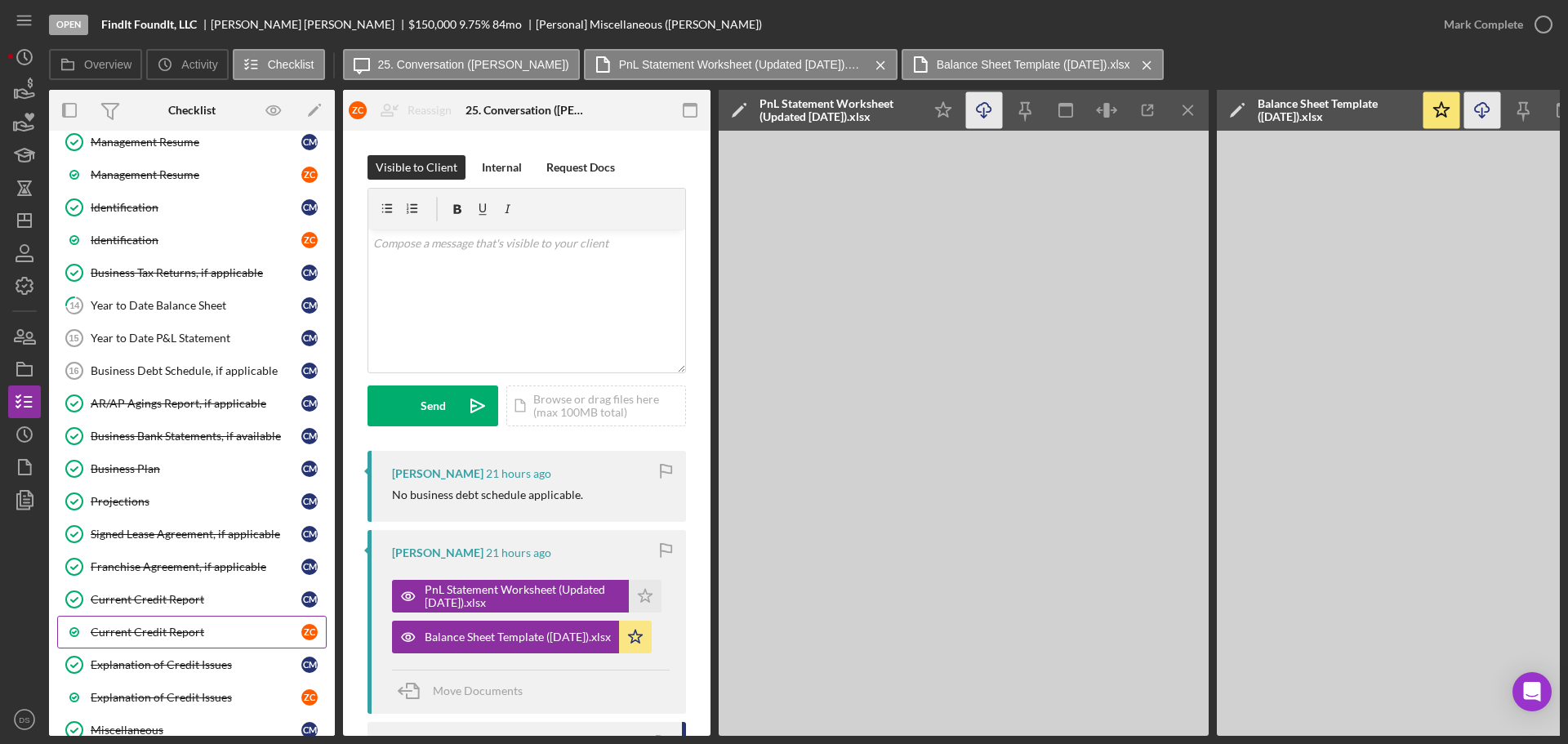
scroll to position [653, 0]
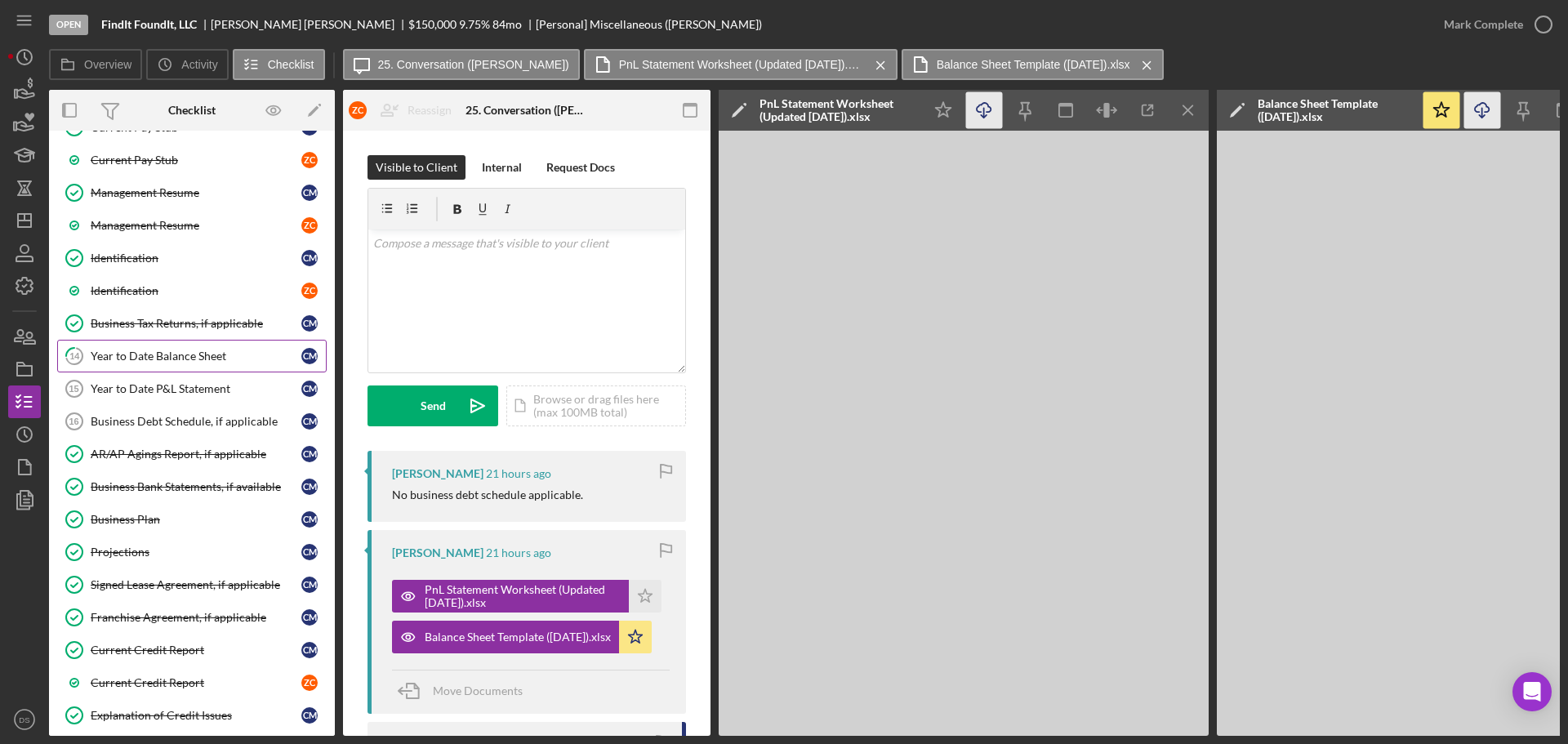
click at [204, 358] on div "Year to Date Balance Sheet" at bounding box center [195, 356] width 211 height 13
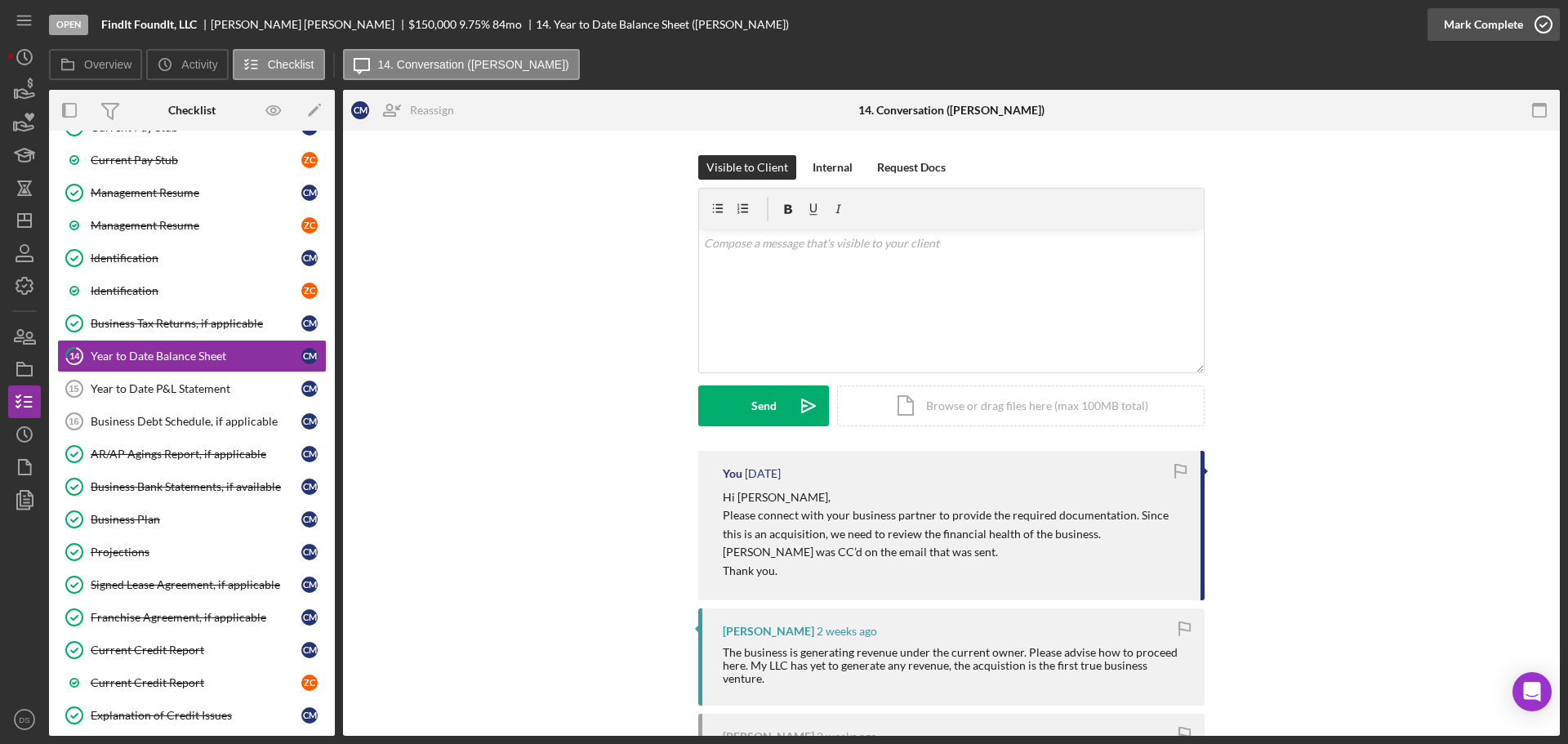
click at [1495, 33] on div "Mark Complete" at bounding box center [1484, 24] width 79 height 33
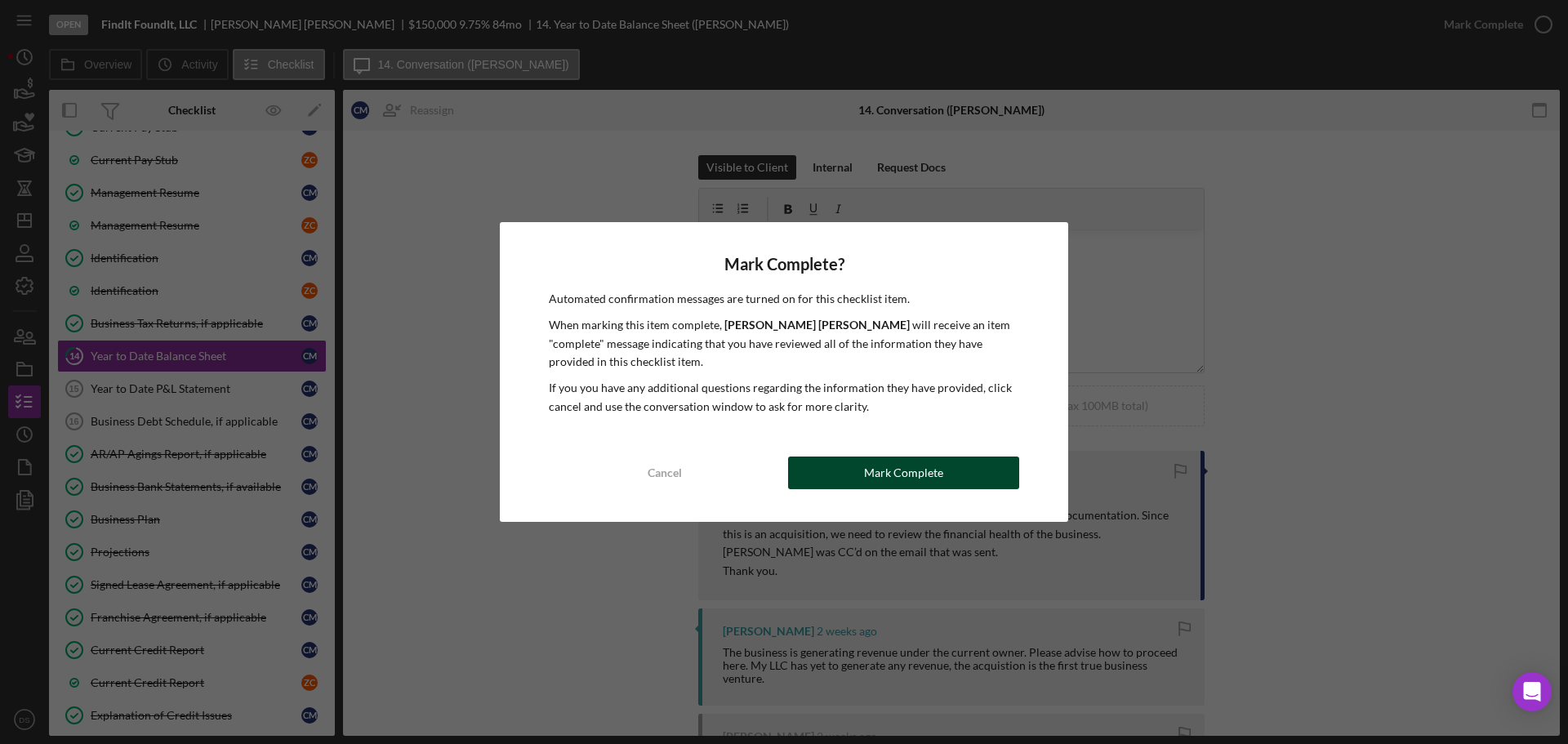
click at [1000, 480] on button "Mark Complete" at bounding box center [903, 473] width 231 height 33
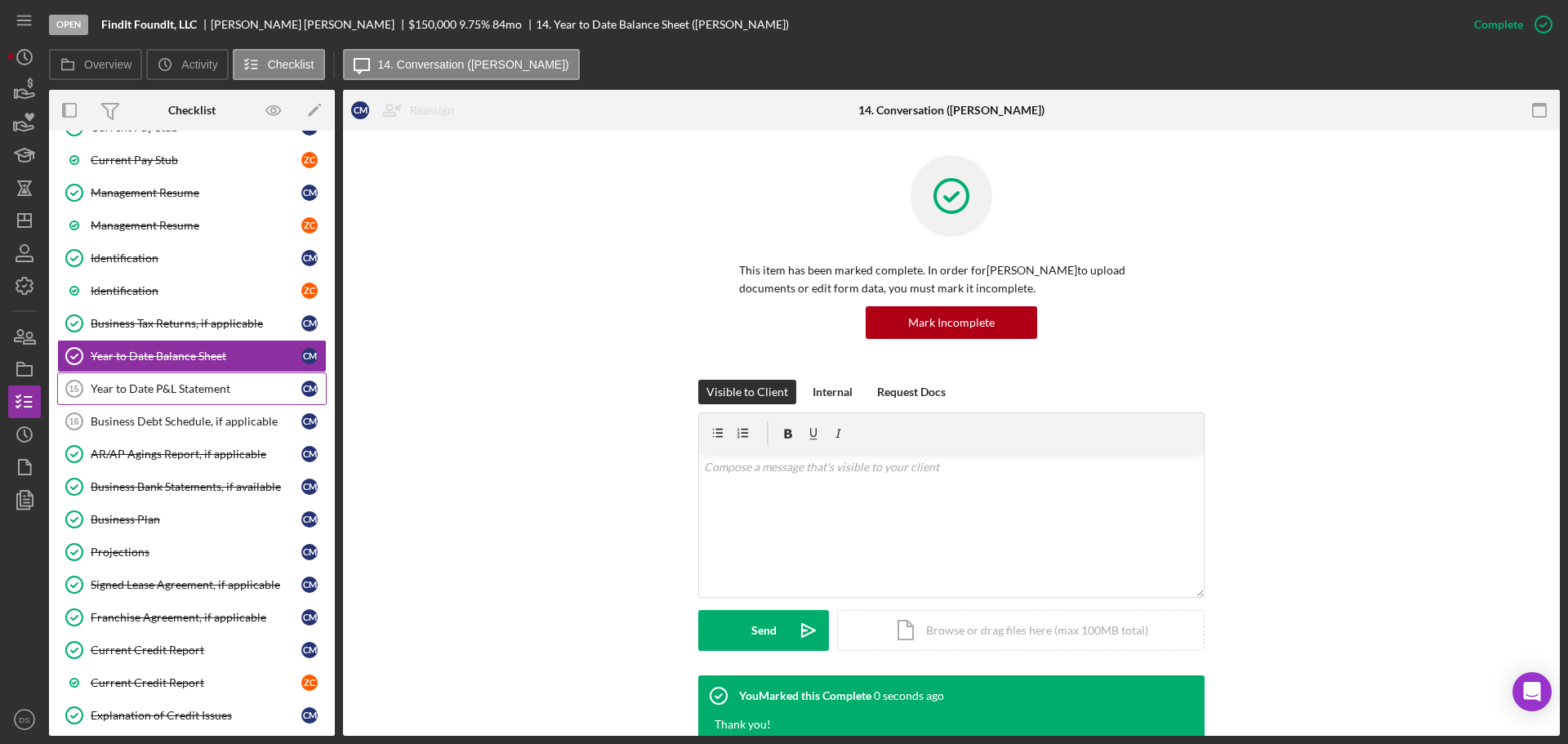
click at [158, 390] on div "Year to Date P&L Statement" at bounding box center [195, 388] width 211 height 13
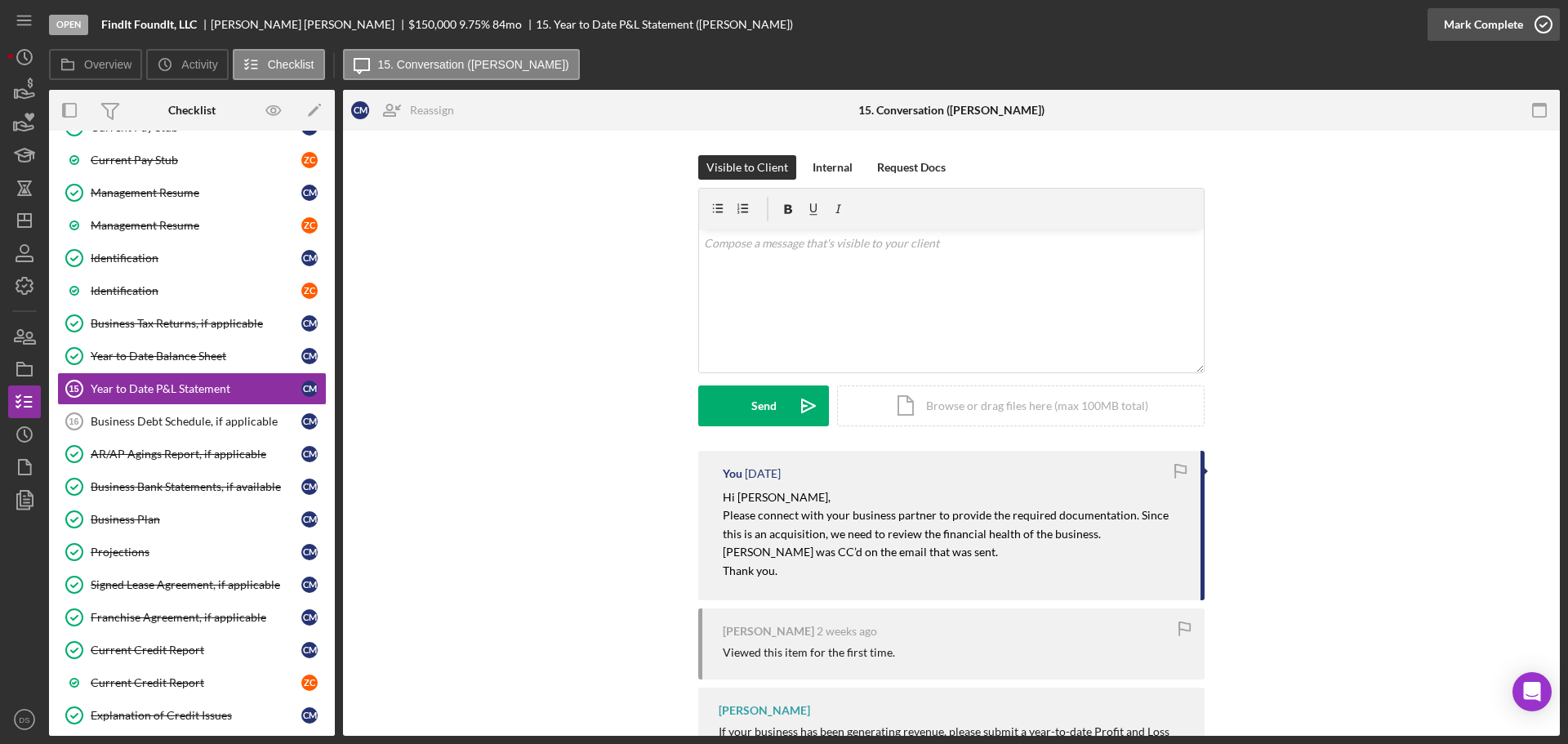
click at [1540, 18] on icon "button" at bounding box center [1543, 24] width 40 height 40
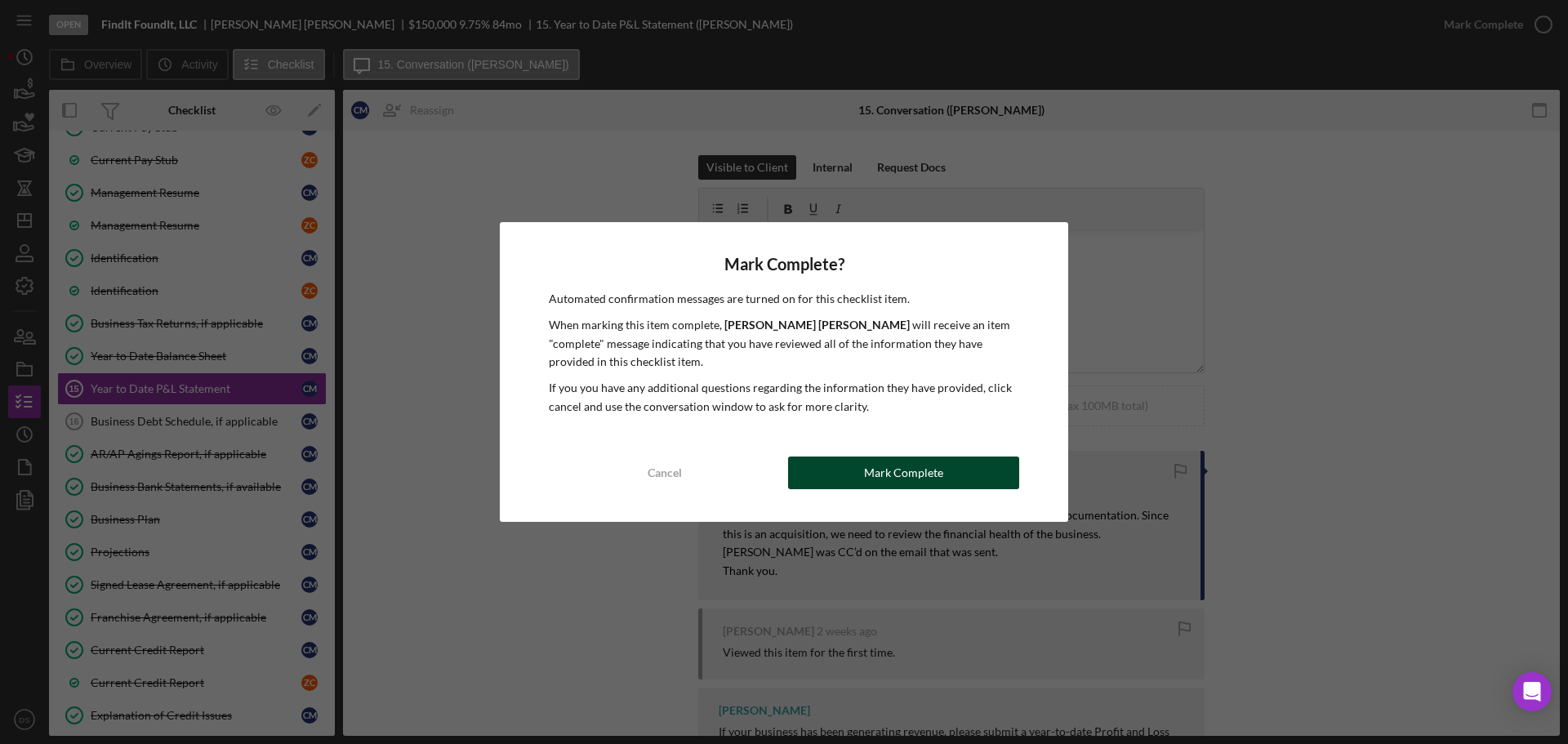
click at [977, 475] on button "Mark Complete" at bounding box center [903, 473] width 231 height 33
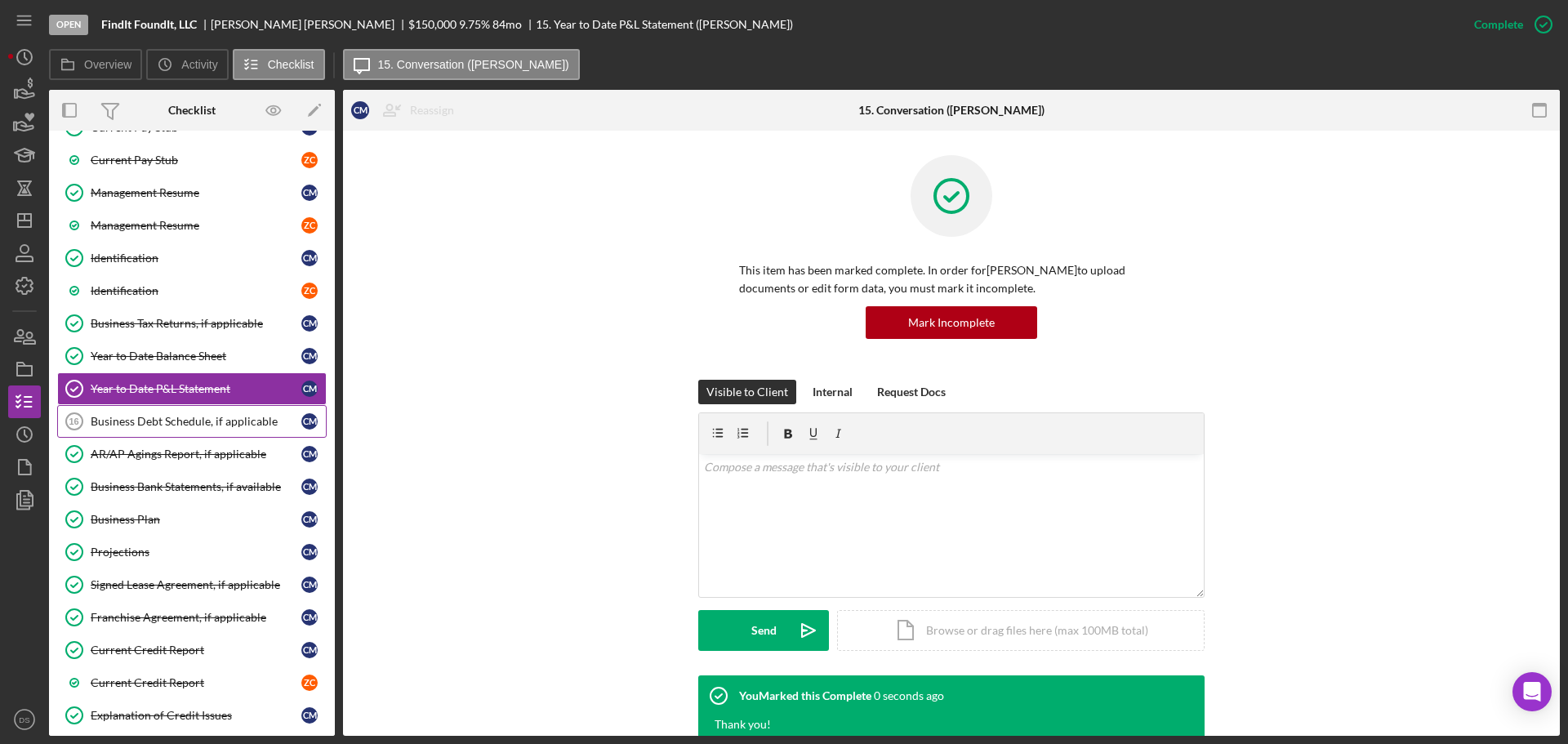
click at [192, 425] on div "Business Debt Schedule, if applicable" at bounding box center [195, 421] width 211 height 13
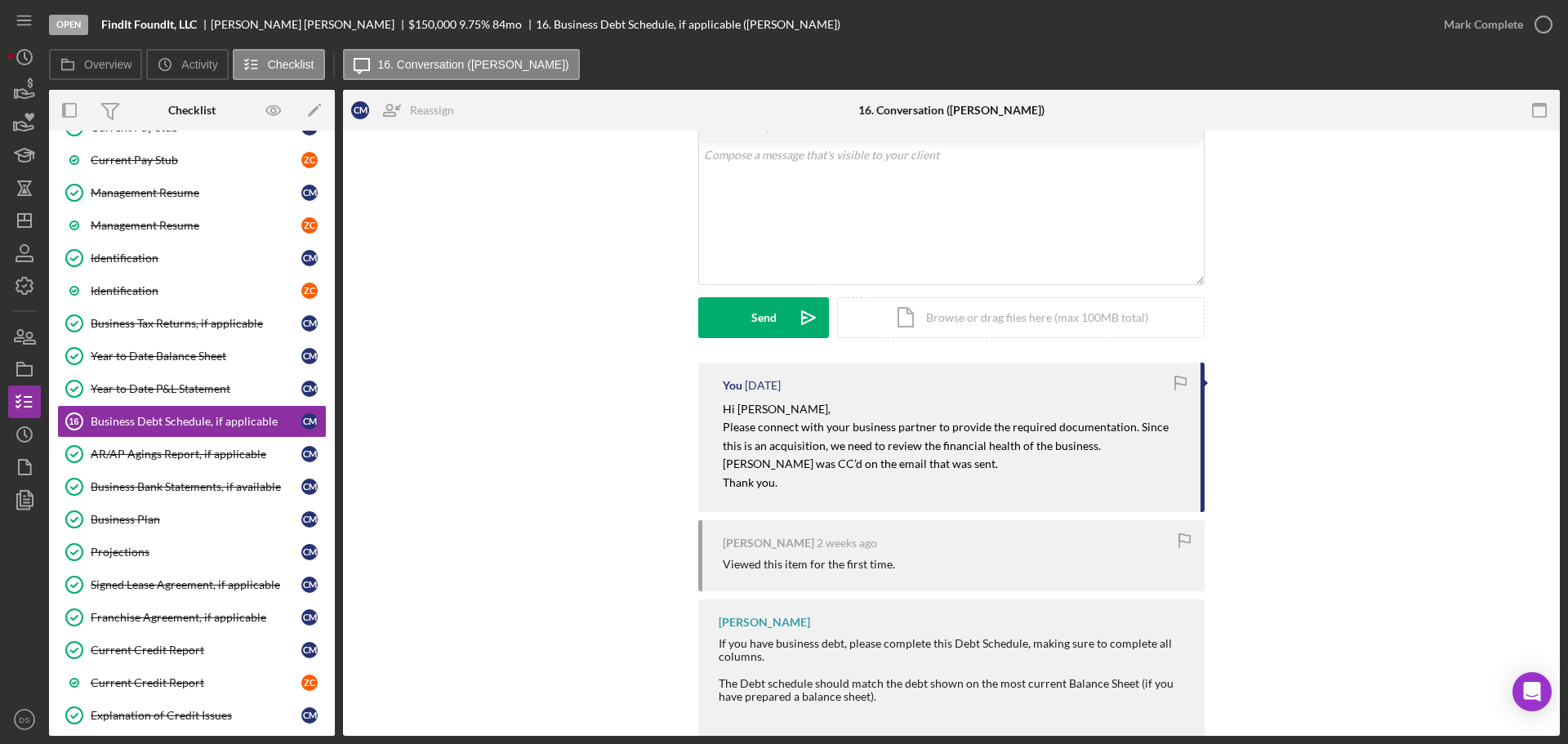
scroll to position [163, 0]
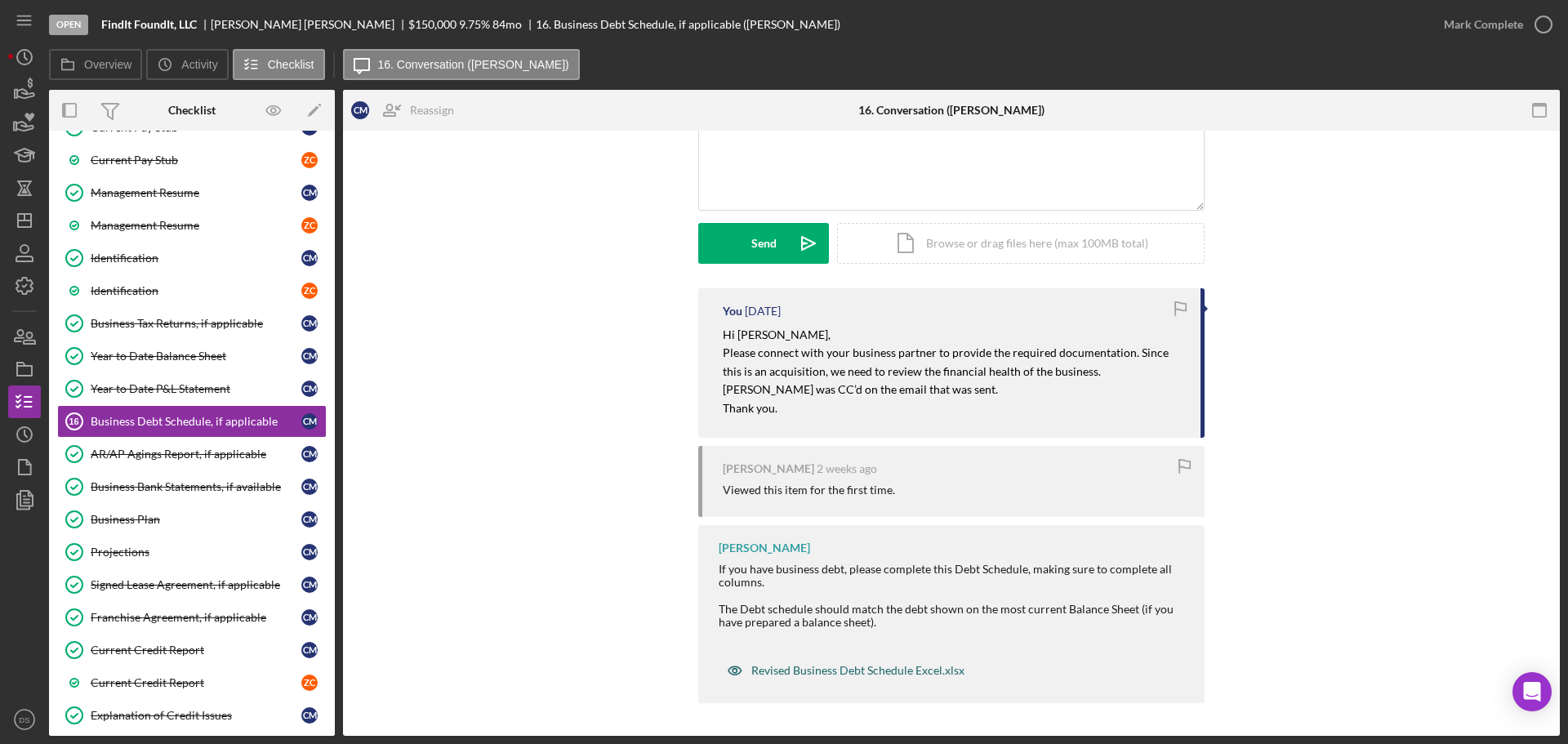
click at [871, 666] on div "Revised Business Debt Schedule Excel.xlsx" at bounding box center [858, 670] width 214 height 13
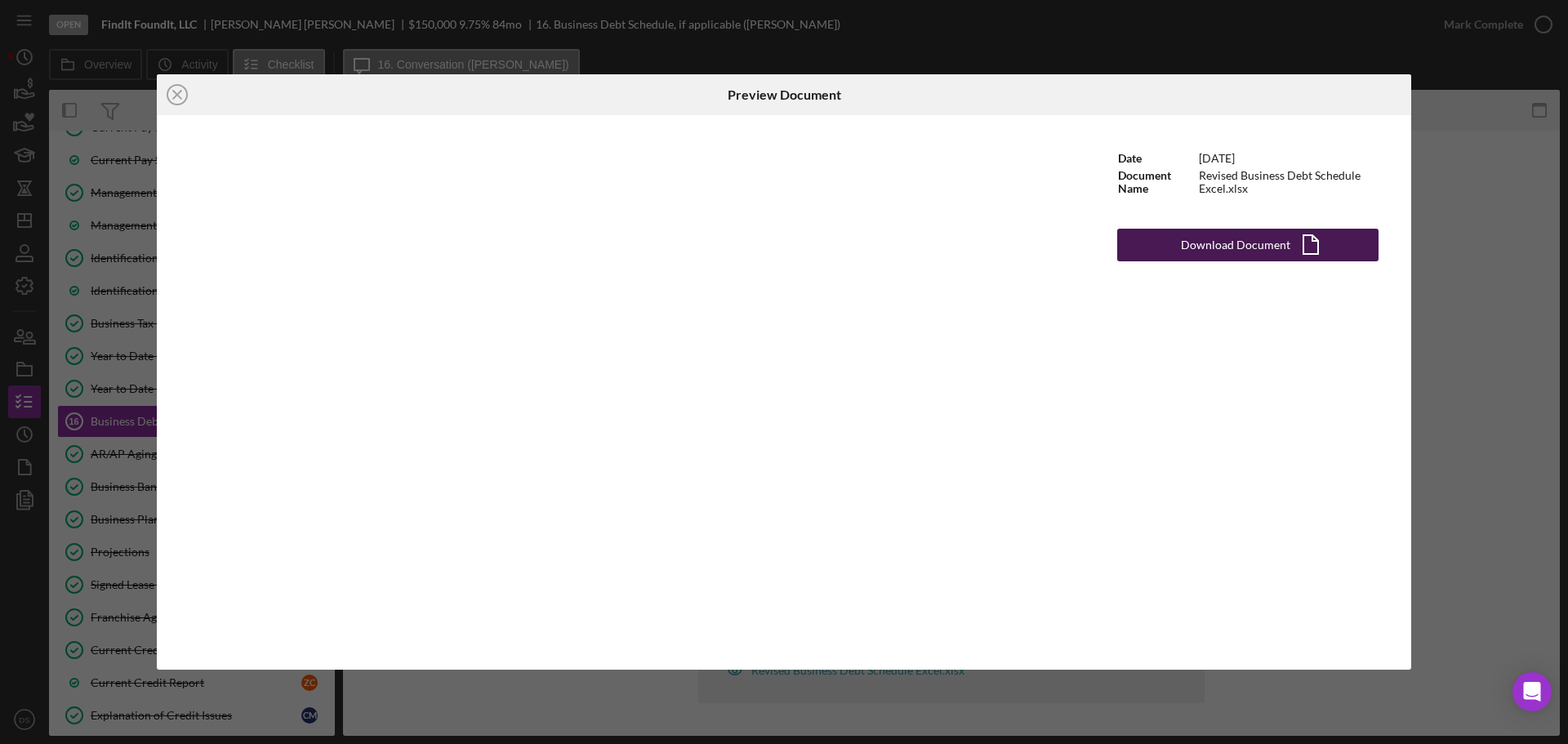
click at [1261, 249] on div "Download Document" at bounding box center [1236, 245] width 109 height 33
click at [175, 88] on icon "Icon/Close" at bounding box center [177, 94] width 40 height 40
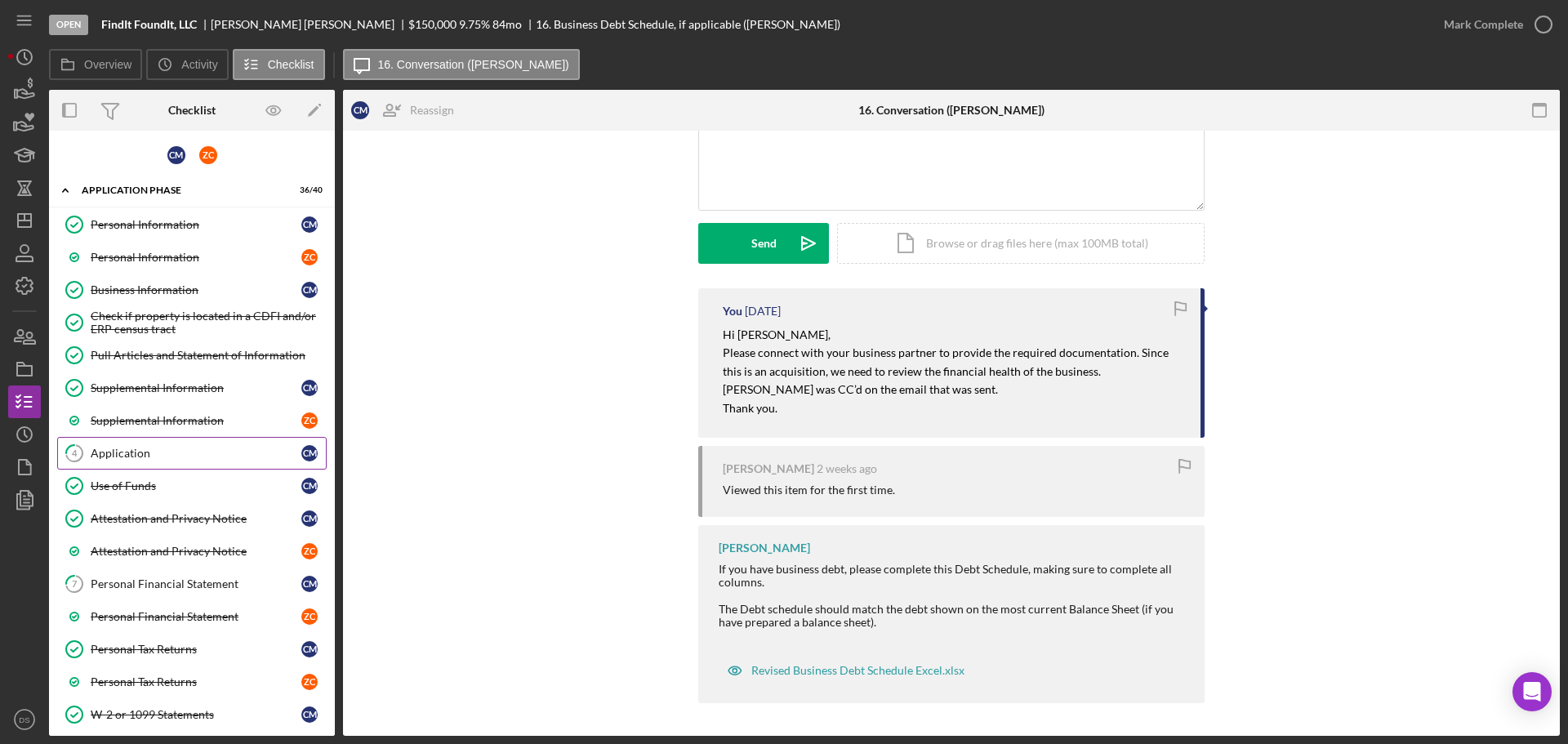
click at [164, 443] on link "4 Application C M" at bounding box center [191, 454] width 270 height 33
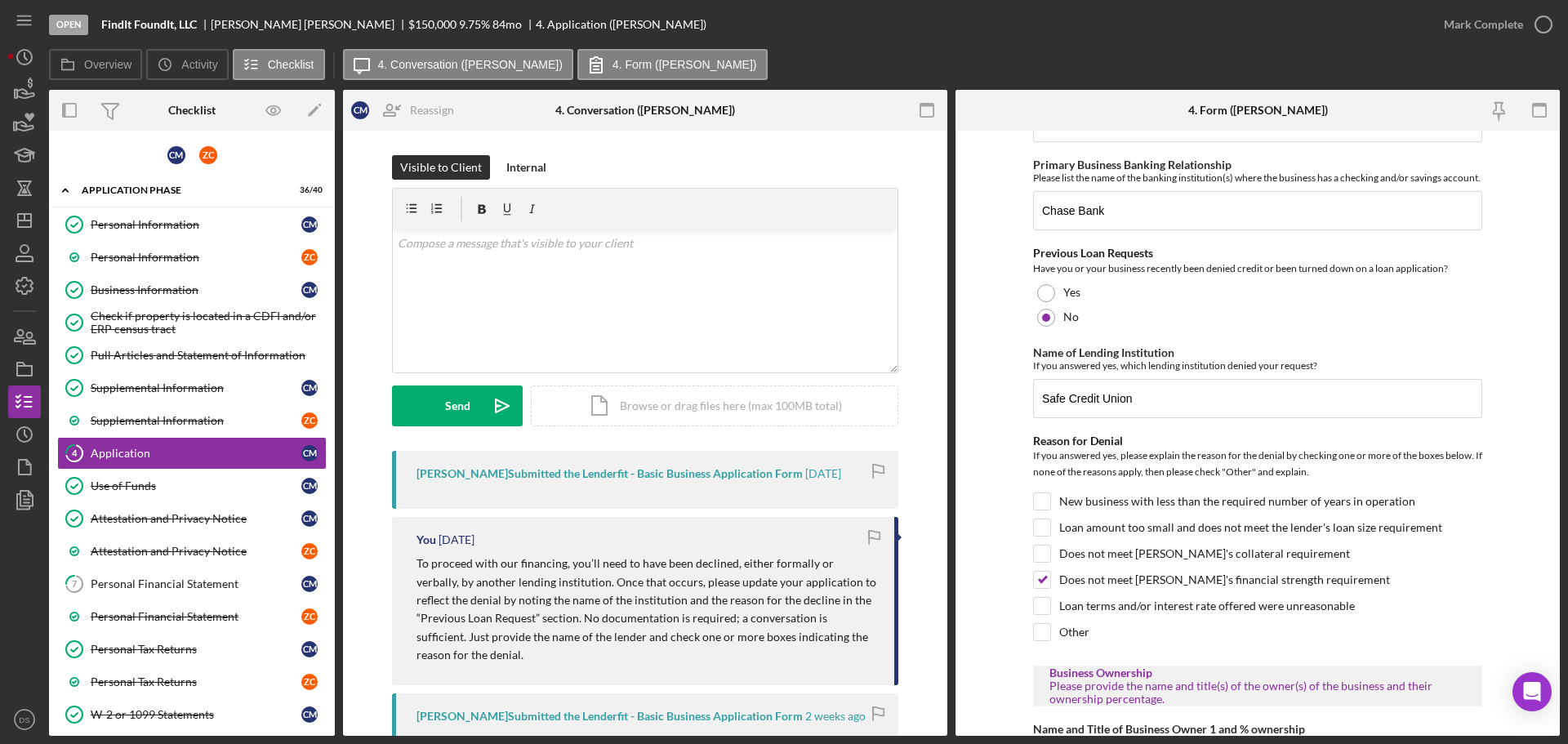
scroll to position [817, 0]
click at [610, 289] on div "v Color teal Color pink Remove color Add row above Add row below Add column bef…" at bounding box center [645, 301] width 505 height 143
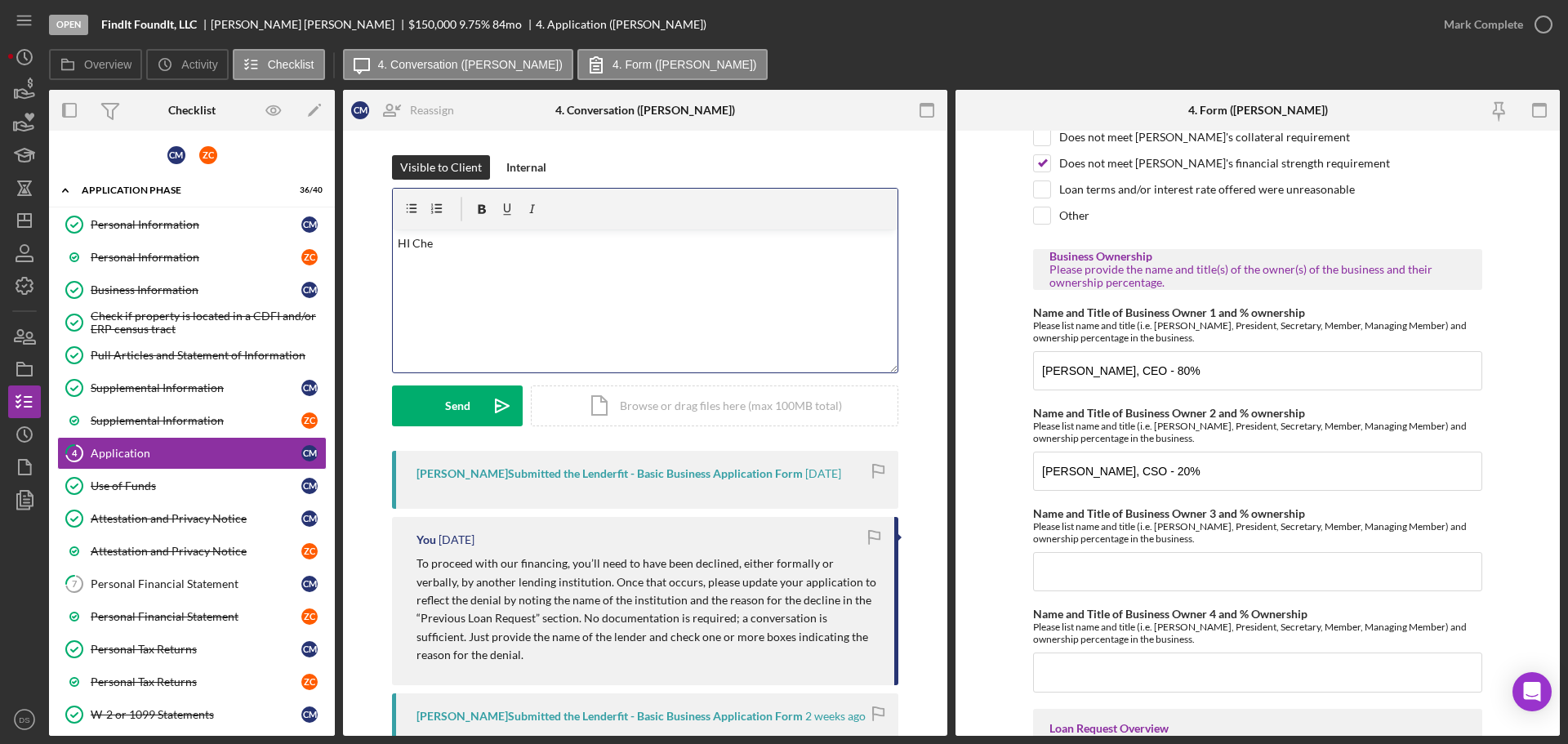
scroll to position [1225, 0]
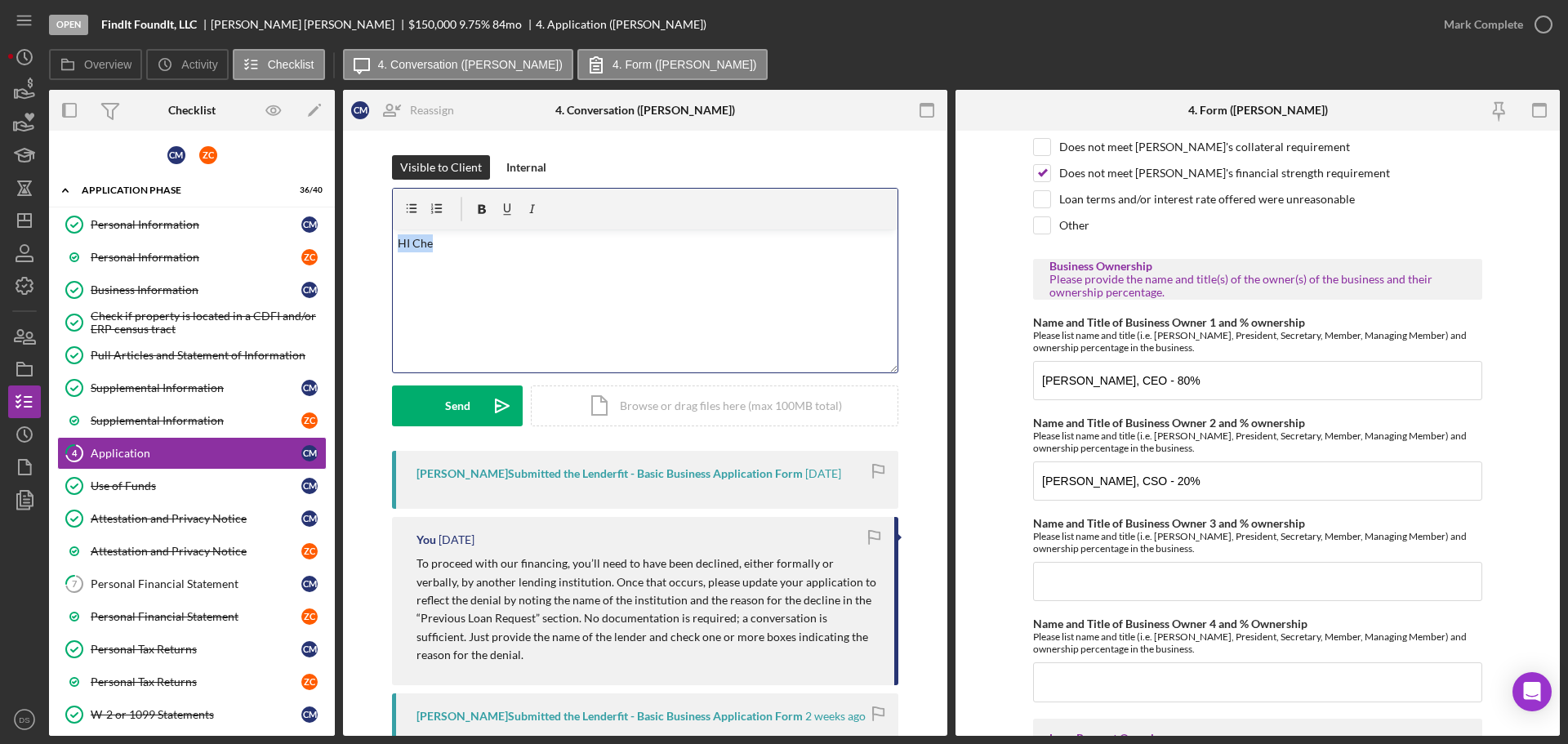
drag, startPoint x: 455, startPoint y: 252, endPoint x: 328, endPoint y: 239, distance: 127.7
click at [328, 239] on div "Overview Internal Workflow Stage Open Icon/Dropdown Arrow Archive (can unarchiv…" at bounding box center [804, 412] width 1511 height 646
click at [1538, 16] on icon "button" at bounding box center [1543, 24] width 40 height 40
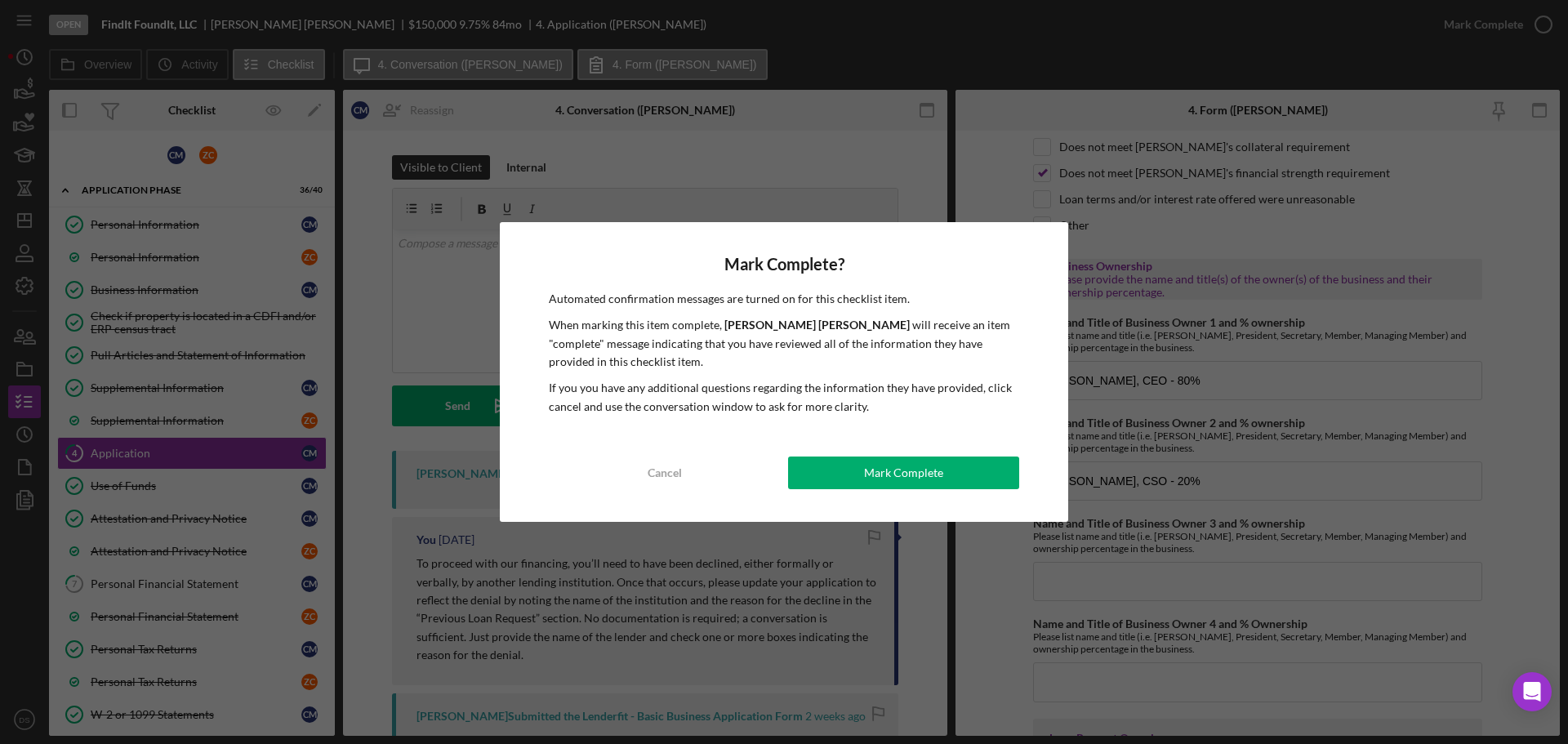
click at [957, 452] on div "Mark Complete? Automated confirmation messages are turned on for this checklist…" at bounding box center [784, 372] width 568 height 300
click at [945, 472] on button "Mark Complete" at bounding box center [903, 473] width 231 height 33
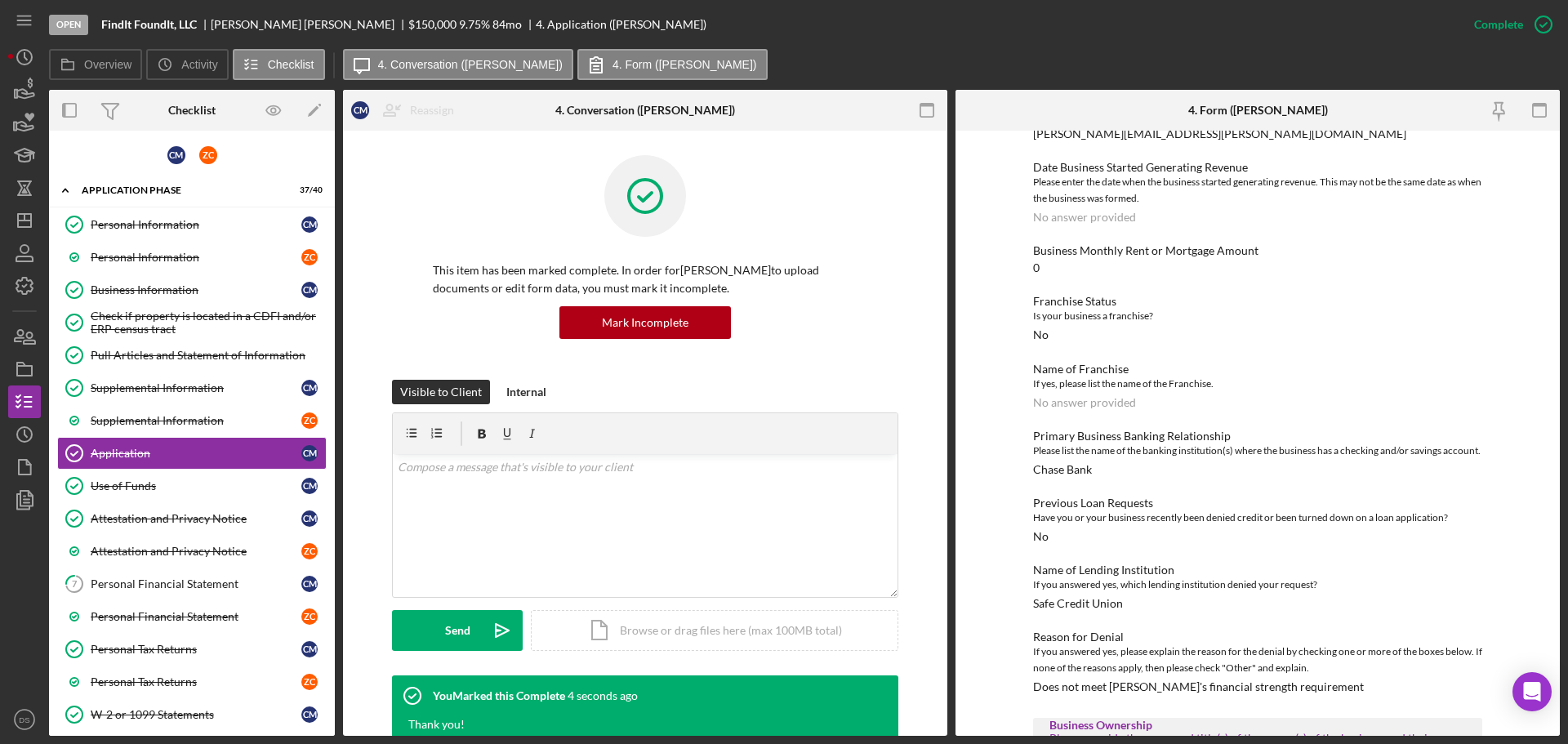
scroll to position [0, 0]
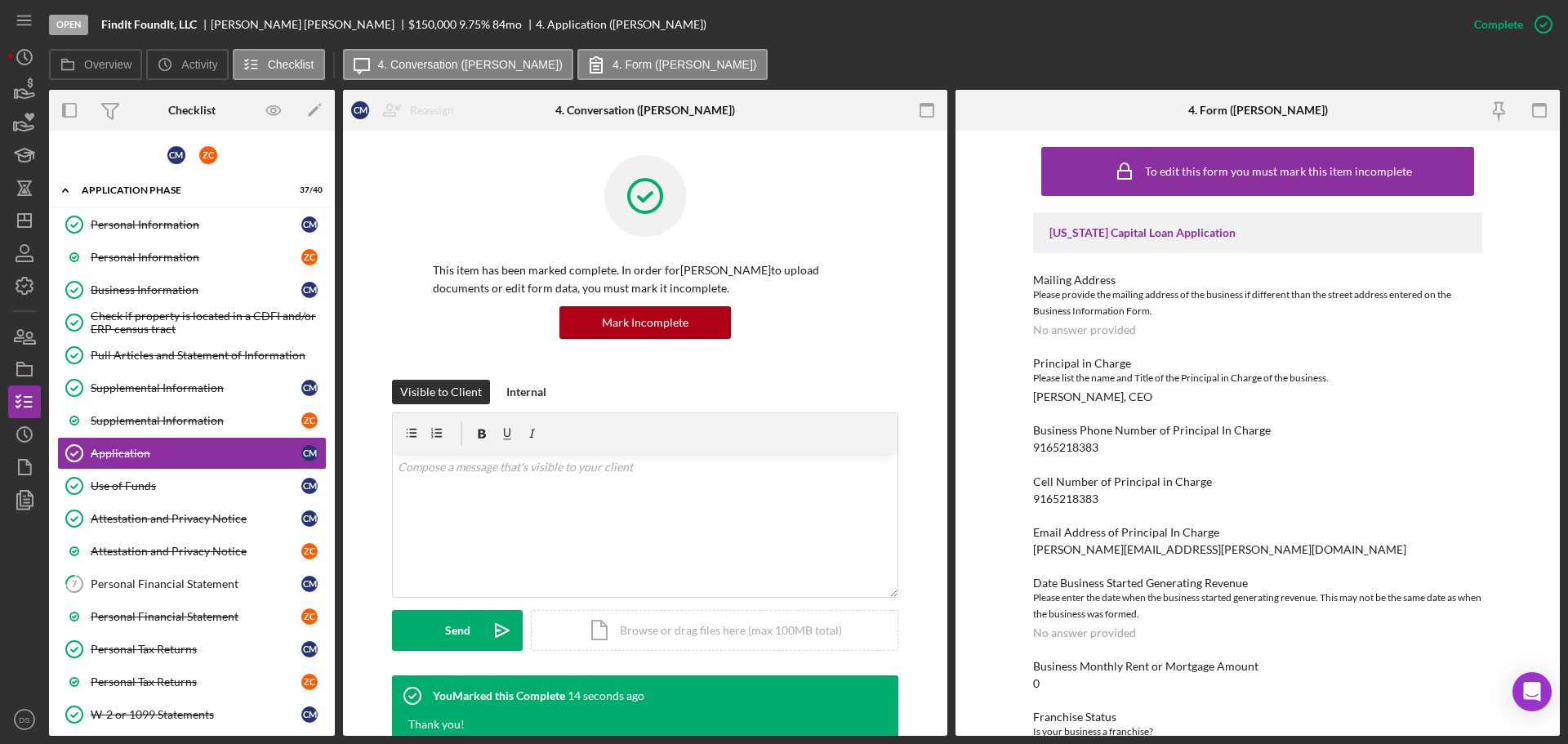
drag, startPoint x: 1064, startPoint y: 245, endPoint x: 1045, endPoint y: 220, distance: 31.4
click at [1064, 245] on div "[US_STATE] Capital Loan Application" at bounding box center [1258, 232] width 449 height 40
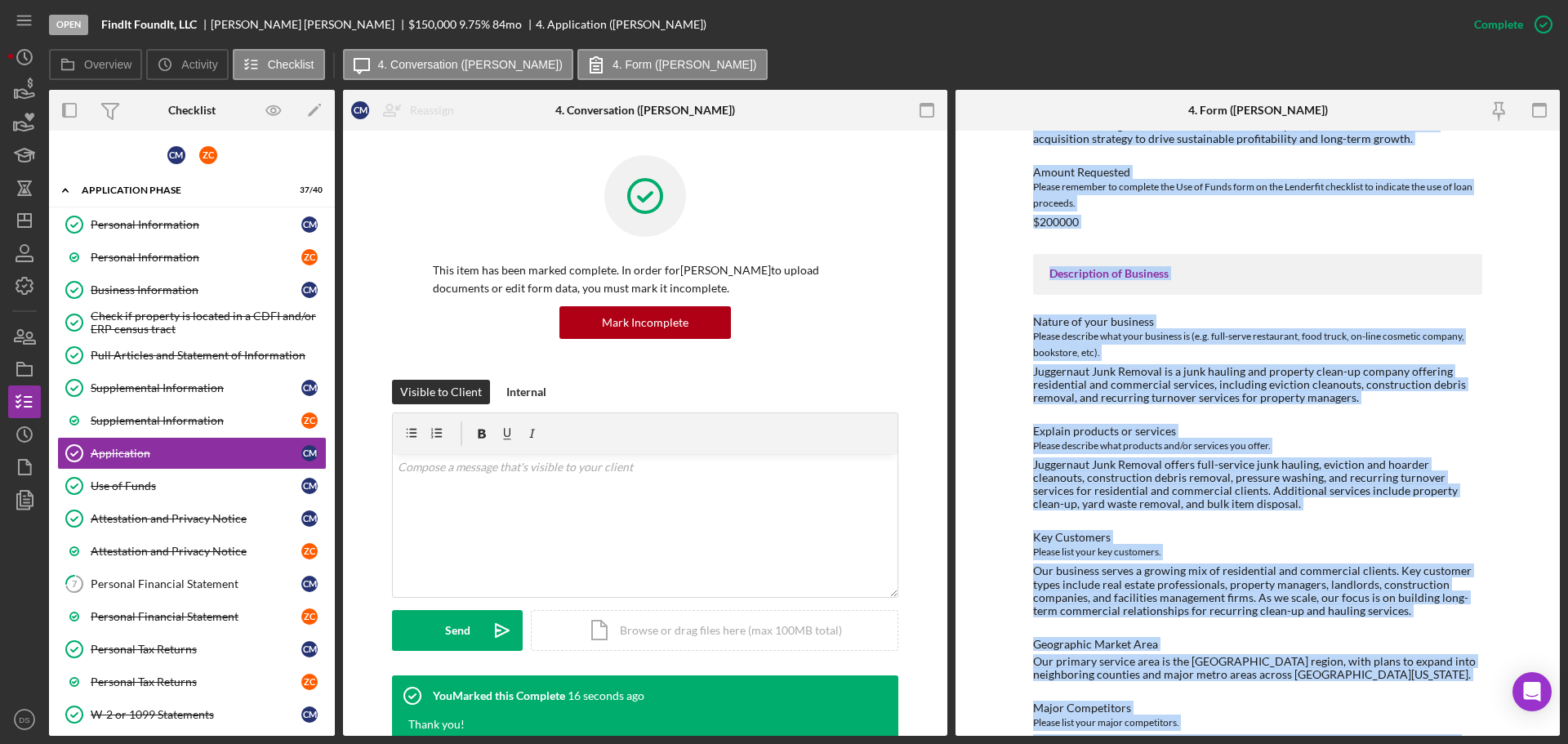
scroll to position [2447, 0]
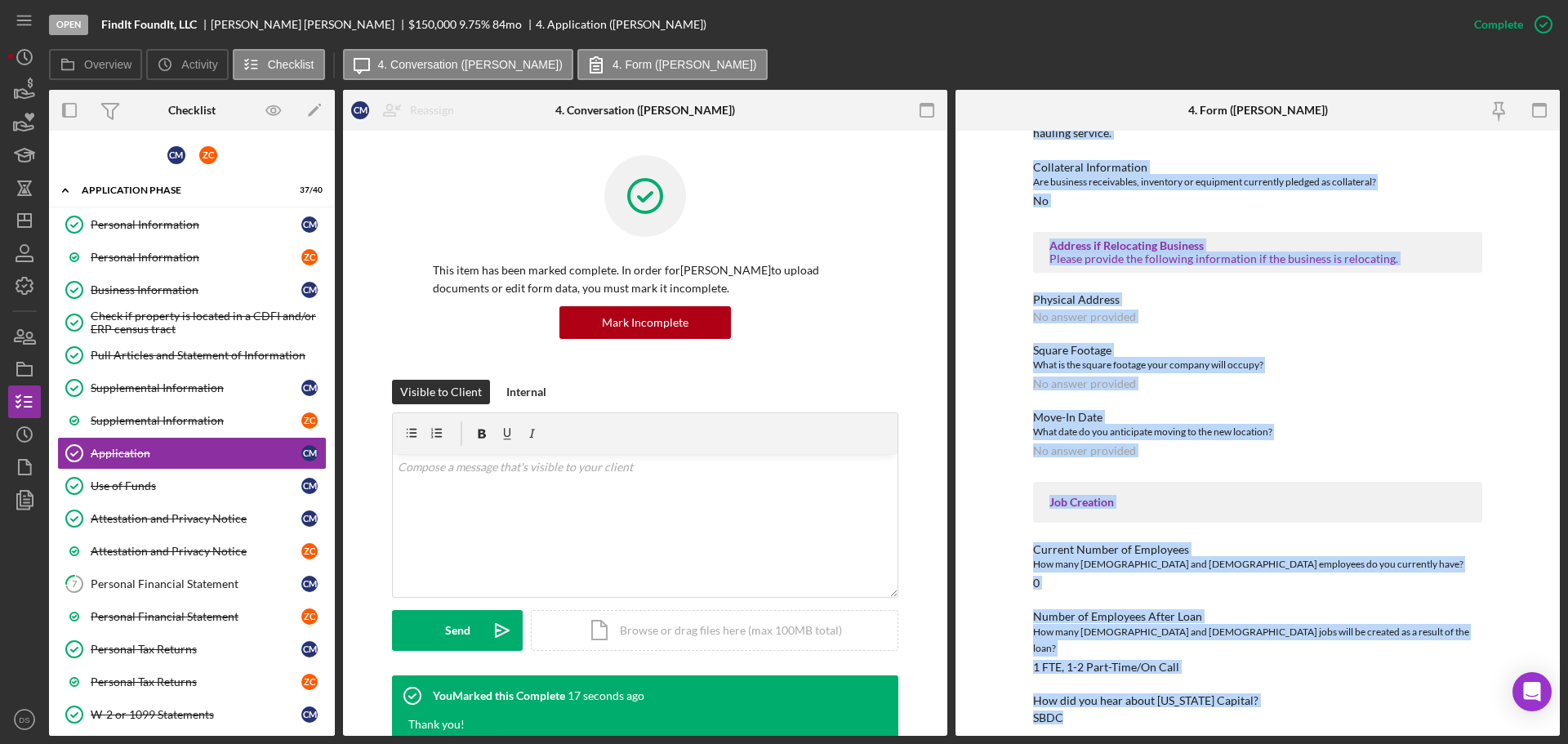
drag, startPoint x: 1022, startPoint y: 217, endPoint x: 1294, endPoint y: 778, distance: 623.5
click at [1294, 743] on html "Open FindIt FoundIt, LLC [PERSON_NAME] $150,000 $150,000 9.75 % 84 mo 4. Applic…" at bounding box center [784, 372] width 1568 height 744
copy div "[US_STATE] Capital Loan Application Mailing Address Please provide the mailing …"
click at [15, 221] on icon "Icon/Dashboard" at bounding box center [24, 220] width 40 height 40
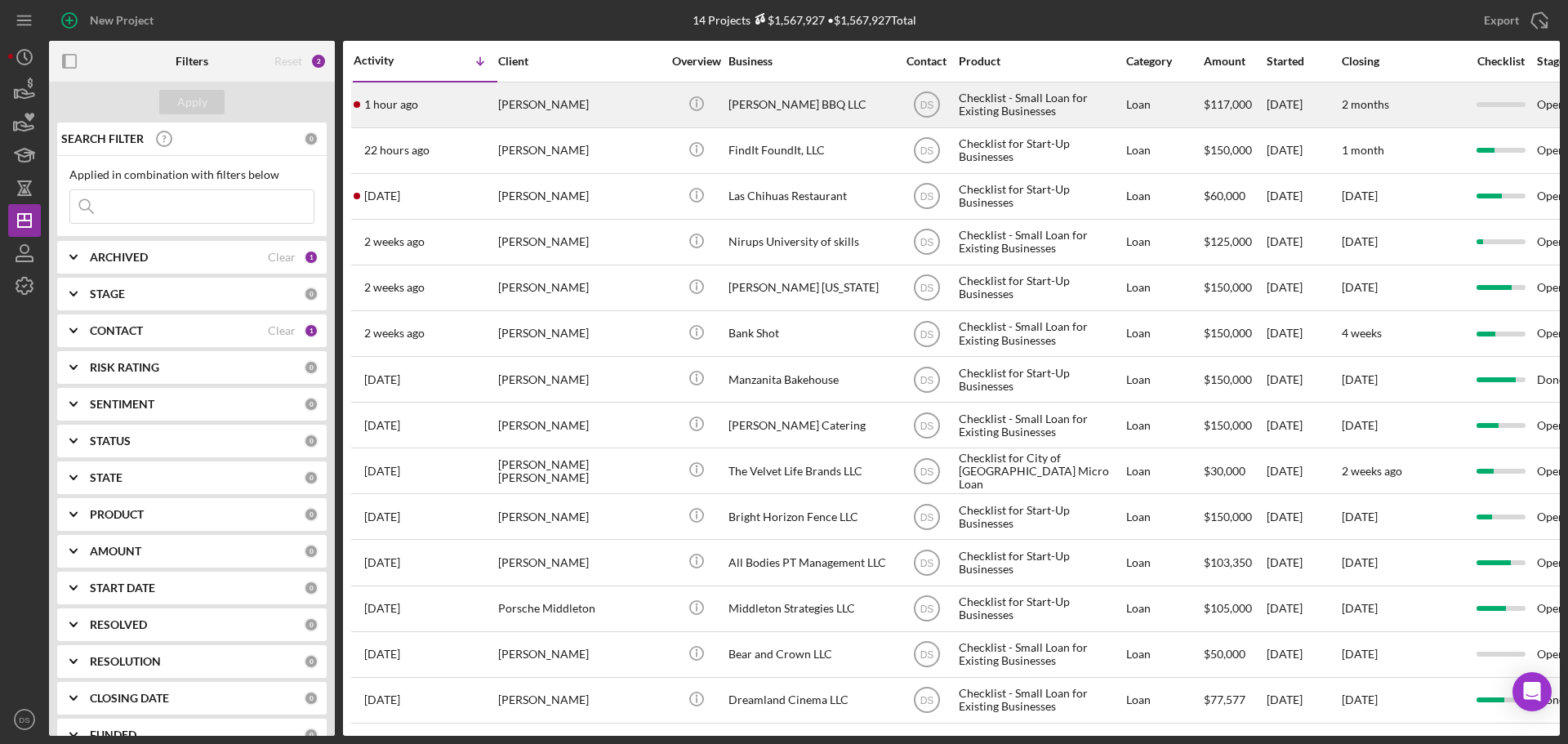
click at [670, 92] on div "Icon/Info" at bounding box center [696, 105] width 61 height 43
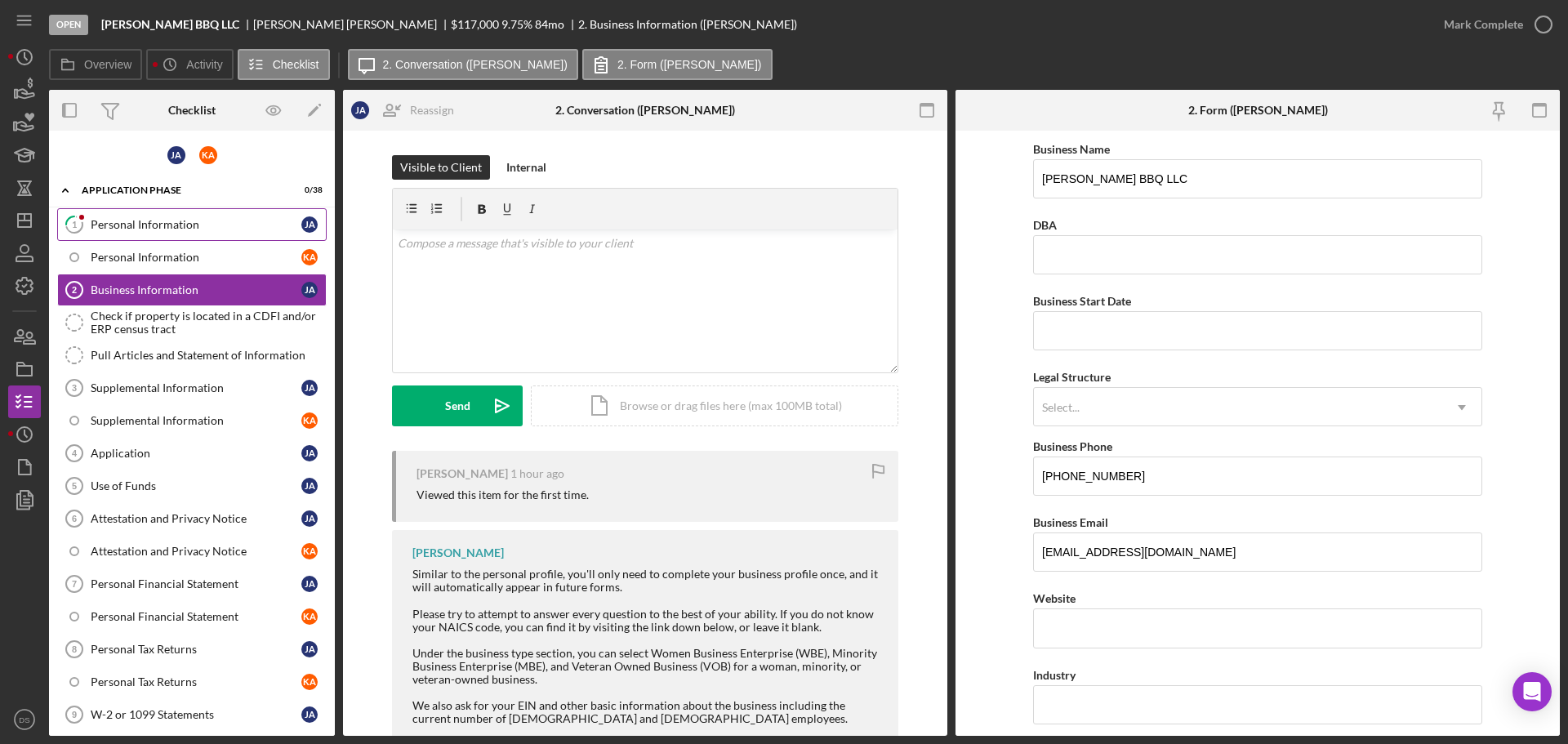
click at [196, 232] on link "1 Personal Information [PERSON_NAME]" at bounding box center [191, 225] width 270 height 33
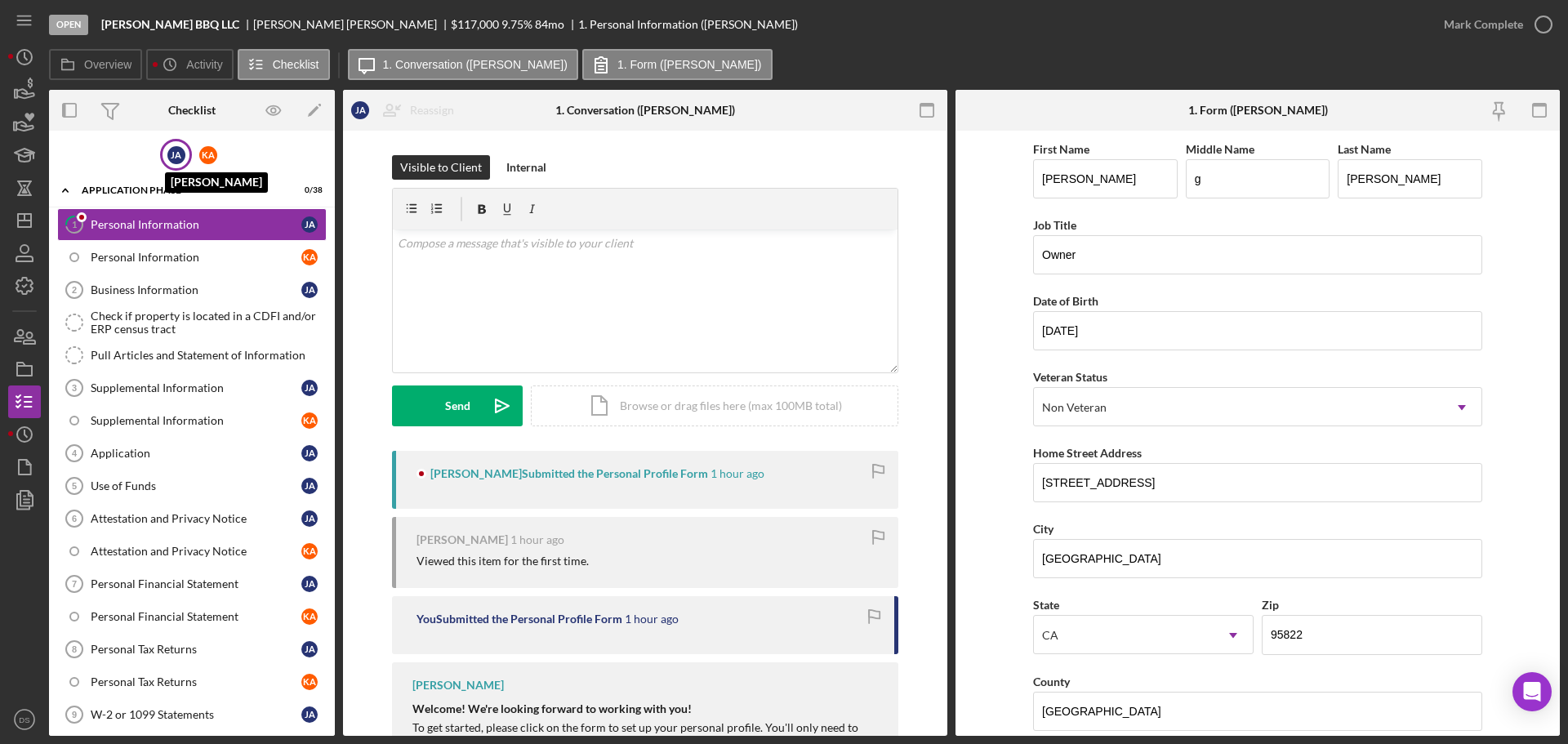
click at [177, 161] on div "[PERSON_NAME]" at bounding box center [176, 155] width 18 height 18
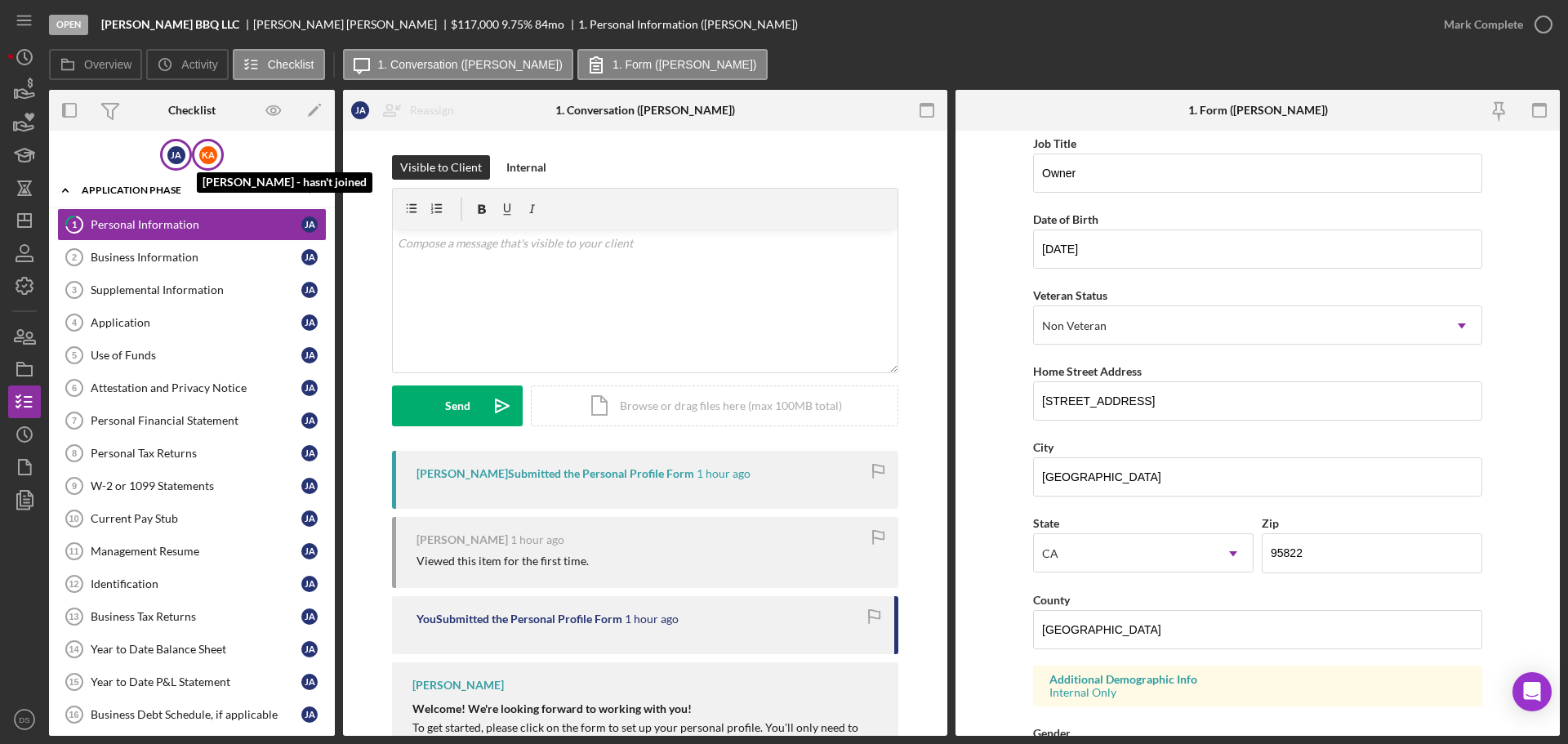
click at [207, 152] on div "K A" at bounding box center [208, 155] width 18 height 18
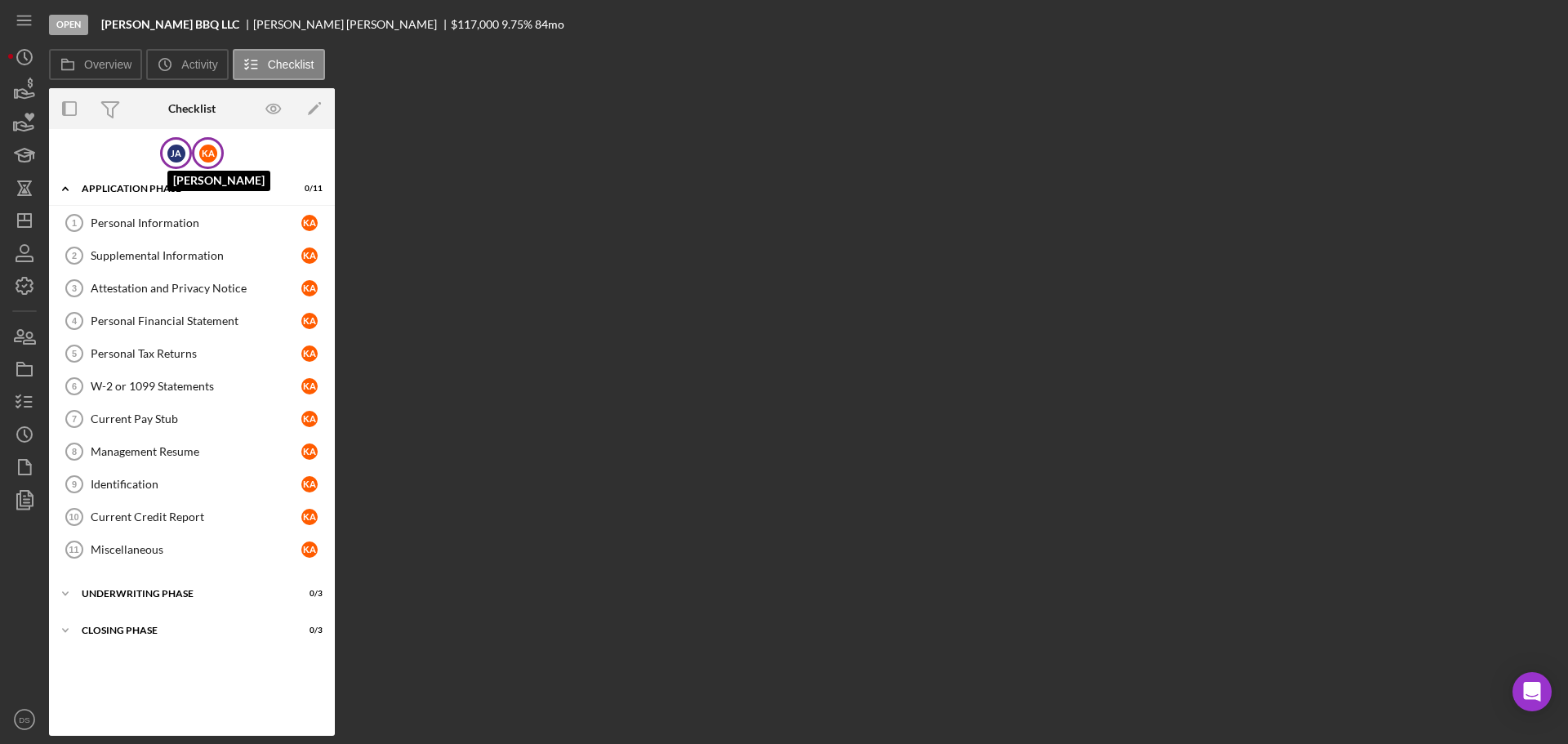
click at [168, 159] on div "[PERSON_NAME]" at bounding box center [176, 153] width 18 height 18
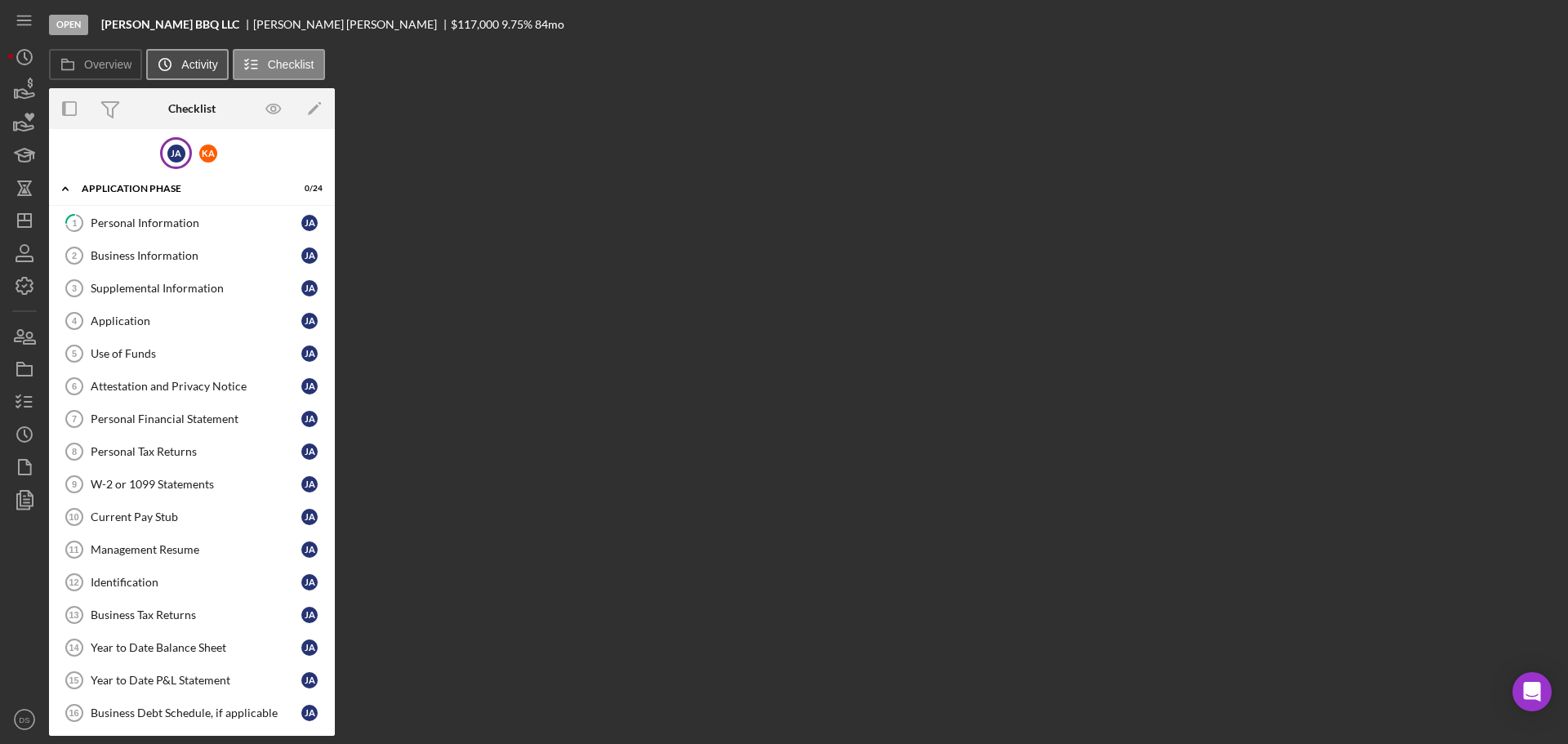
click at [204, 66] on label "Activity" at bounding box center [200, 64] width 36 height 13
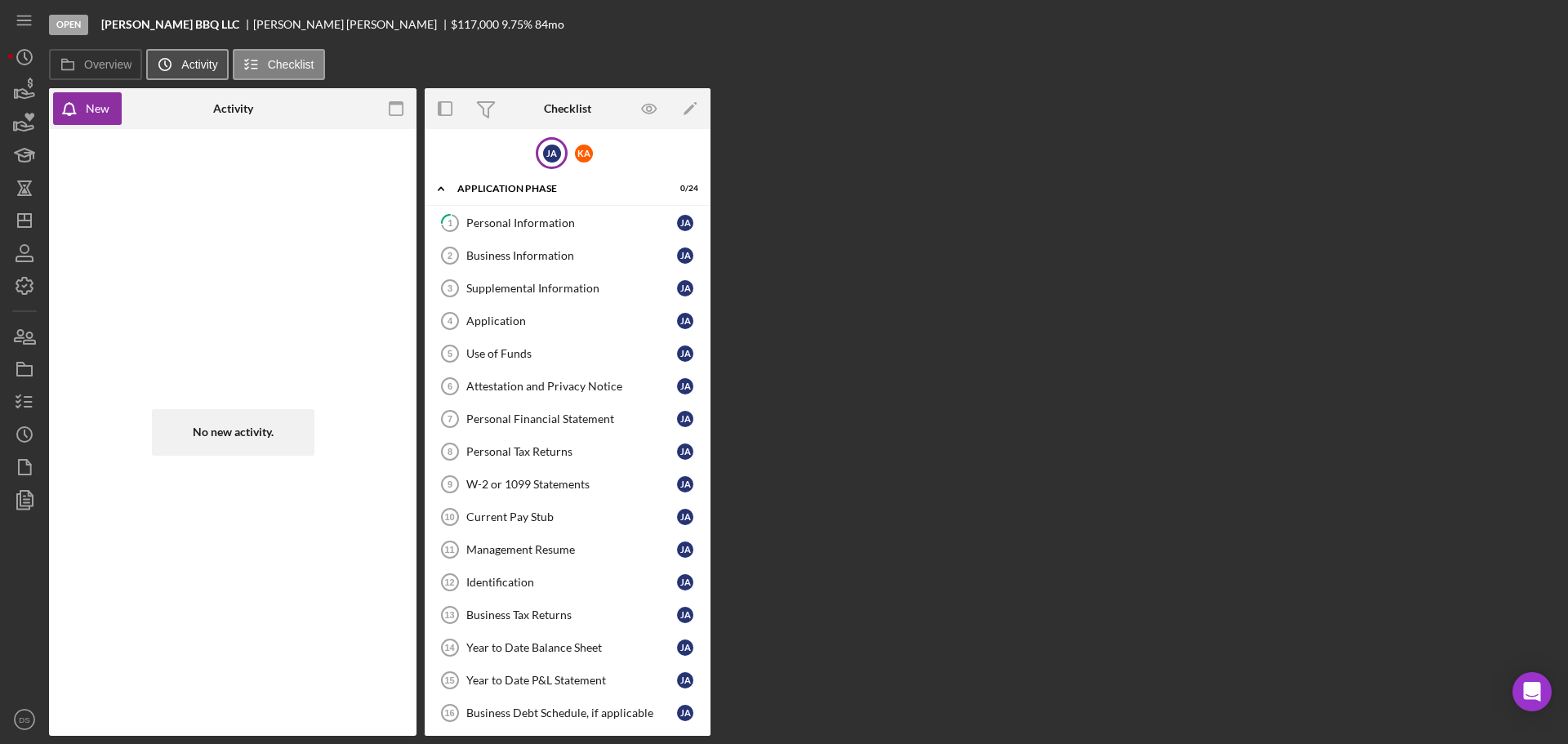
click at [211, 70] on label "Activity" at bounding box center [200, 64] width 36 height 13
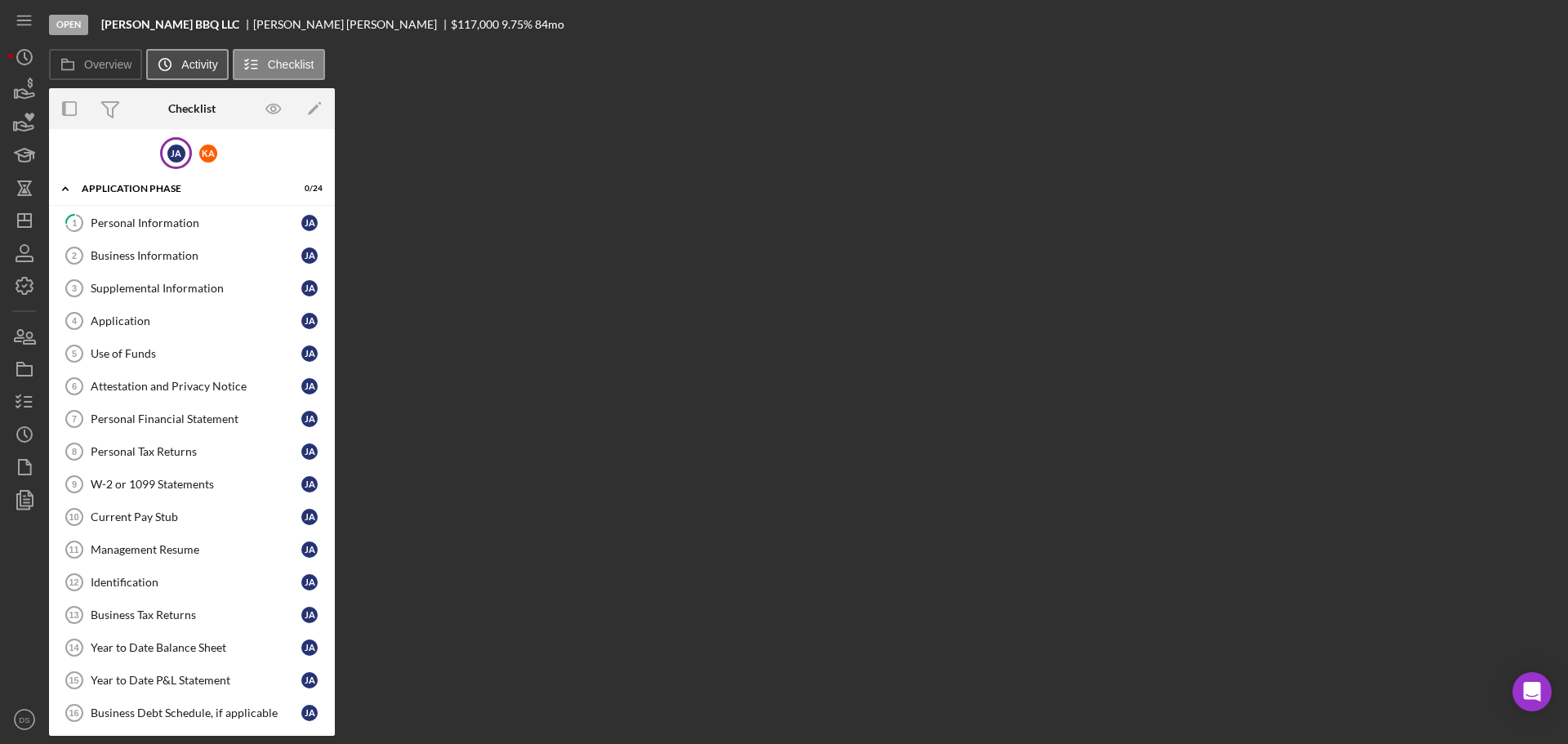
click at [191, 66] on label "Activity" at bounding box center [200, 64] width 36 height 13
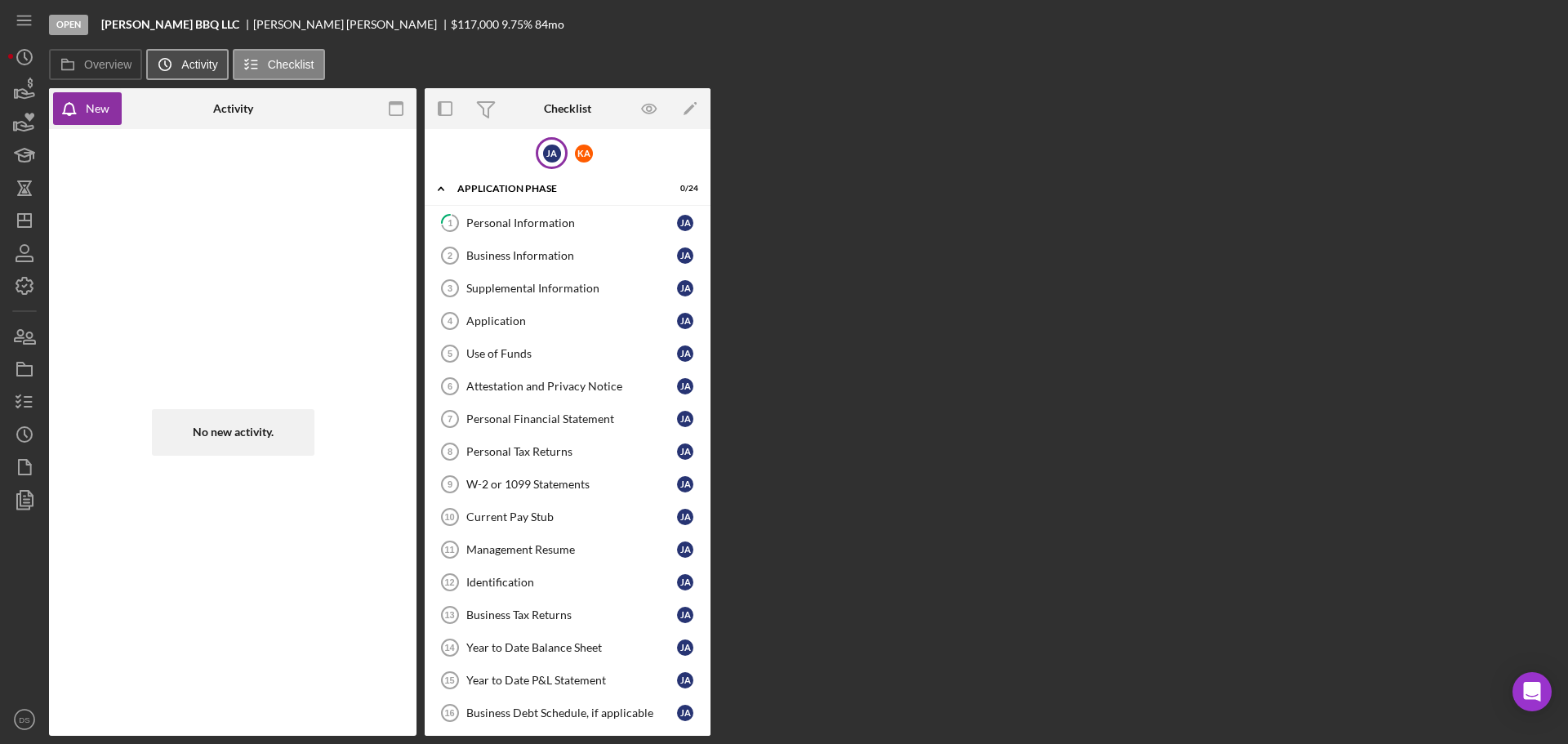
click at [208, 77] on button "Icon/History Activity" at bounding box center [187, 65] width 82 height 31
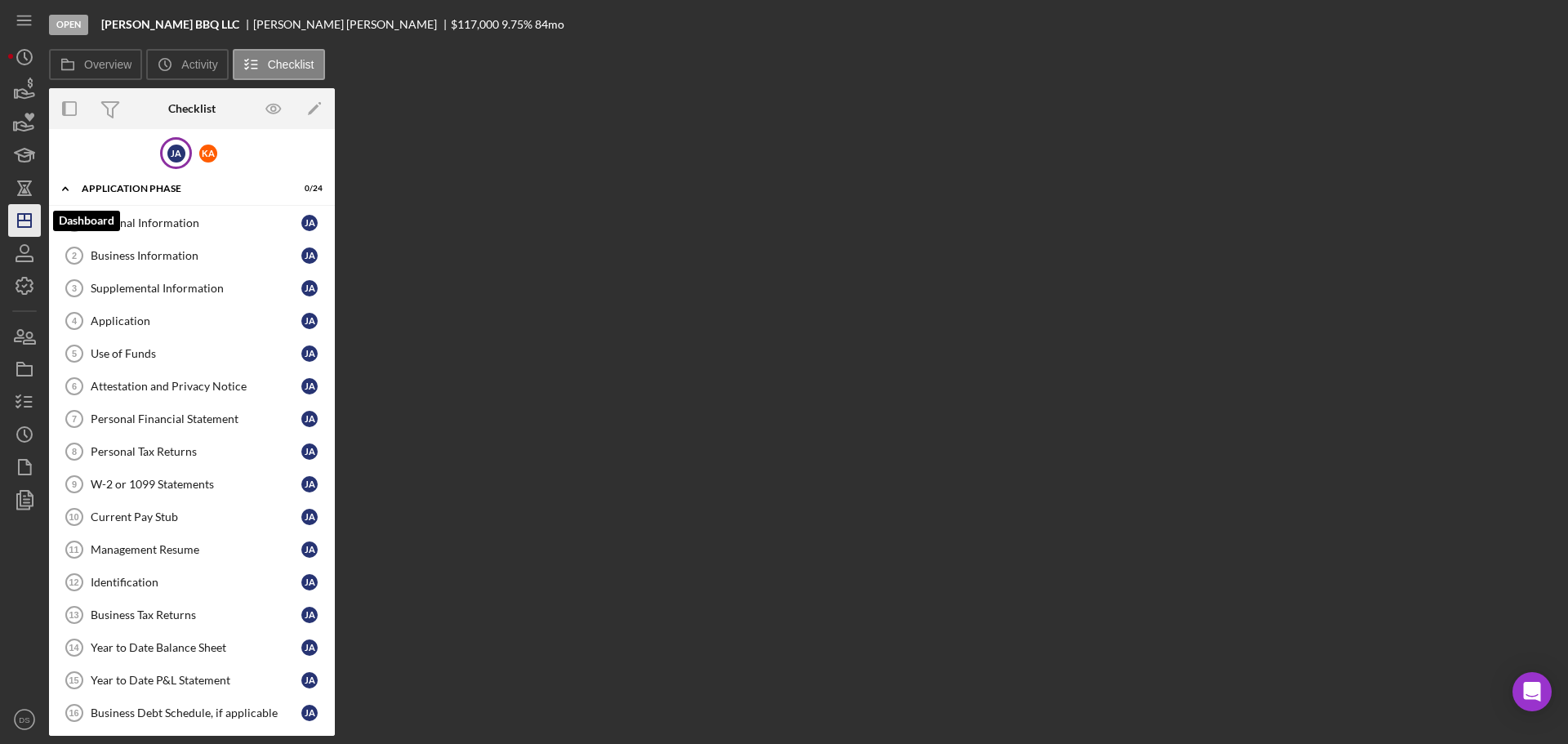
click at [32, 230] on icon "Icon/Dashboard" at bounding box center [24, 220] width 40 height 40
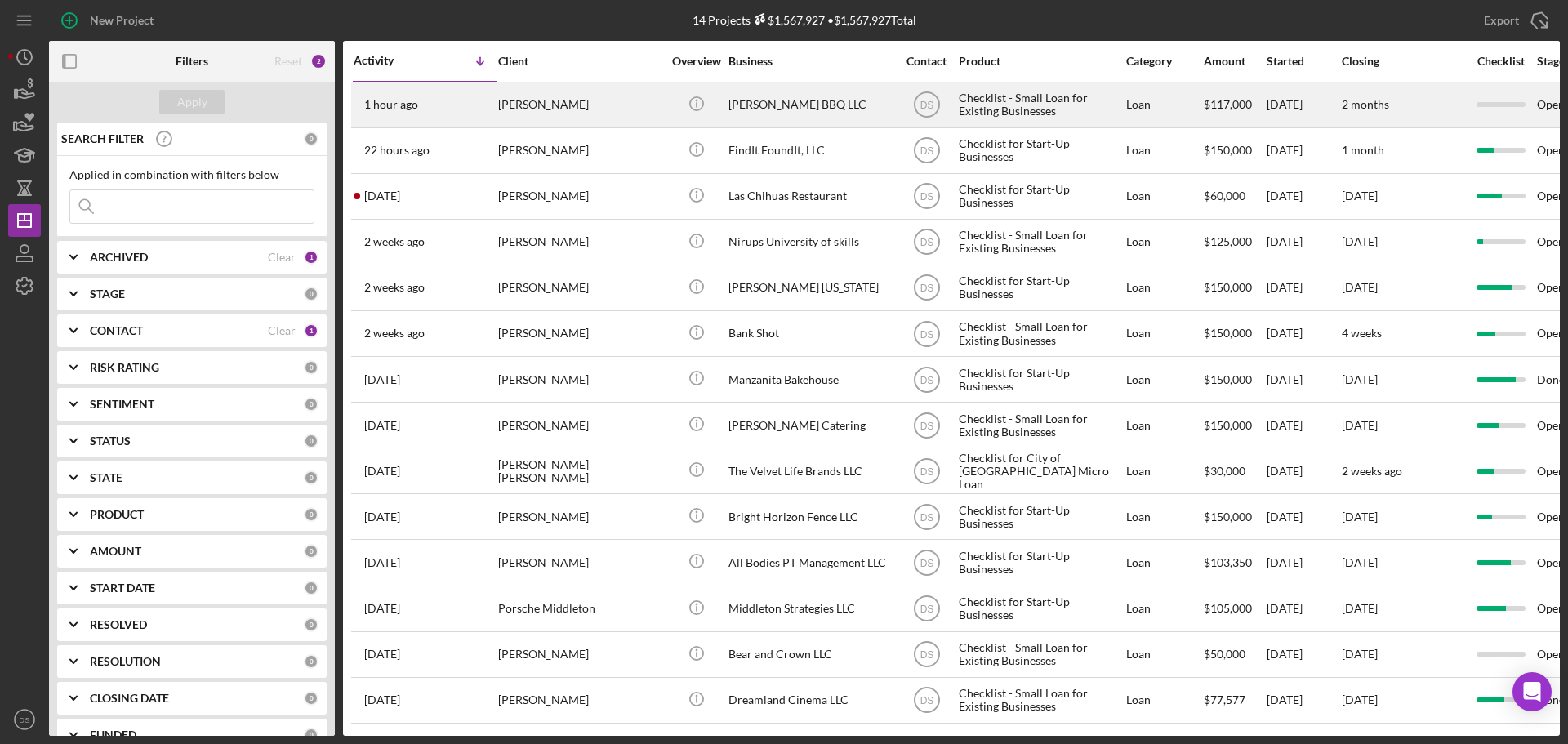
click at [432, 91] on div "1 hour ago [PERSON_NAME]" at bounding box center [425, 105] width 143 height 43
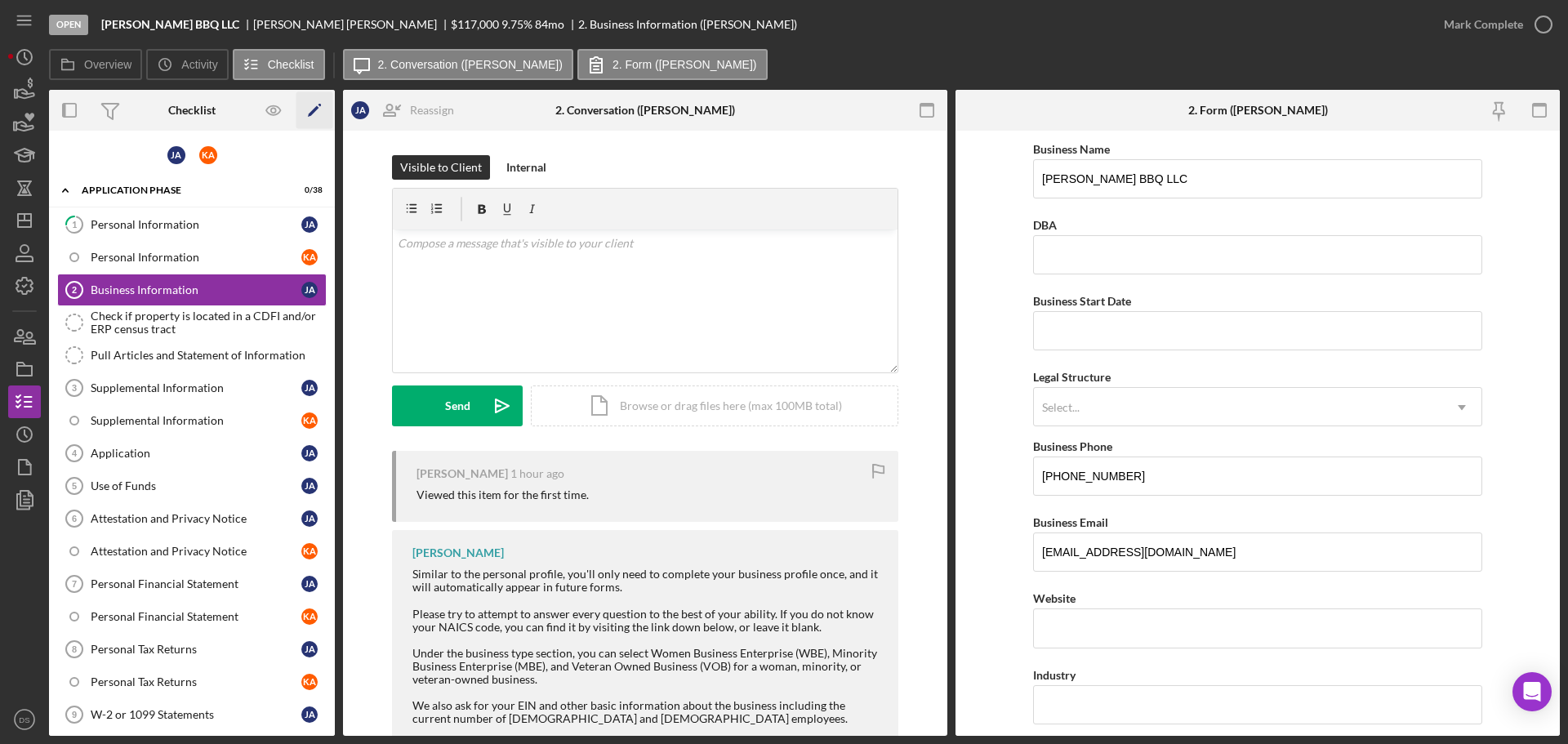
click at [318, 111] on icon "Icon/Edit" at bounding box center [314, 110] width 37 height 37
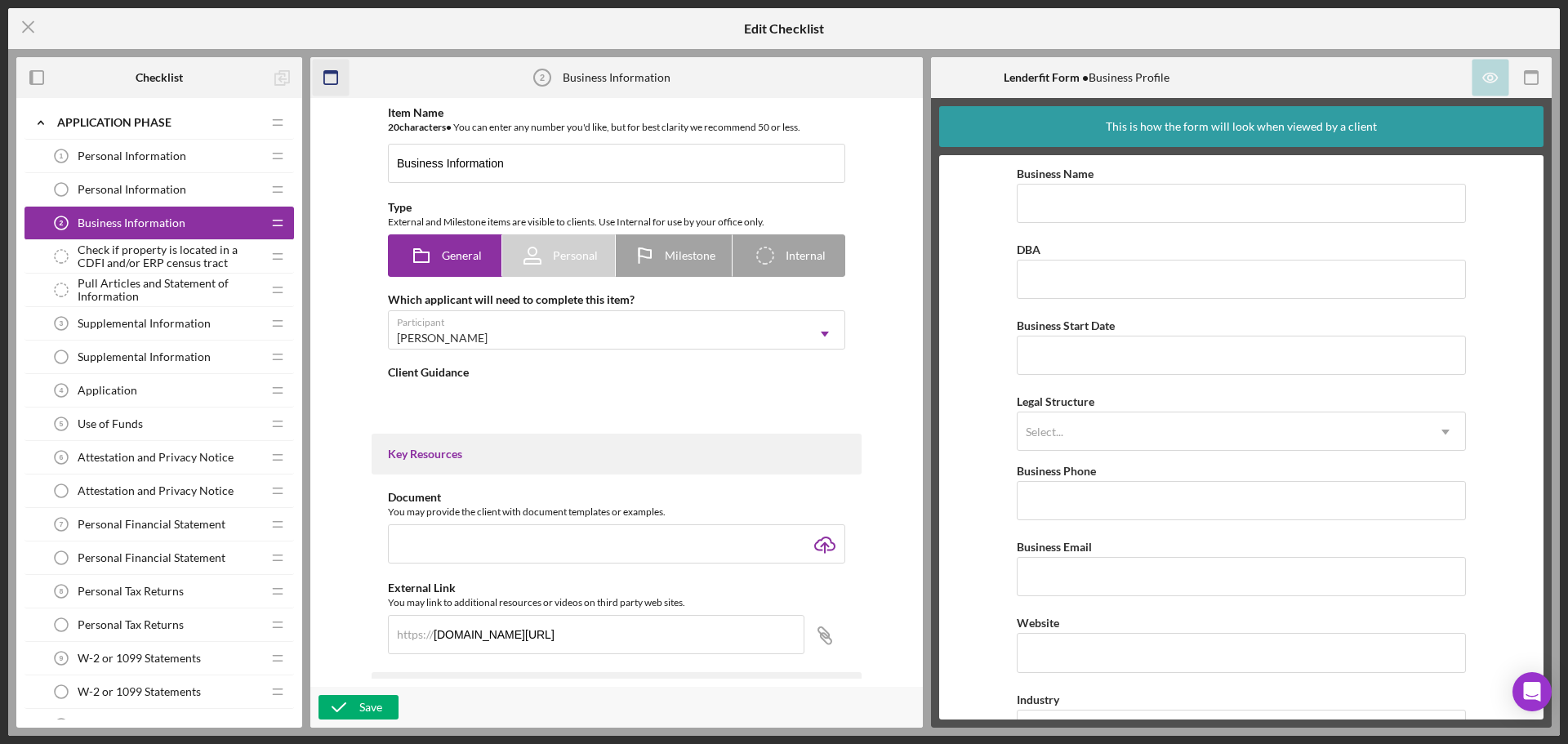
type textarea "<div>Similar to the personal profile, you'll only need to complete your busines…"
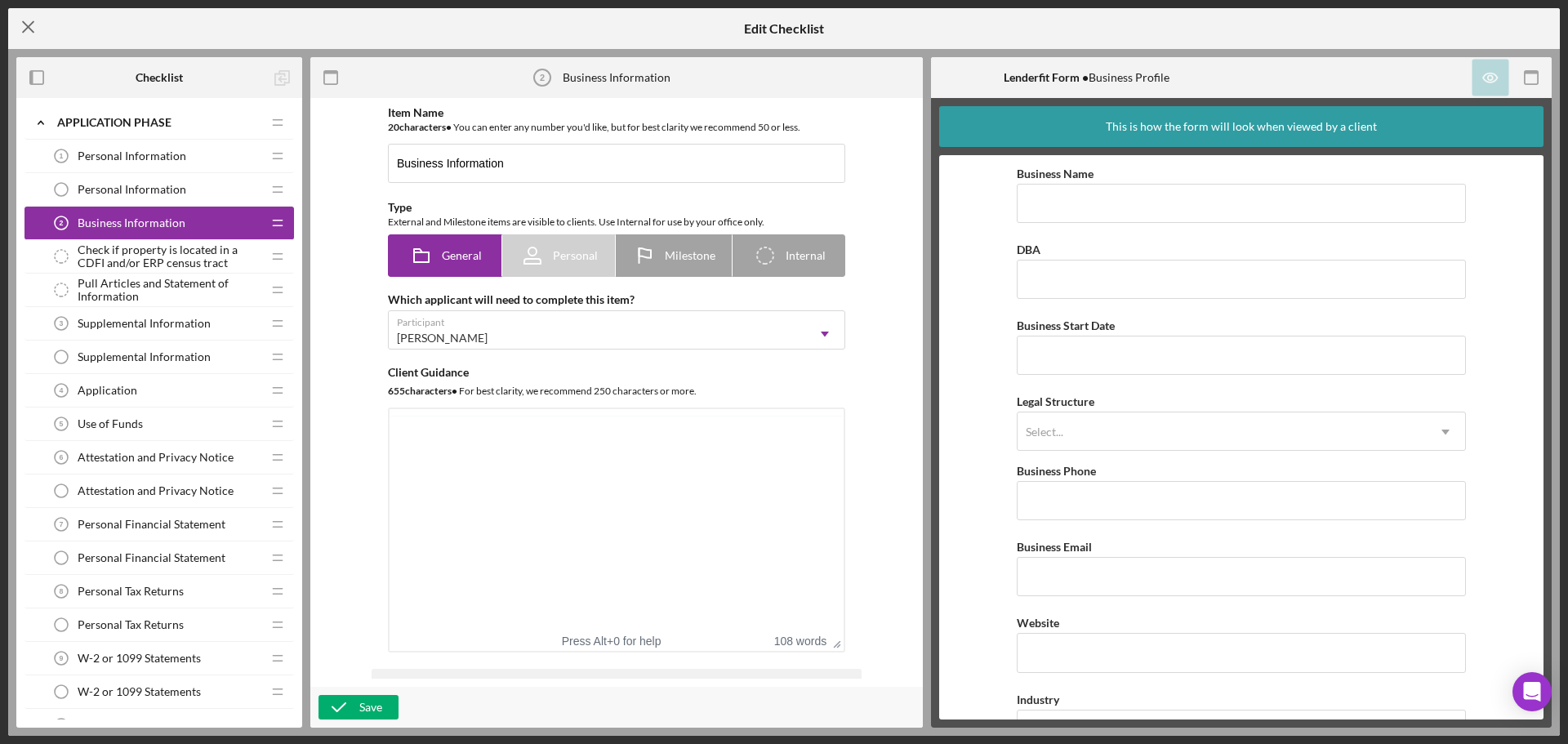
click at [29, 29] on line at bounding box center [28, 28] width 10 height 10
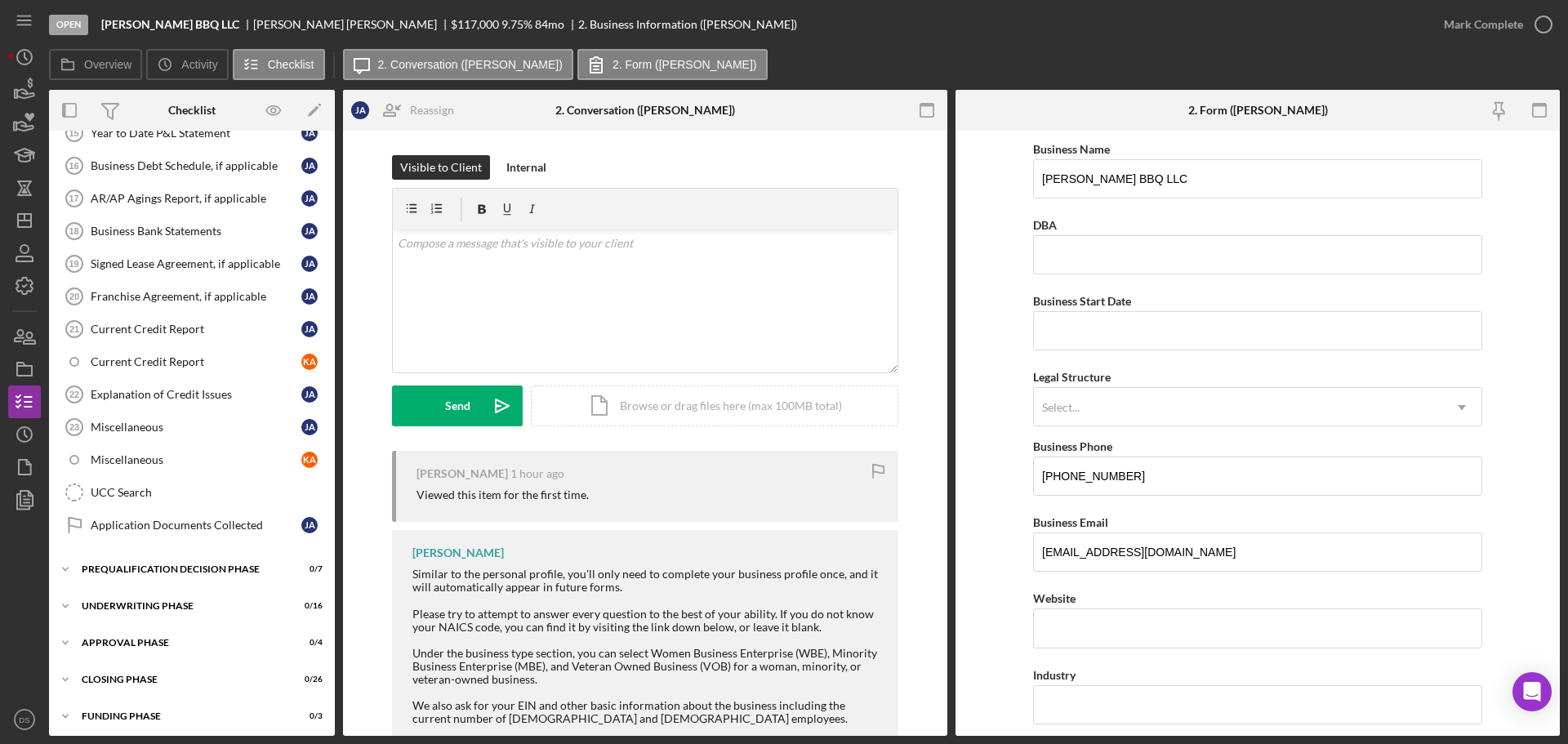
scroll to position [914, 0]
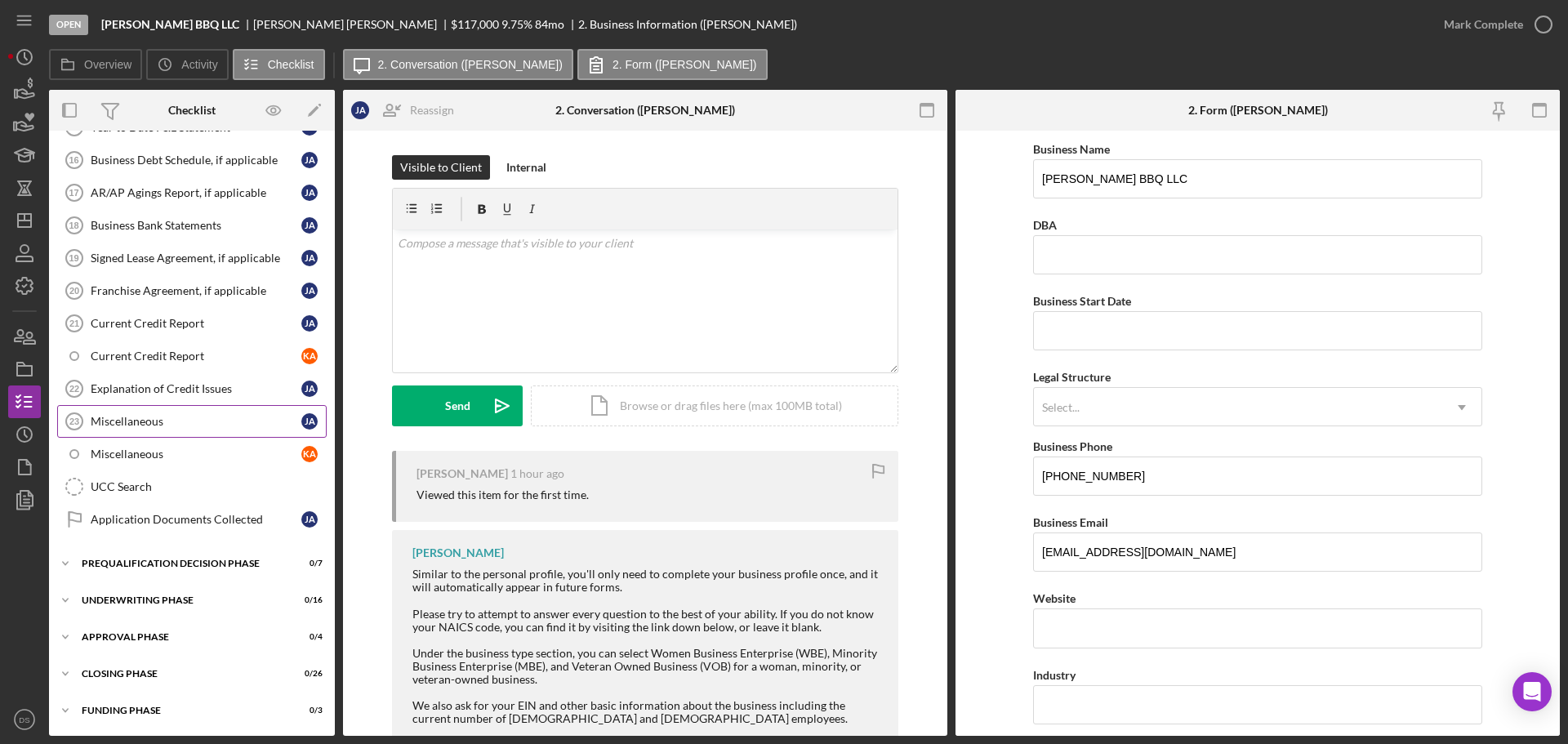
click at [167, 421] on div "Miscellaneous" at bounding box center [195, 421] width 211 height 13
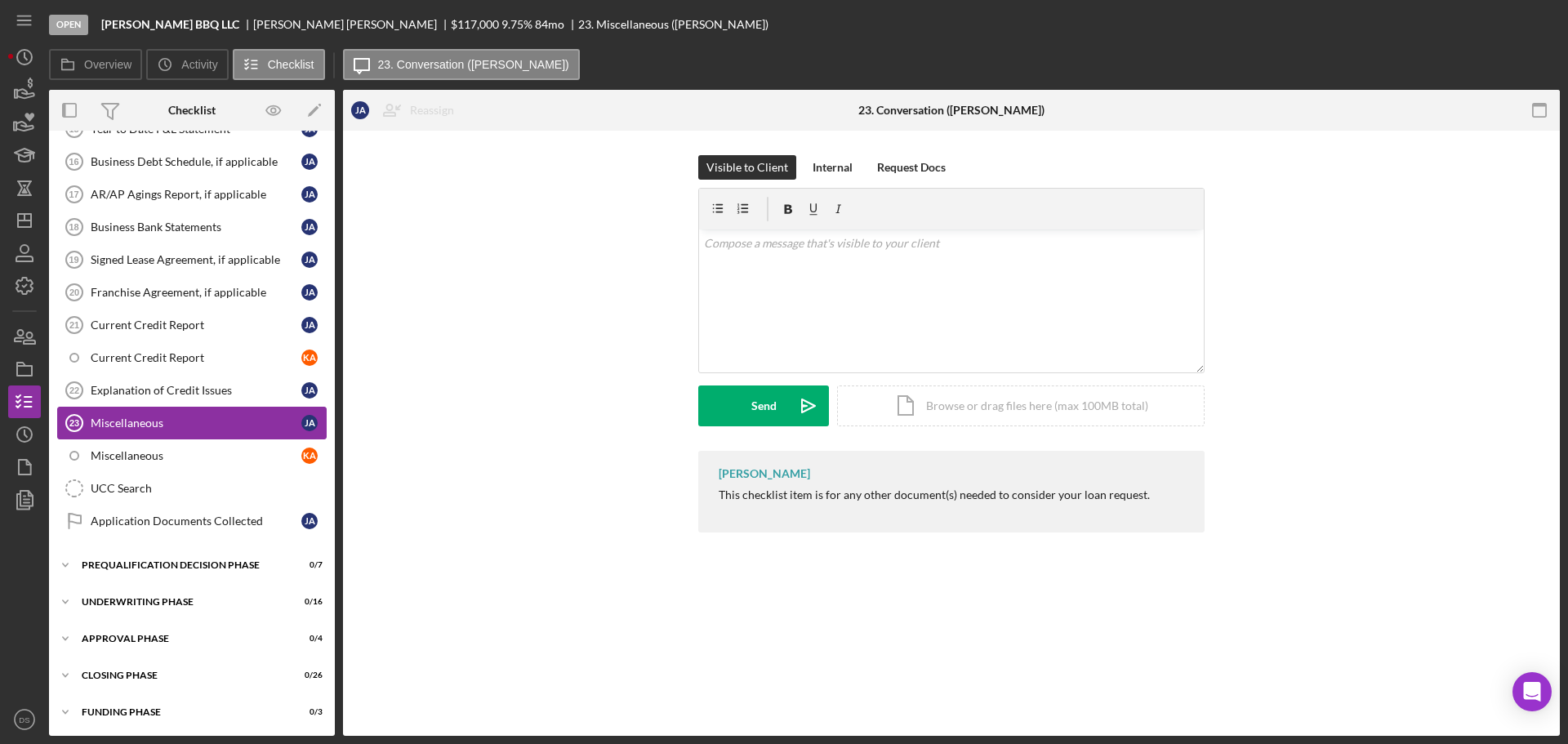
scroll to position [914, 0]
click at [770, 262] on div "v Color teal Color pink Remove color Add row above Add row below Add column bef…" at bounding box center [951, 301] width 505 height 143
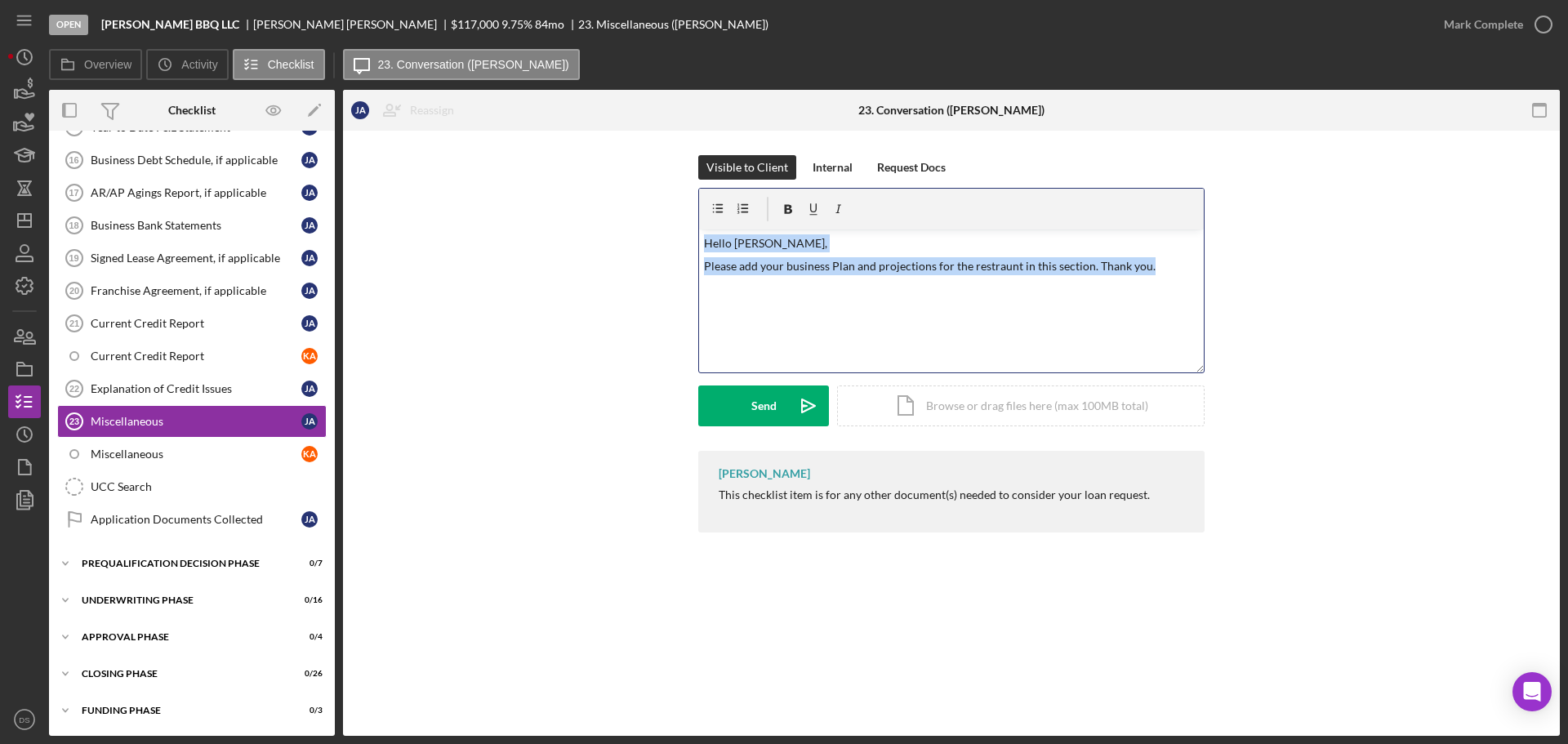
drag, startPoint x: 1170, startPoint y: 269, endPoint x: 685, endPoint y: 240, distance: 485.9
click at [685, 240] on div "Visible to Client Internal Request Docs v Color teal Color pink Remove color Ad…" at bounding box center [951, 302] width 1168 height 295
copy div "Hello [PERSON_NAME], Please add your business Plan and projections for the rest…"
drag, startPoint x: 1173, startPoint y: 264, endPoint x: 654, endPoint y: 231, distance: 520.0
click at [654, 231] on div "Visible to Client Internal Request Docs v Color teal Color pink Remove color Ad…" at bounding box center [951, 302] width 1168 height 295
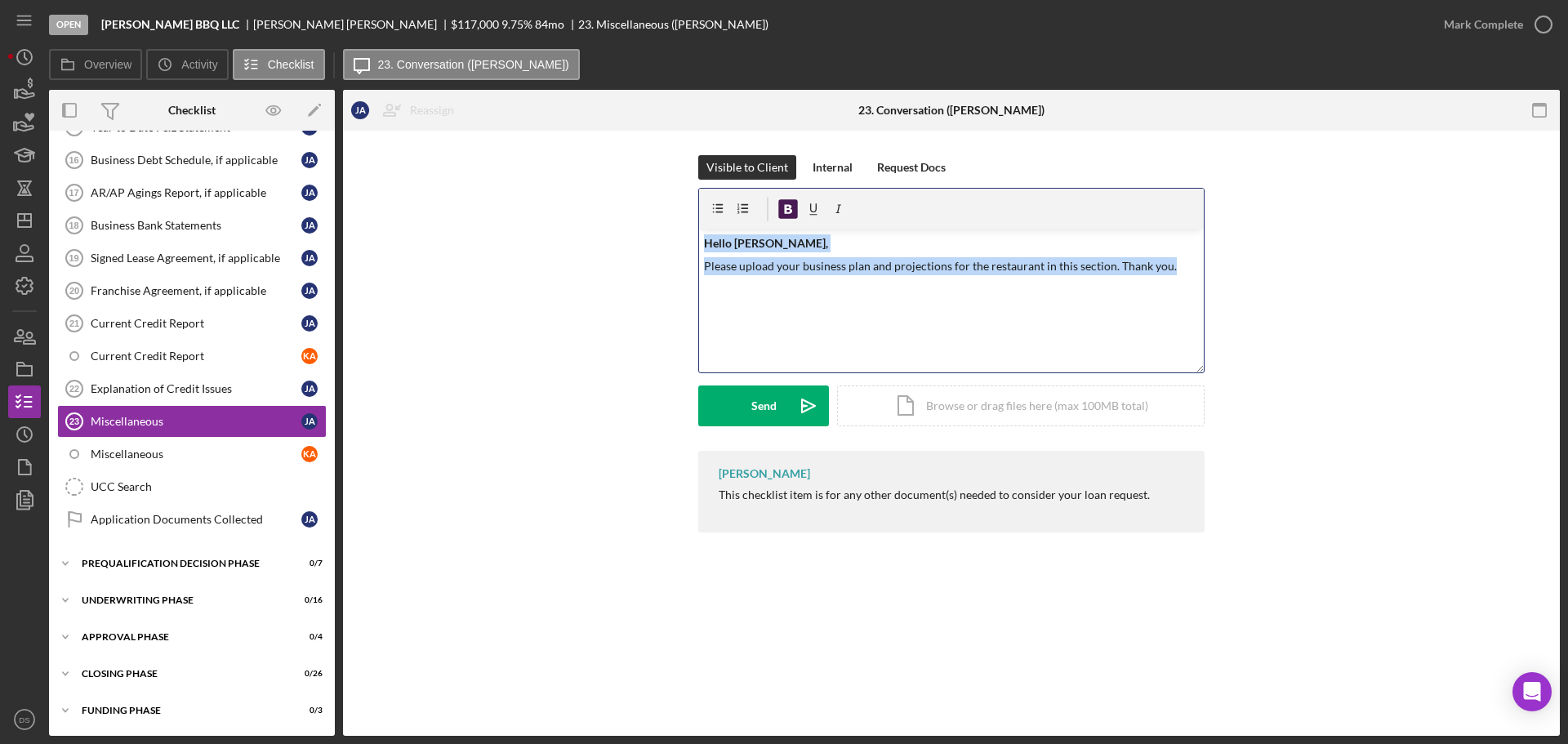
click at [790, 206] on icon "button" at bounding box center [789, 209] width 8 height 9
click at [836, 316] on div "v Color teal Color pink Remove color Add row above Add row below Add column bef…" at bounding box center [951, 301] width 505 height 143
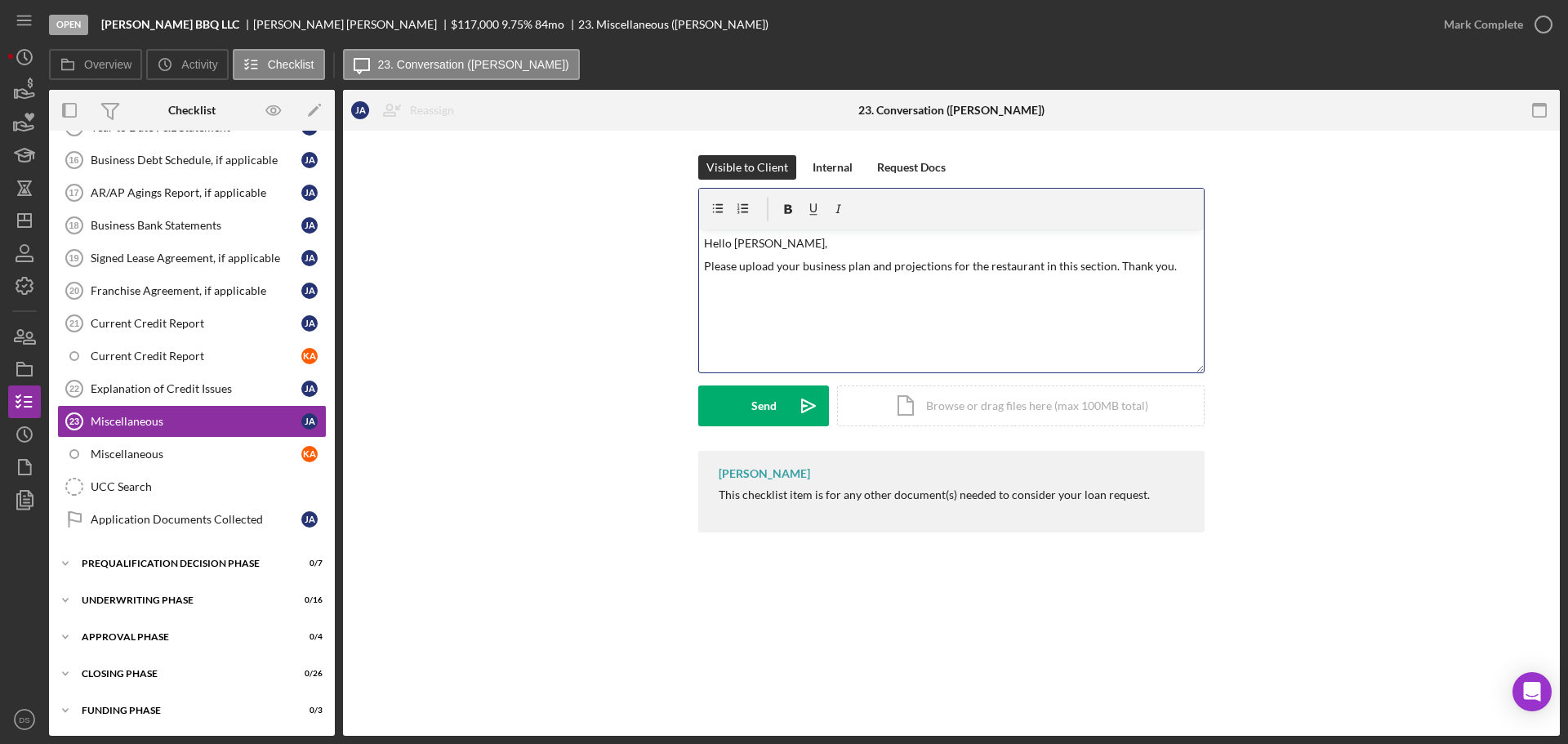
click at [1115, 264] on p "Please upload your business plan and projections for the restaurant in this sec…" at bounding box center [952, 266] width 496 height 18
click at [744, 398] on button "Send Icon/icon-invite-send" at bounding box center [764, 406] width 131 height 40
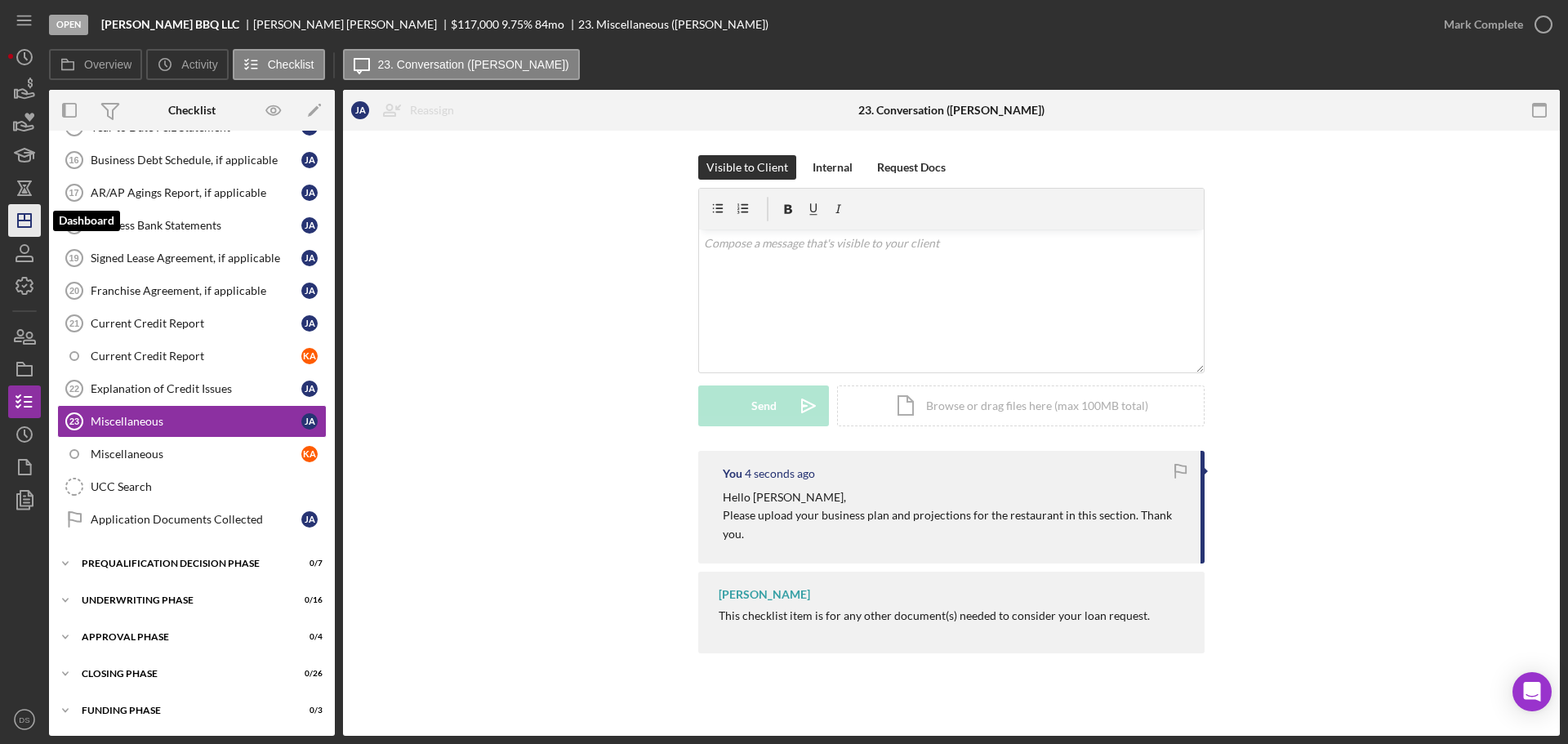
click at [29, 227] on polygon "button" at bounding box center [24, 220] width 13 height 13
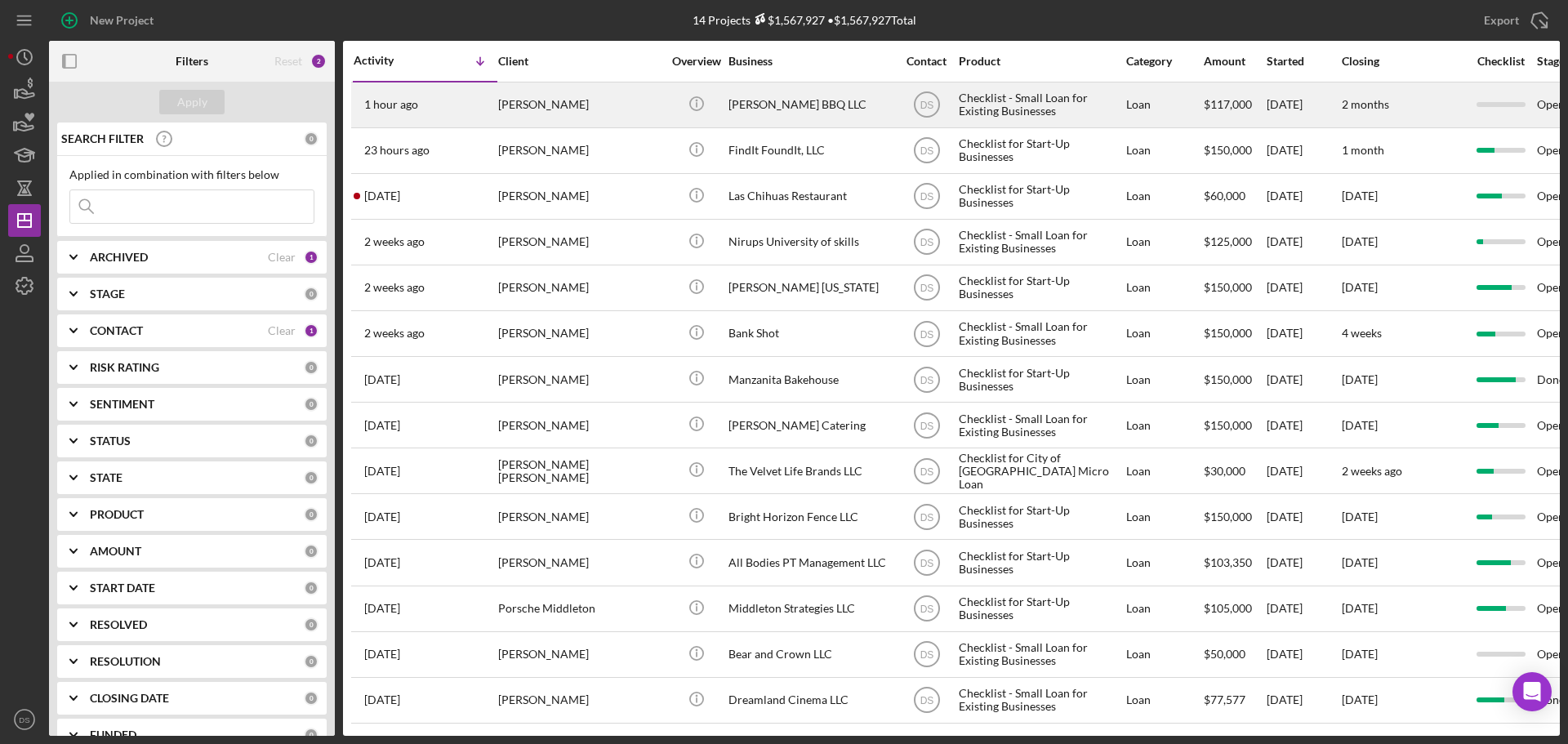
click at [754, 97] on div "[PERSON_NAME] BBQ LLC" at bounding box center [810, 105] width 164 height 43
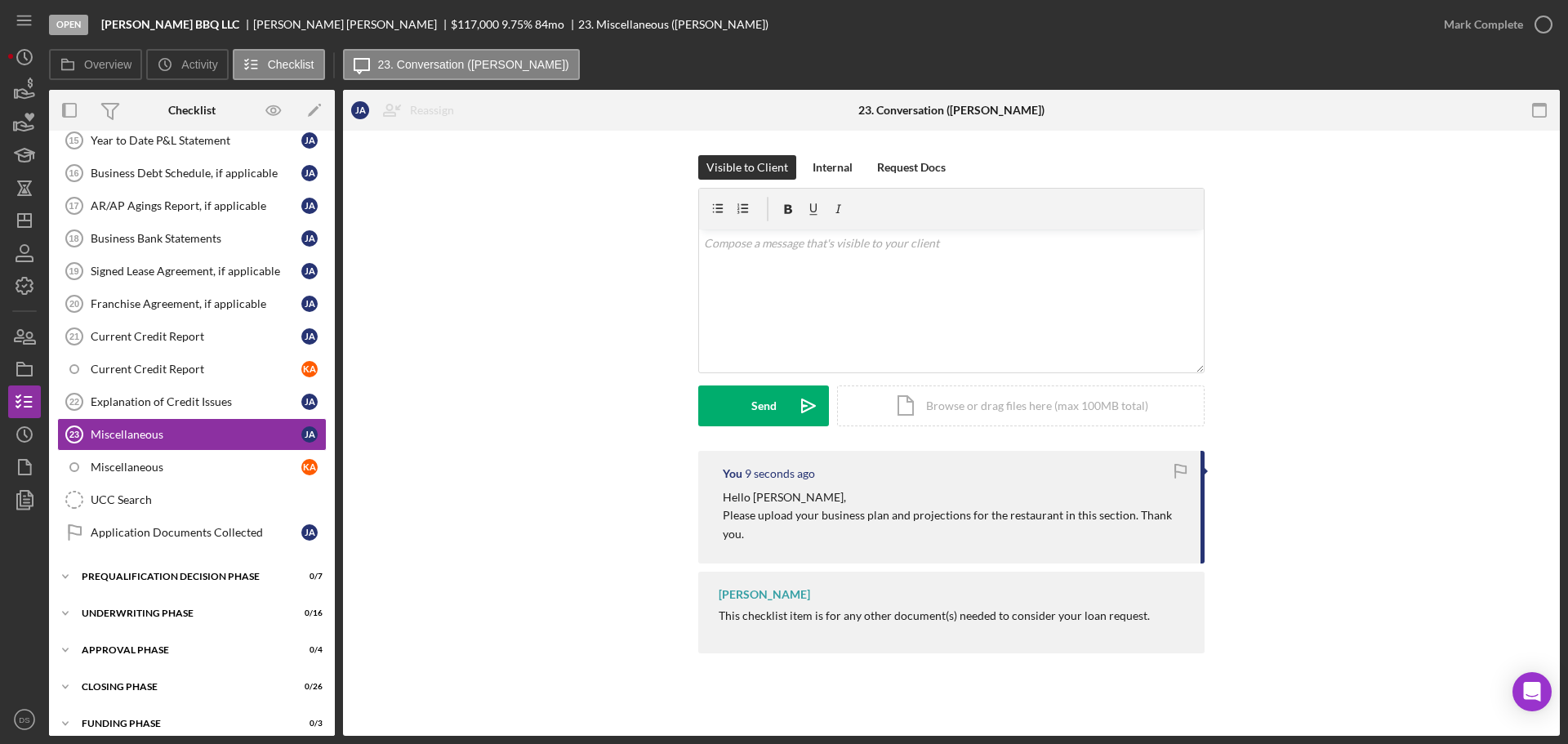
scroll to position [902, 0]
drag, startPoint x: 103, startPoint y: 29, endPoint x: 176, endPoint y: 27, distance: 73.0
click at [176, 27] on b "[PERSON_NAME] BBQ LLC" at bounding box center [170, 24] width 138 height 13
copy b "[PERSON_NAME] BBQ LLC"
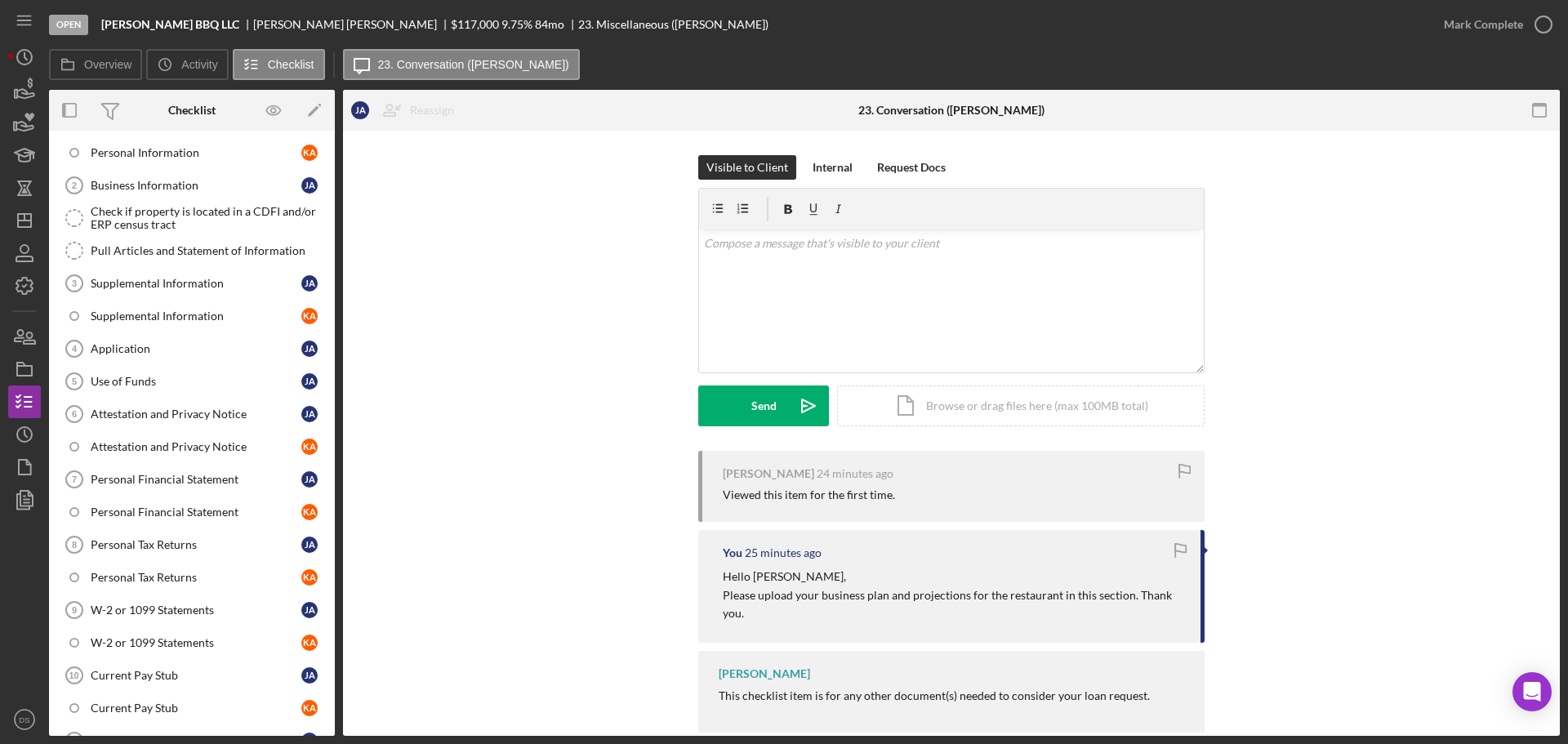
scroll to position [86, 0]
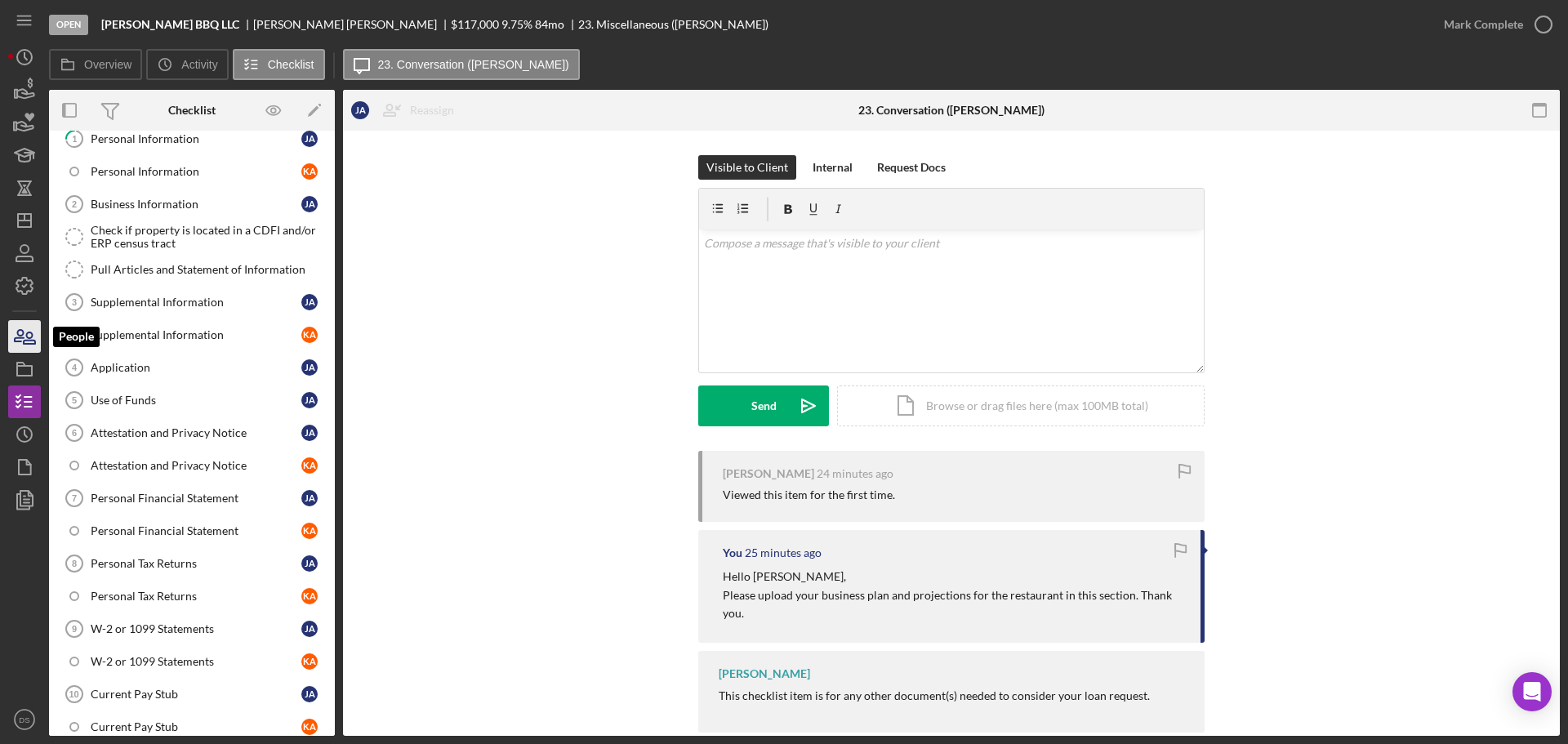
click at [33, 339] on icon "button" at bounding box center [24, 336] width 40 height 40
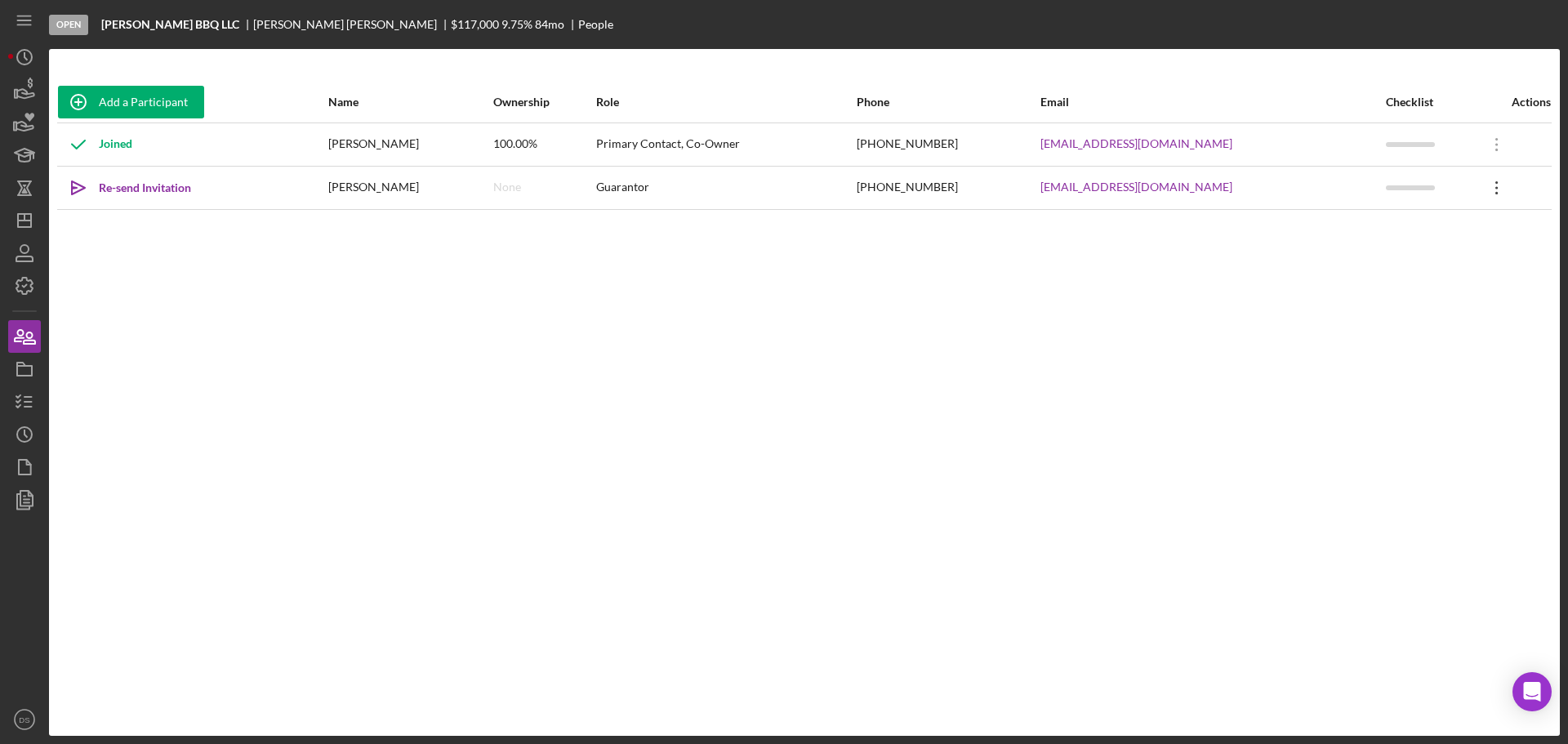
click at [1481, 184] on icon "Icon/Overflow" at bounding box center [1497, 187] width 40 height 40
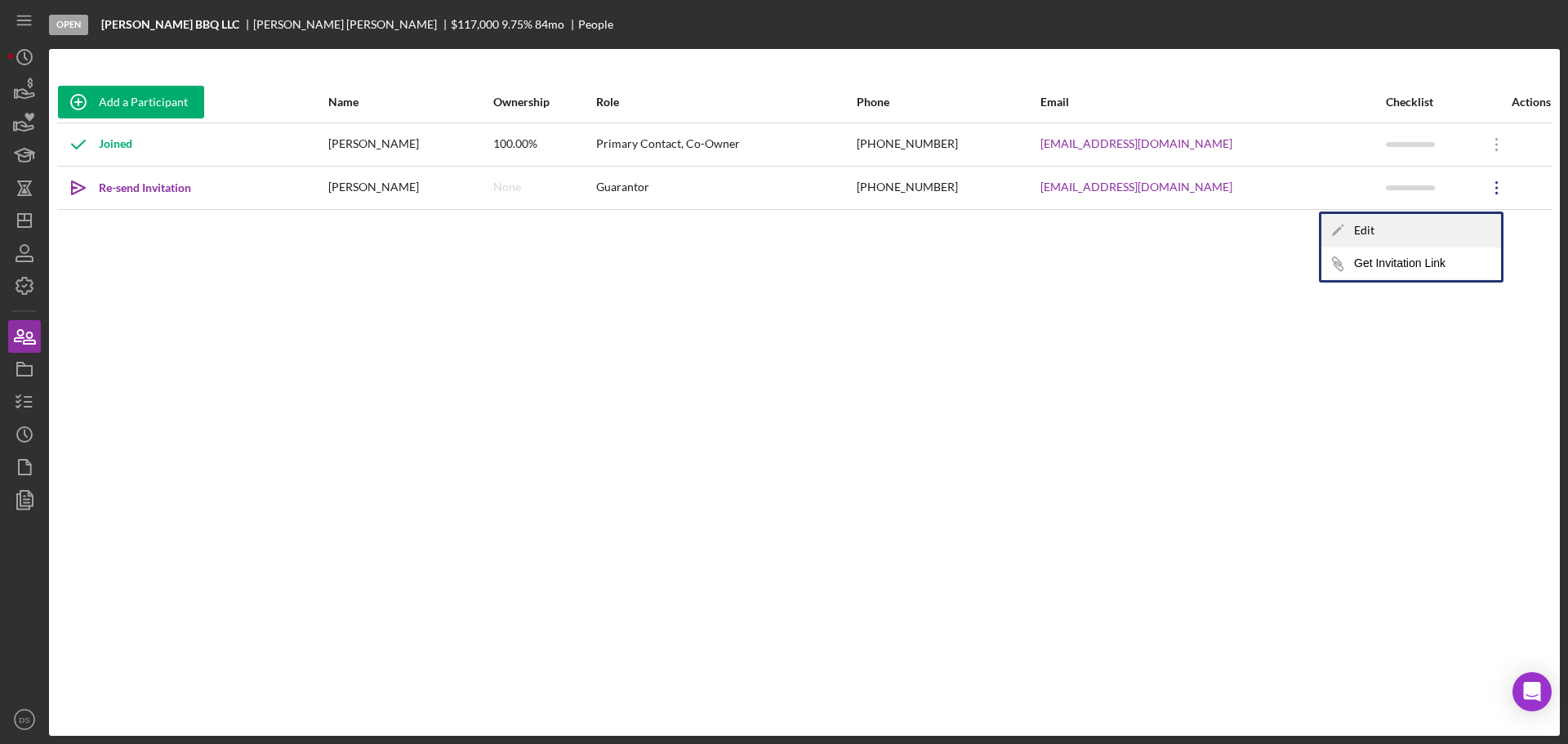
click at [1429, 223] on div "Icon/Edit Edit" at bounding box center [1411, 231] width 180 height 34
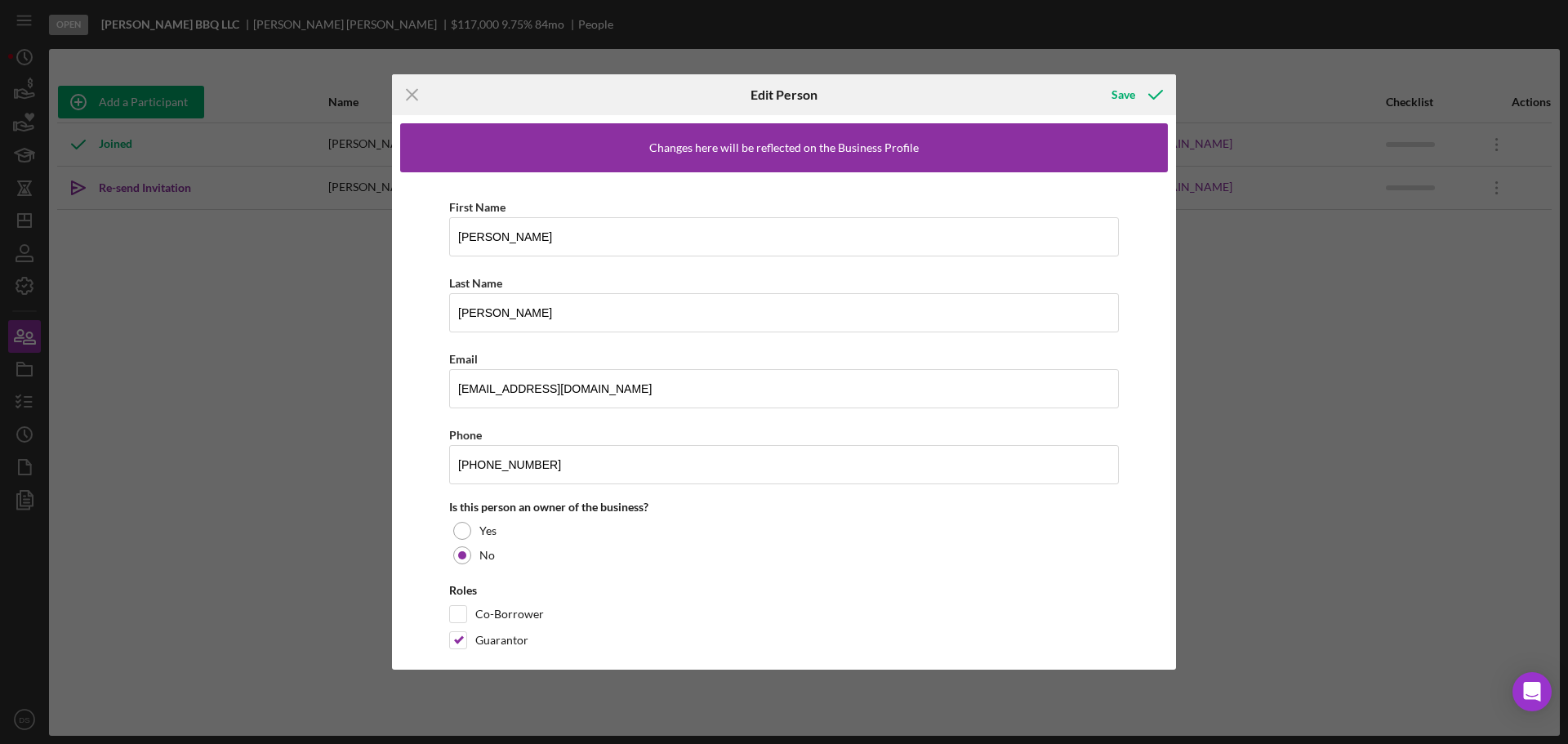
scroll to position [21, 0]
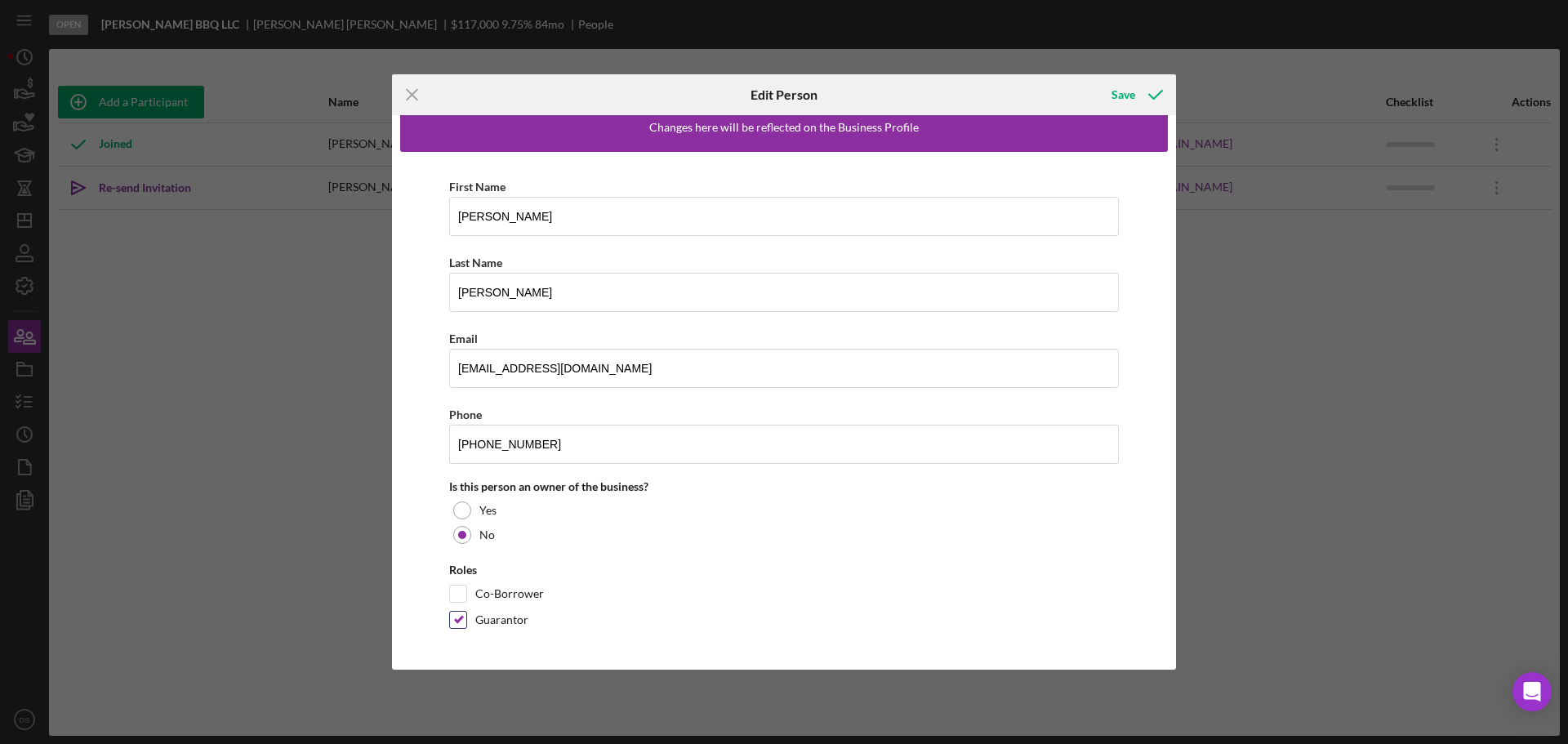
click at [451, 615] on input "Guarantor" at bounding box center [458, 620] width 16 height 16
checkbox input "false"
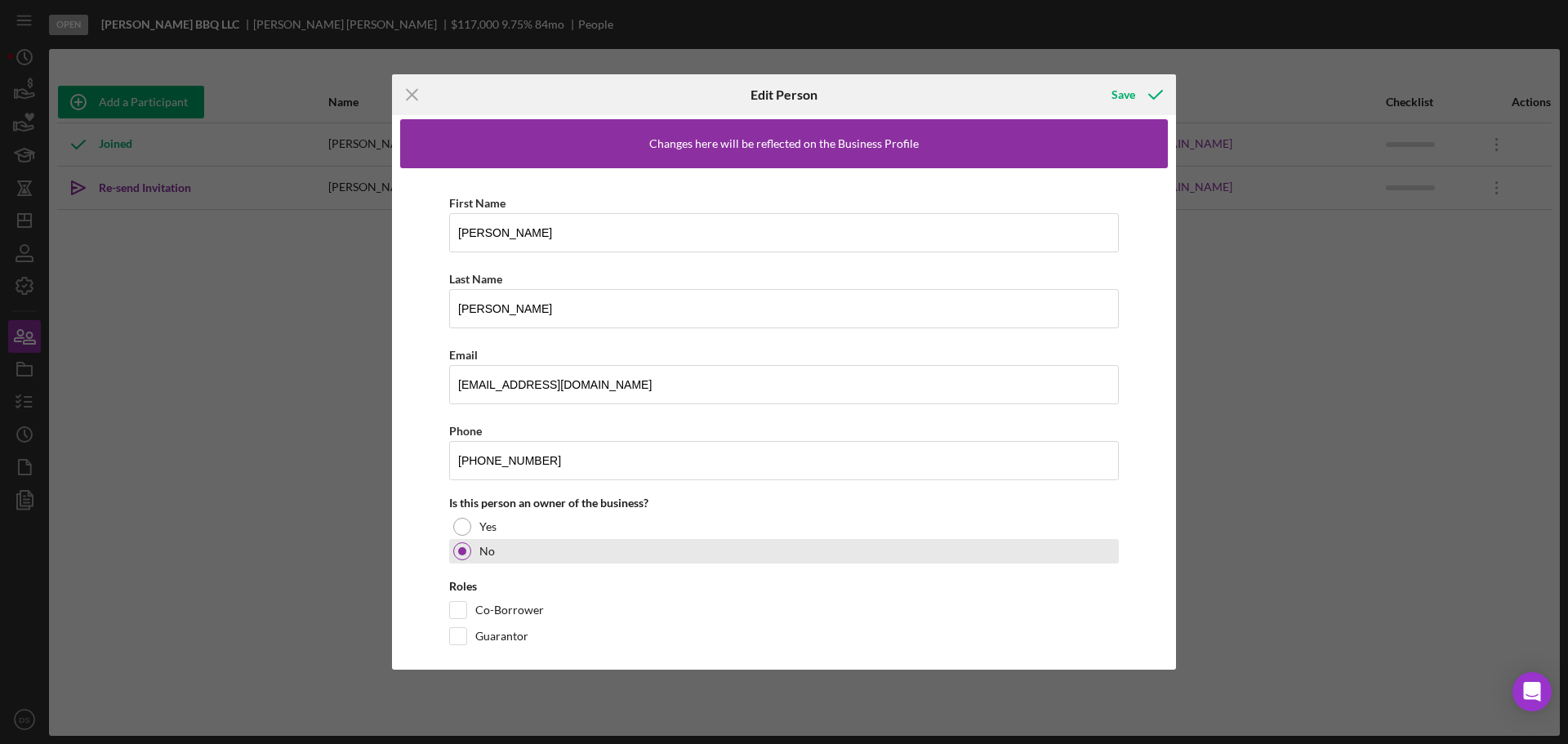
scroll to position [0, 0]
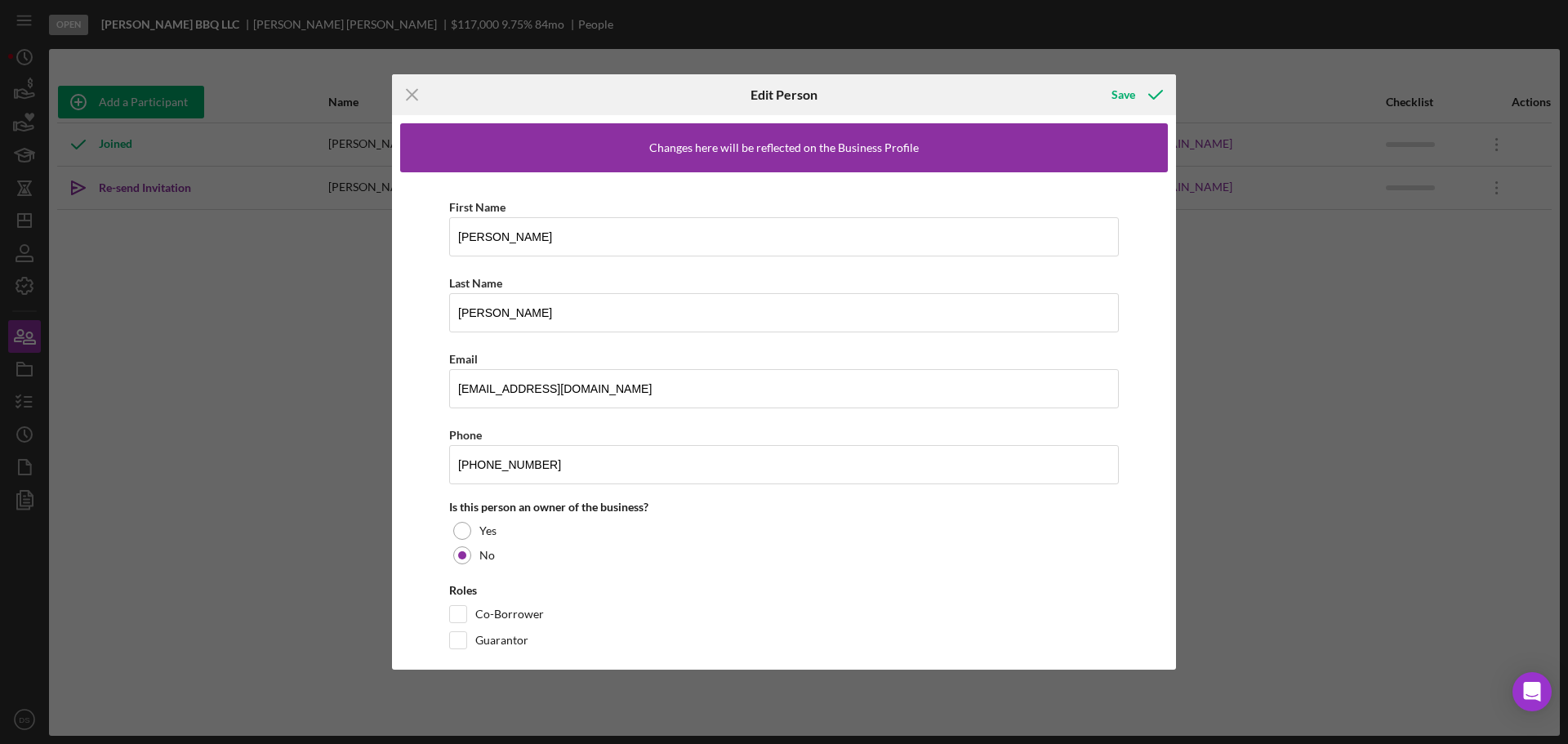
click at [843, 138] on div "Changes here will be reflected on the Business Profile" at bounding box center [784, 147] width 768 height 49
click at [845, 146] on div "Changes here will be reflected on the Business Profile" at bounding box center [784, 147] width 270 height 13
click at [1131, 88] on div "Save" at bounding box center [1124, 95] width 24 height 33
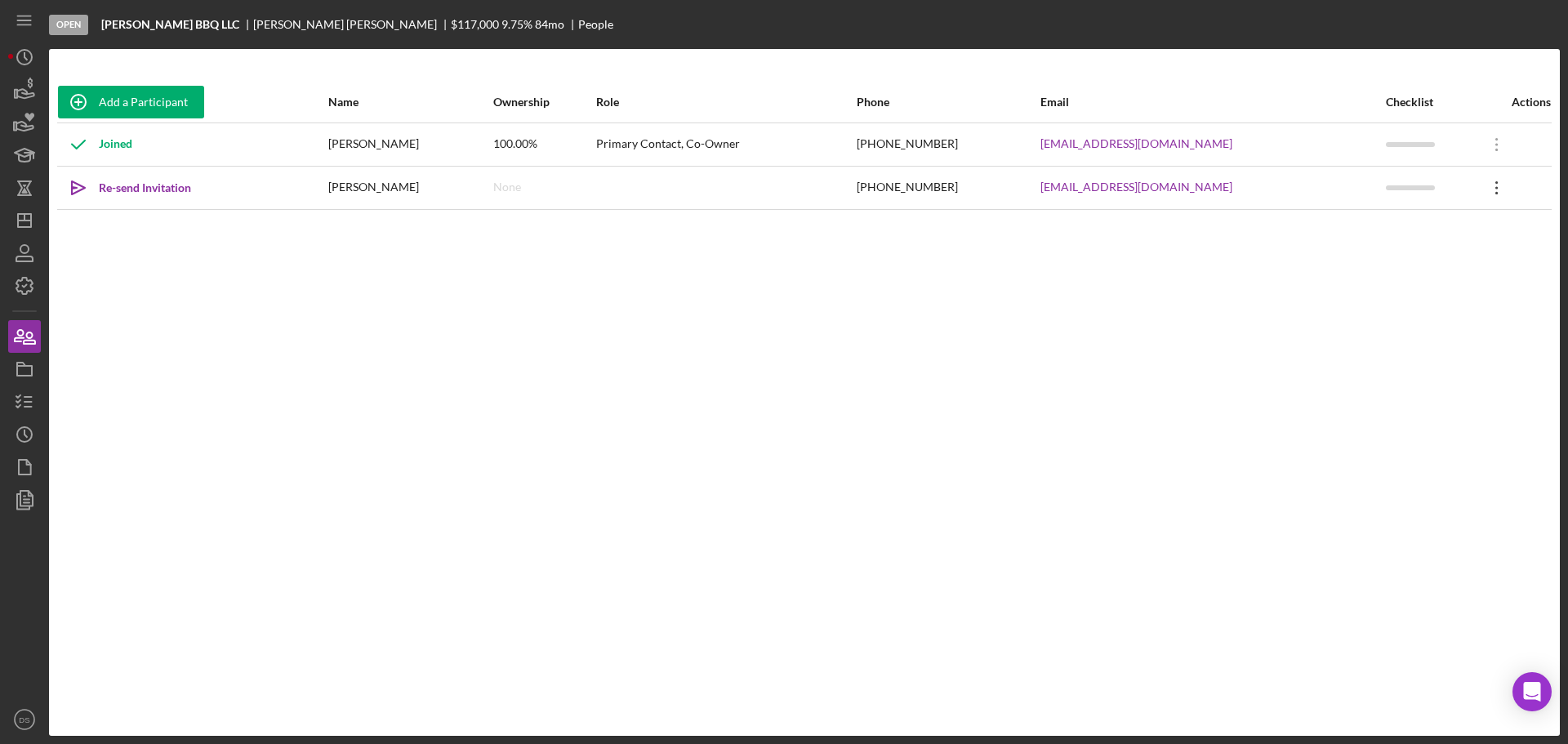
click at [1485, 192] on icon "Icon/Overflow" at bounding box center [1497, 187] width 40 height 40
click at [1153, 328] on div "Add a Participant Name Ownership Role Phone Email Checklist Actions Joined [PER…" at bounding box center [804, 393] width 1511 height 622
